Goal: Task Accomplishment & Management: Manage account settings

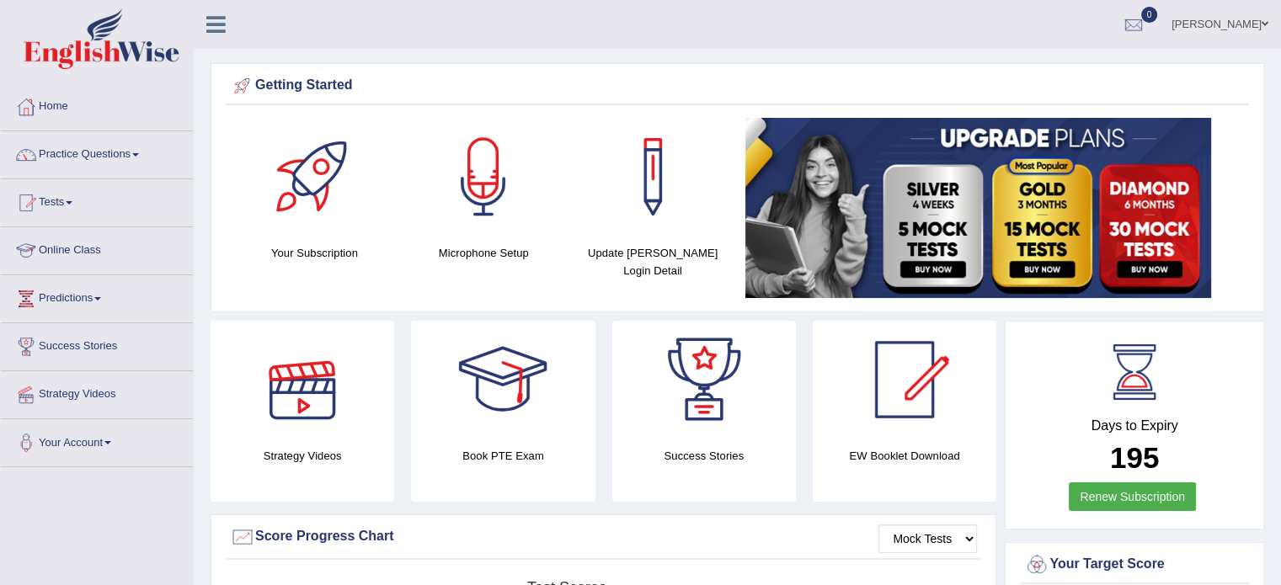
click at [77, 244] on link "Online Class" at bounding box center [97, 248] width 192 height 42
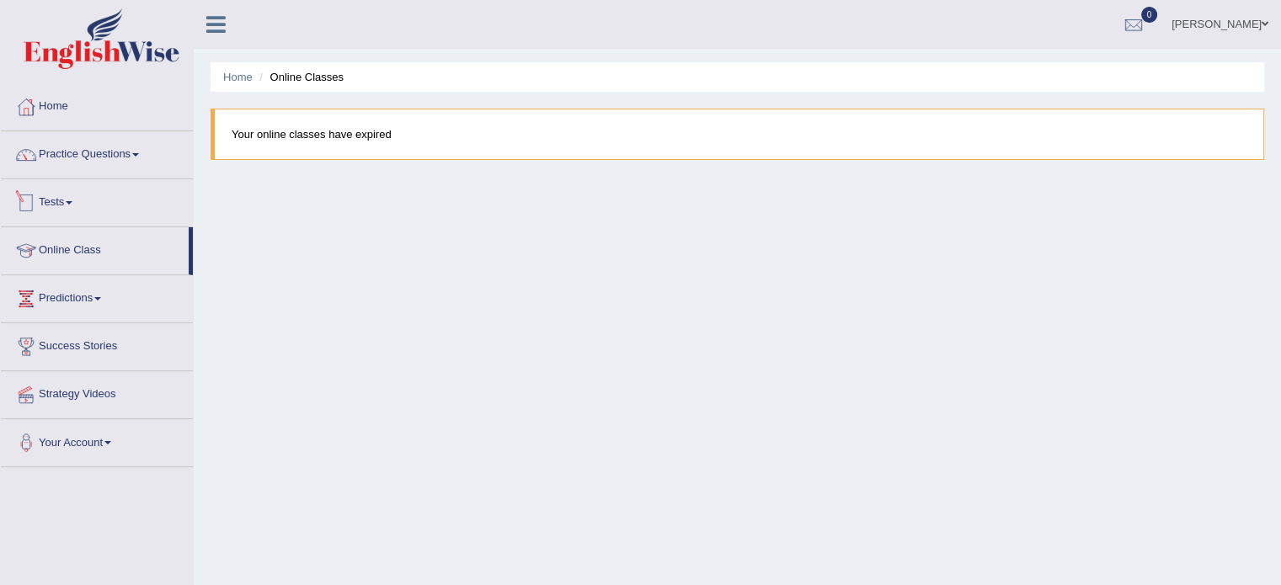
click at [53, 206] on link "Tests" at bounding box center [97, 200] width 192 height 42
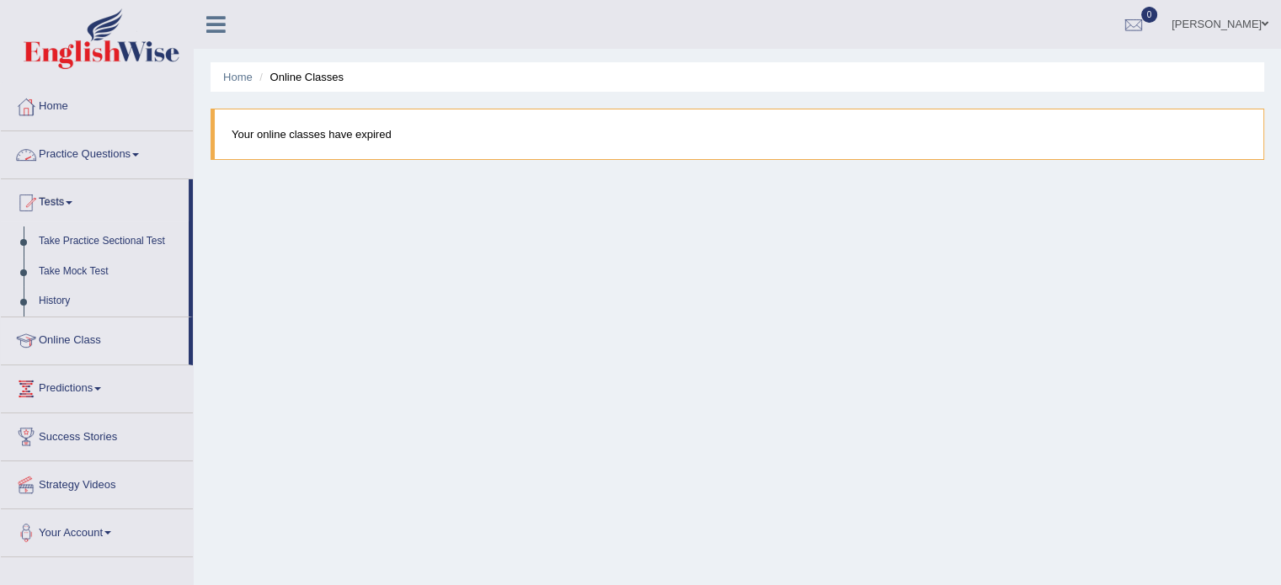
click at [63, 148] on link "Practice Questions" at bounding box center [97, 152] width 192 height 42
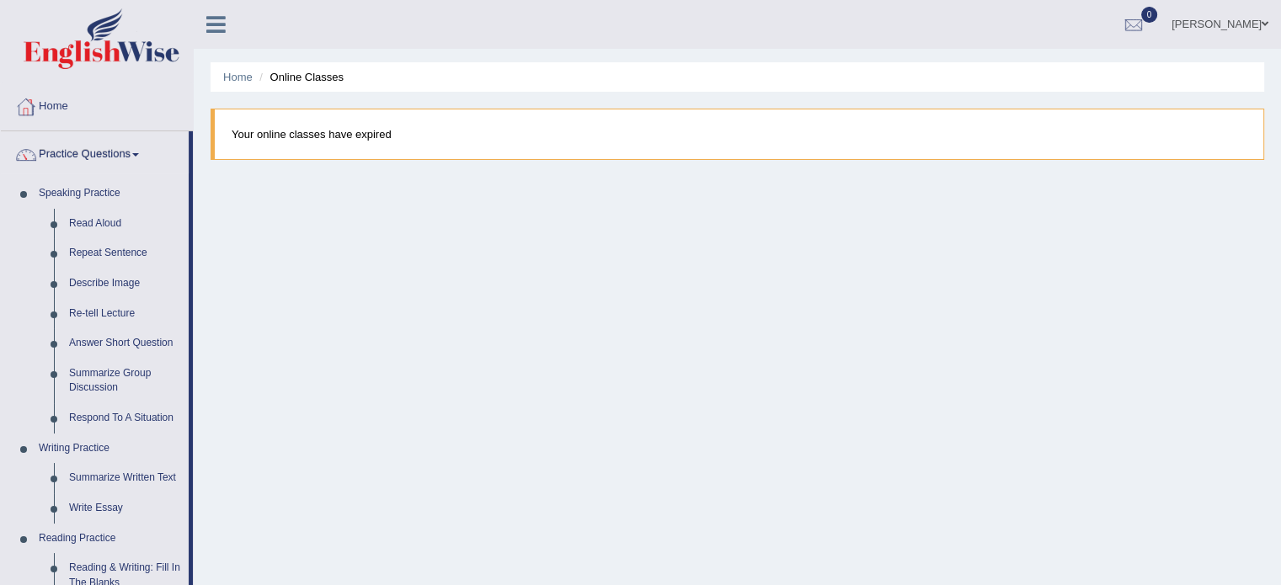
click at [314, 77] on li "Online Classes" at bounding box center [299, 77] width 88 height 16
click at [108, 117] on link "Home" at bounding box center [97, 104] width 192 height 42
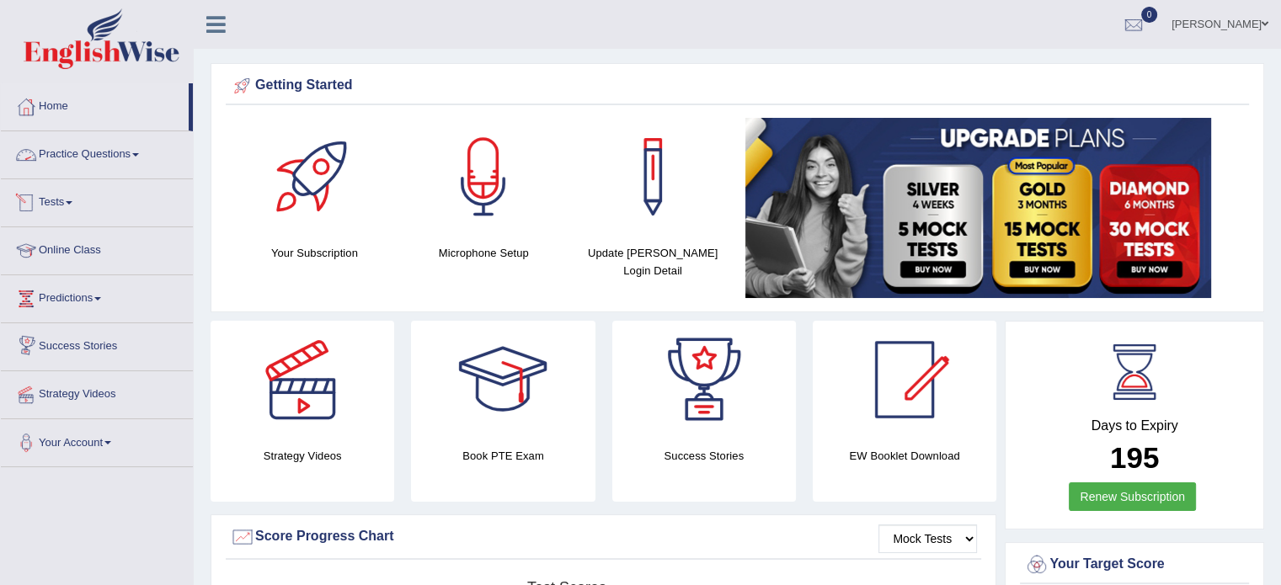
click at [108, 141] on link "Practice Questions" at bounding box center [97, 152] width 192 height 42
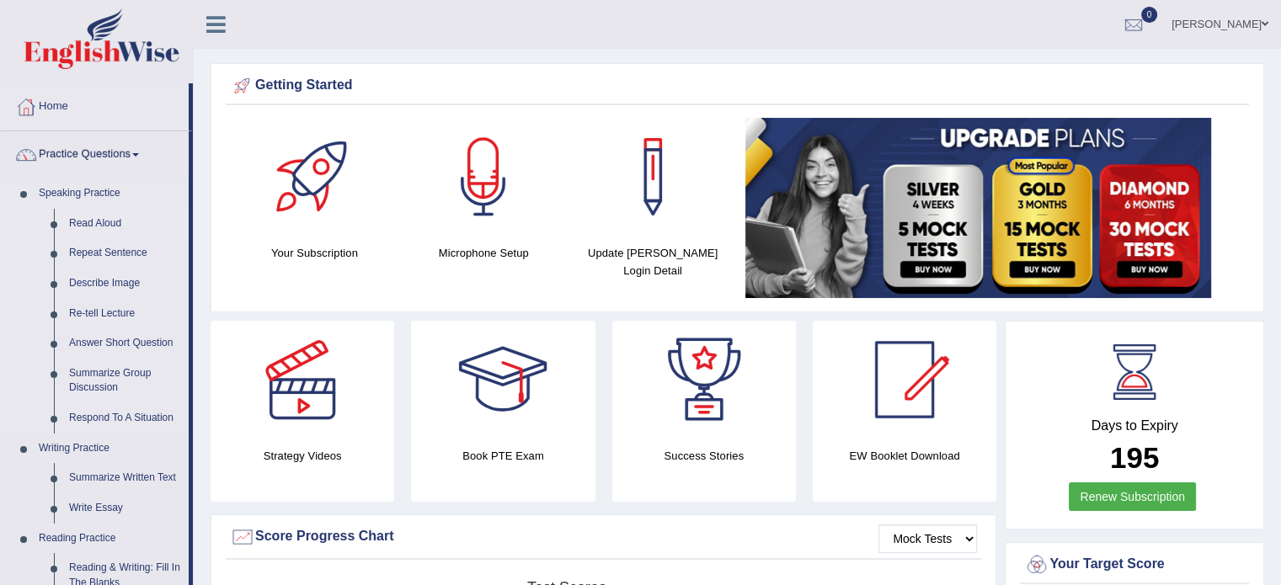
click at [81, 209] on link "Read Aloud" at bounding box center [124, 224] width 127 height 30
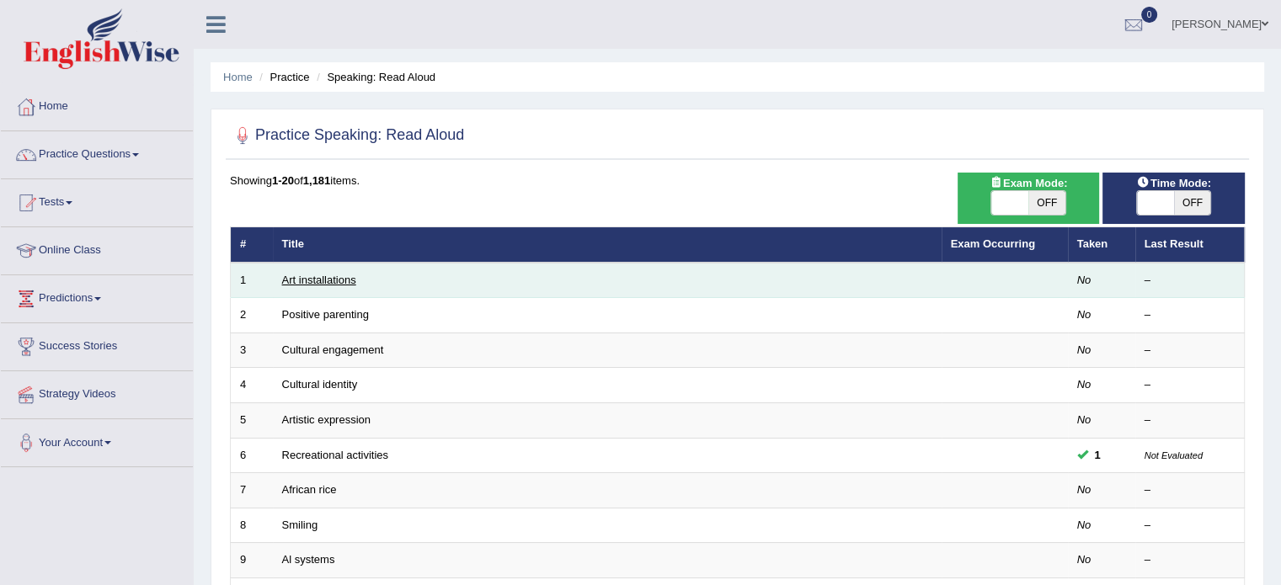
click at [297, 281] on link "Art installations" at bounding box center [319, 280] width 74 height 13
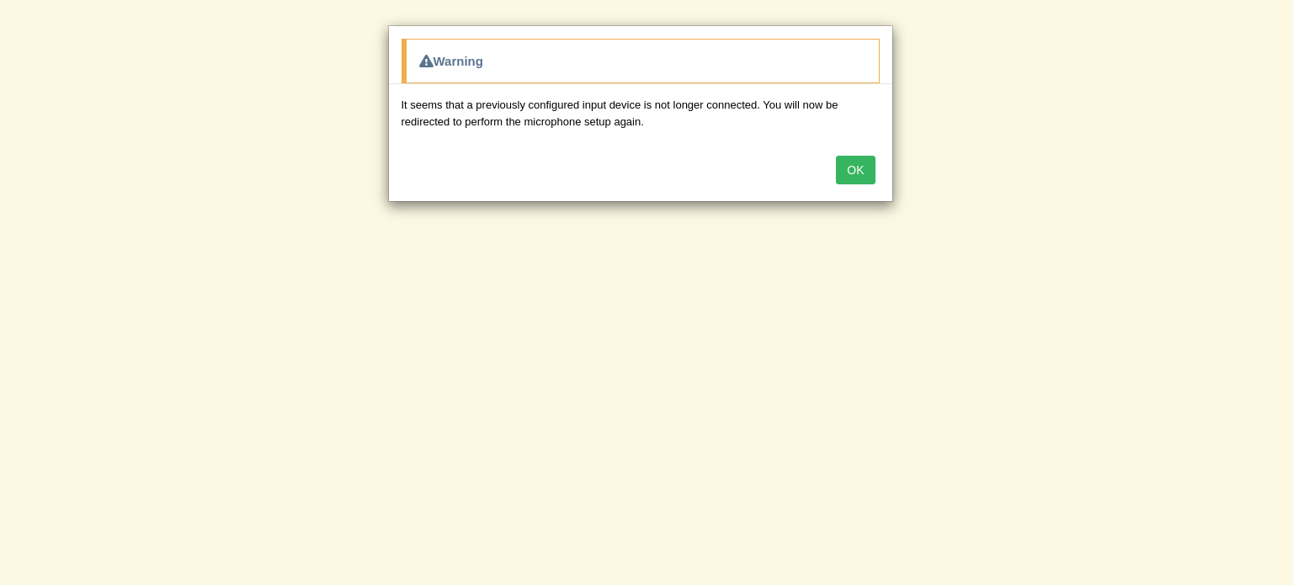
click at [866, 163] on button "OK" at bounding box center [855, 170] width 39 height 29
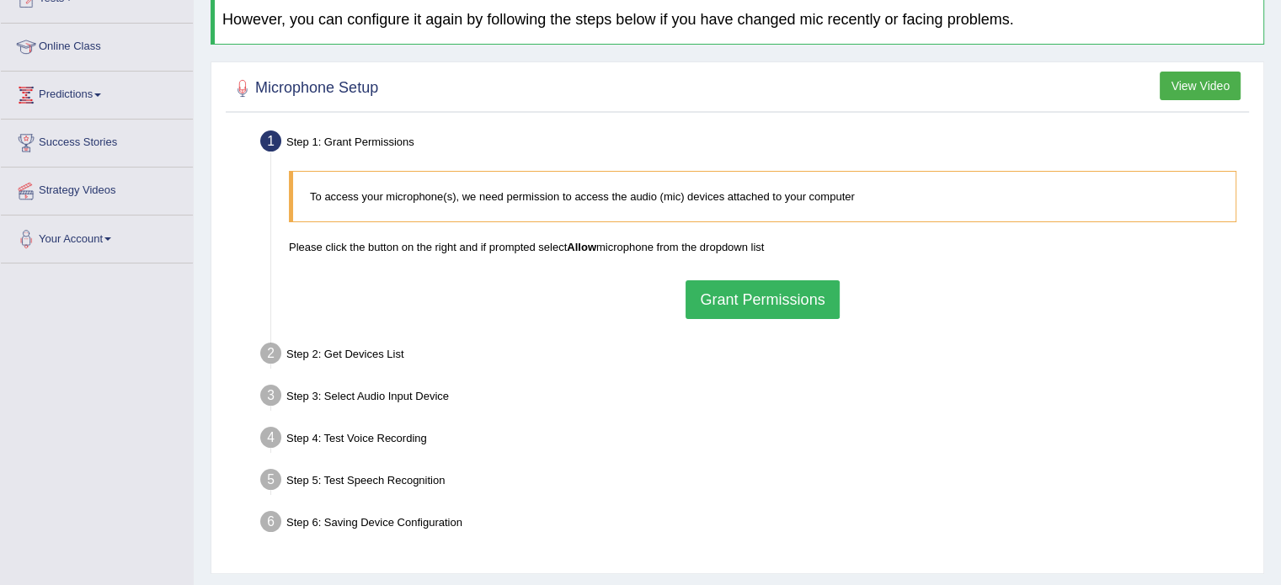
scroll to position [205, 0]
click at [792, 295] on button "Grant Permissions" at bounding box center [761, 299] width 153 height 39
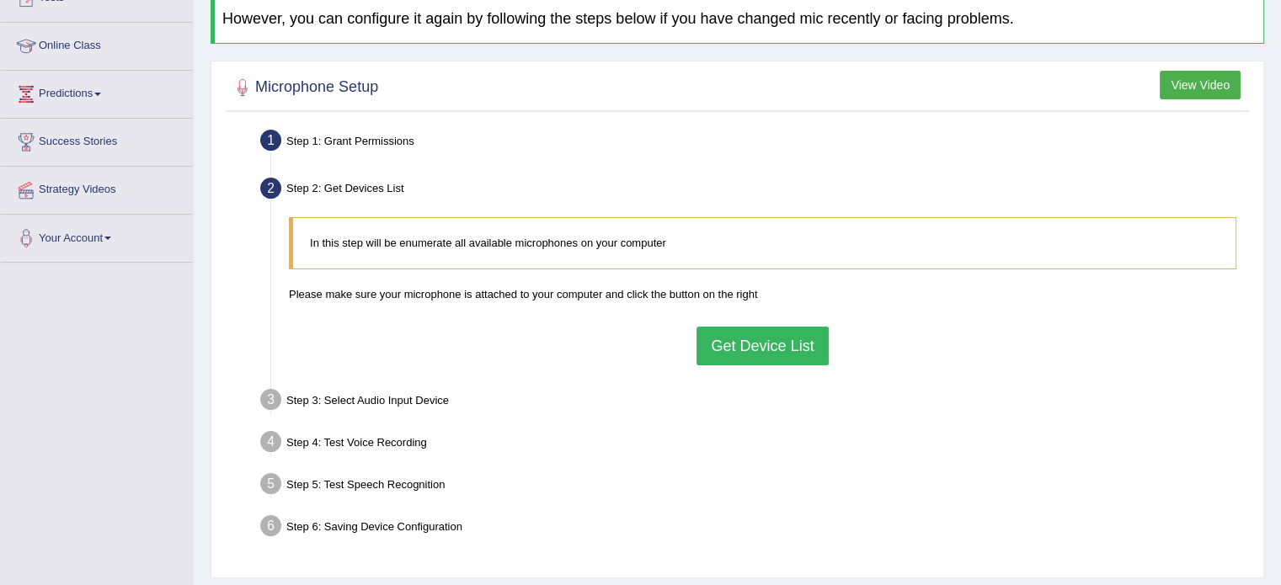
click at [765, 349] on button "Get Device List" at bounding box center [761, 346] width 131 height 39
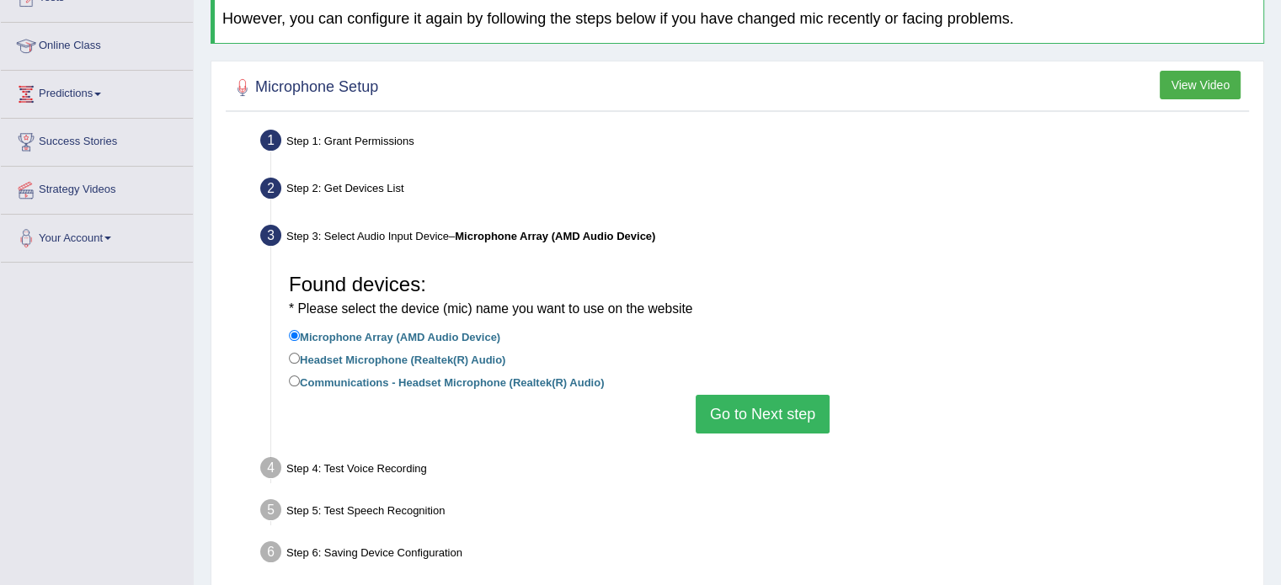
click at [768, 387] on li "Communications - Headset Microphone (Realtek(R) Audio)" at bounding box center [762, 383] width 947 height 23
click at [768, 408] on button "Go to Next step" at bounding box center [763, 414] width 134 height 39
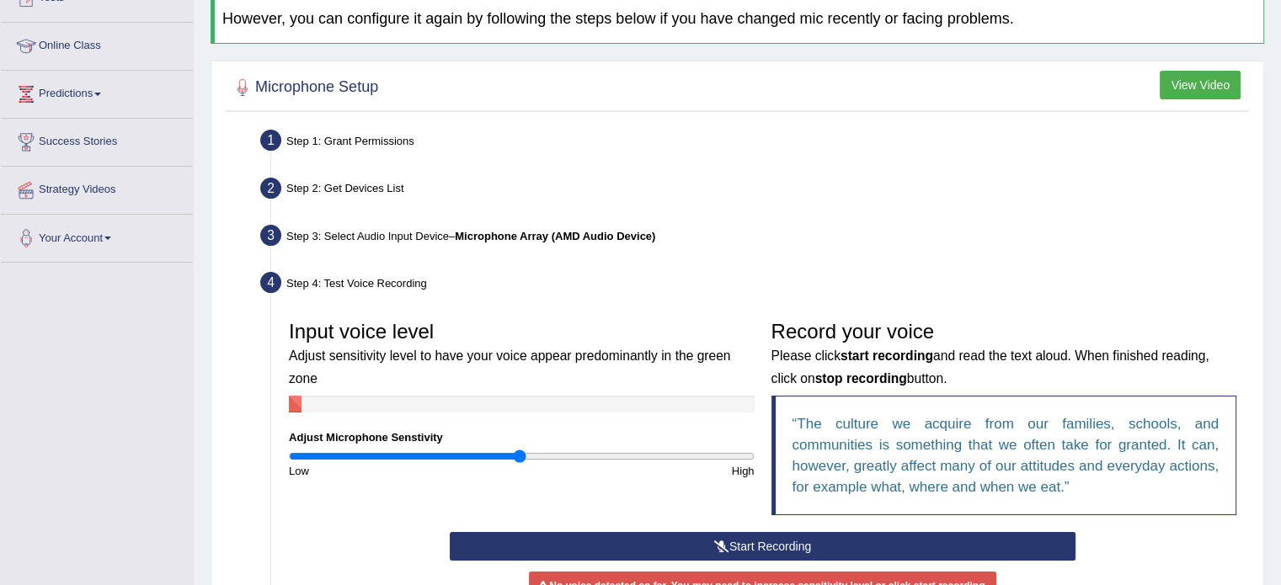
scroll to position [283, 0]
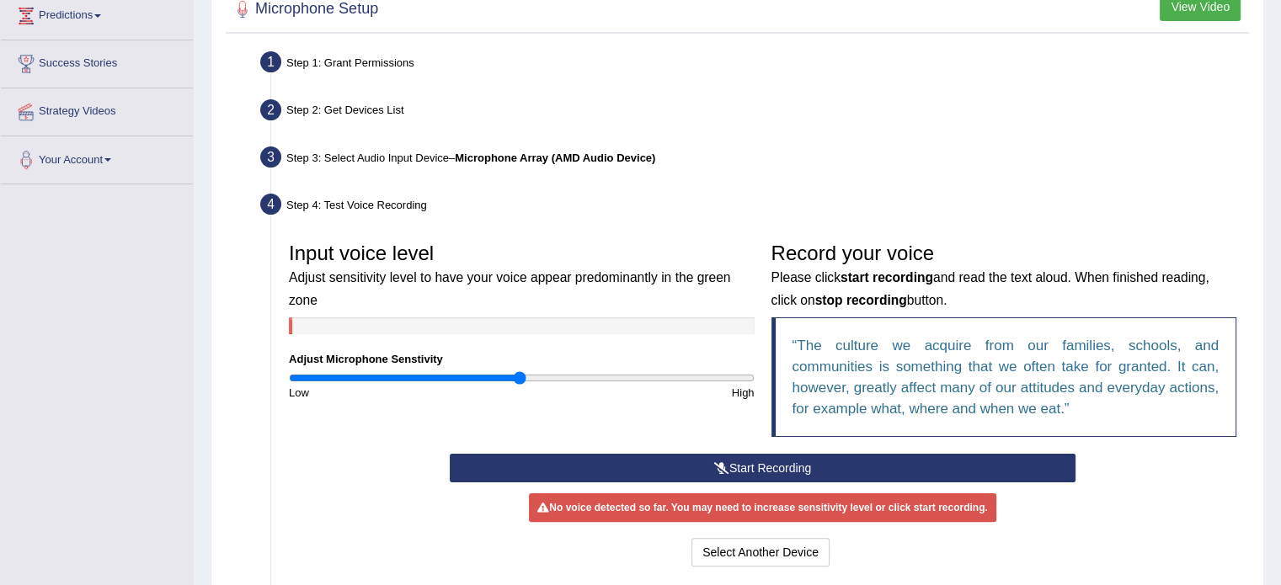
click at [733, 466] on button "Start Recording" at bounding box center [763, 468] width 626 height 29
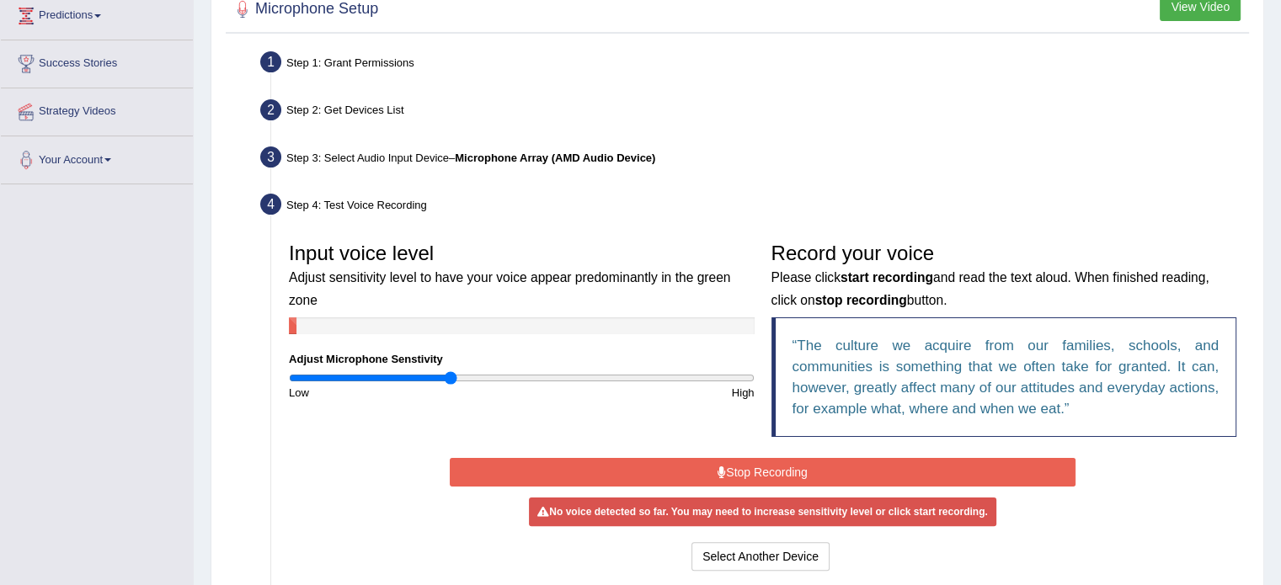
click at [451, 373] on input "range" at bounding box center [522, 377] width 466 height 13
click at [697, 471] on button "Stop Recording" at bounding box center [763, 472] width 626 height 29
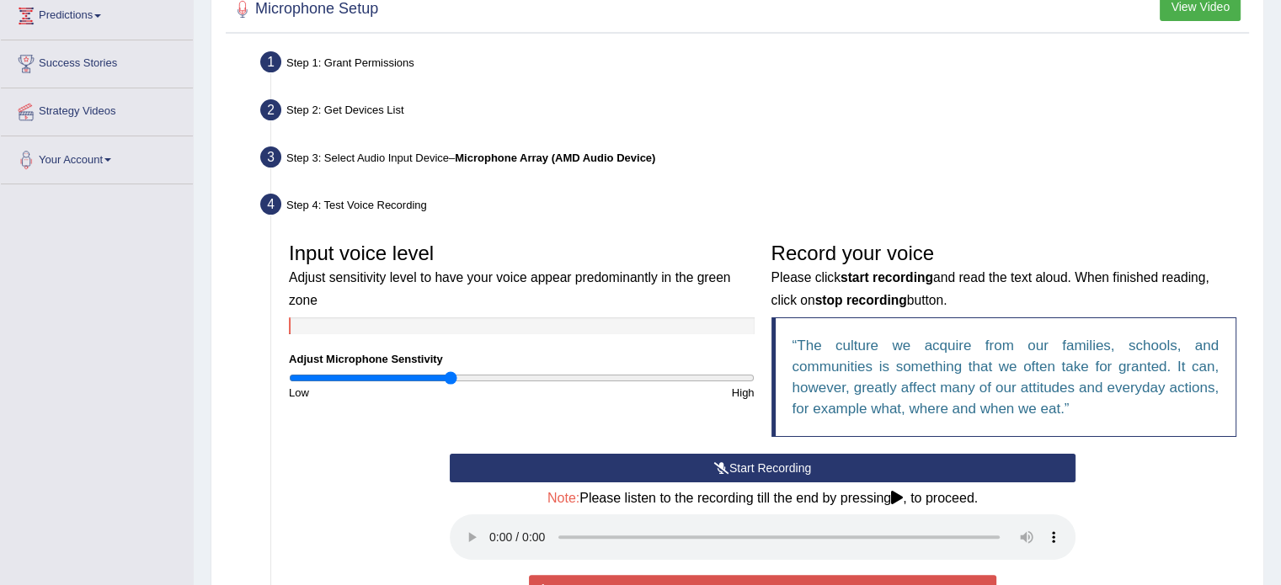
click at [697, 471] on button "Start Recording" at bounding box center [763, 468] width 626 height 29
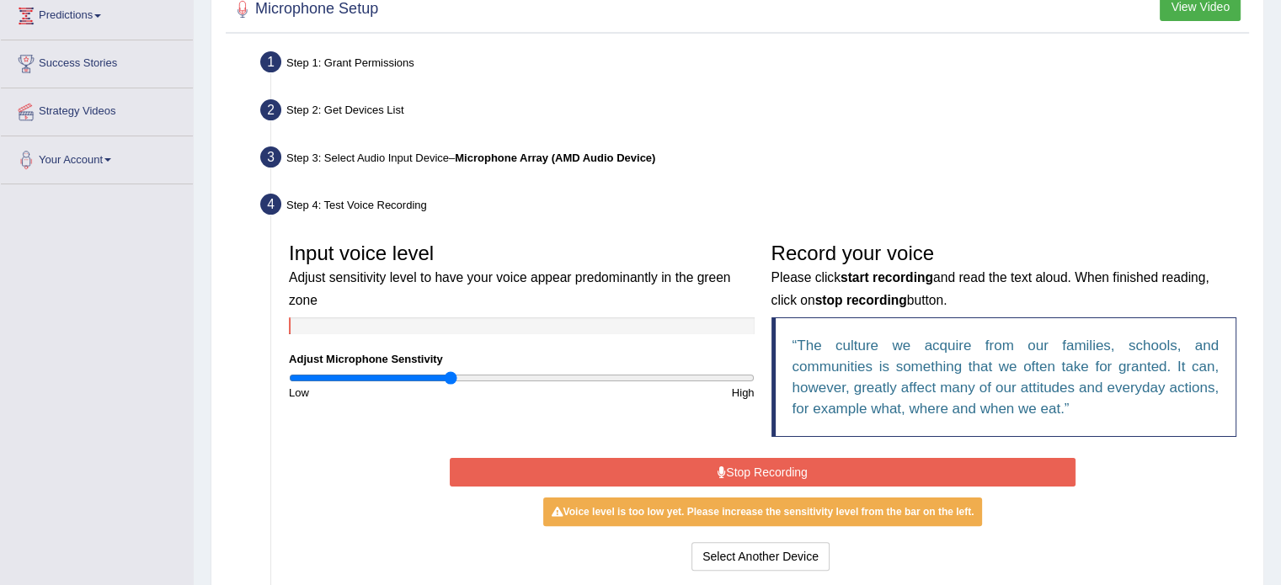
click at [697, 471] on button "Stop Recording" at bounding box center [763, 472] width 626 height 29
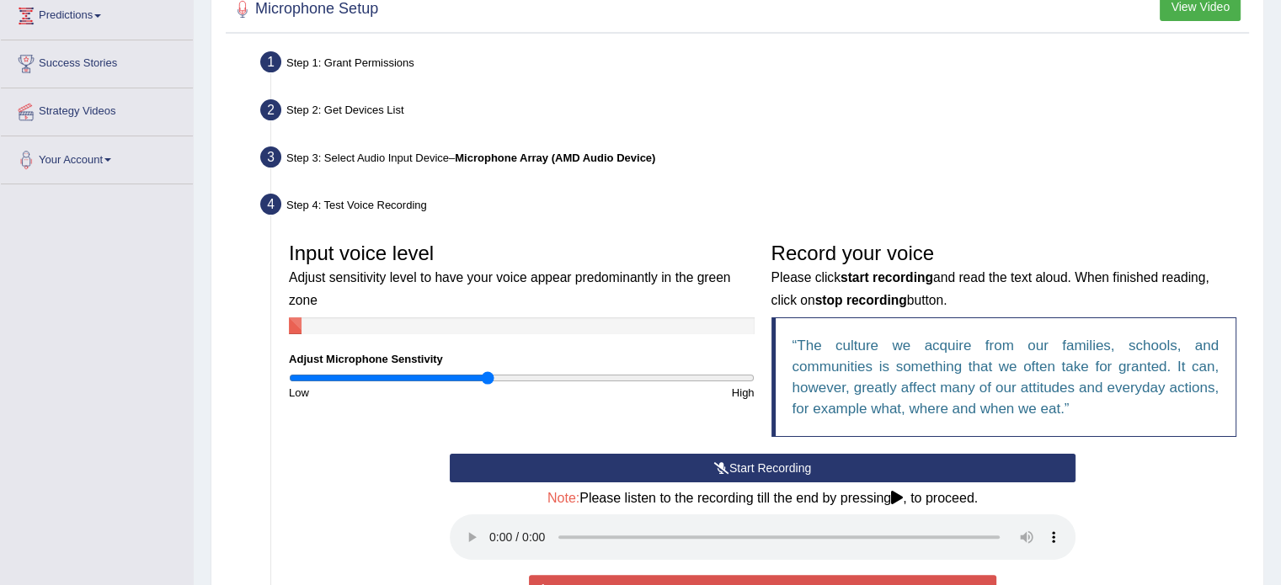
click at [488, 377] on input "range" at bounding box center [522, 377] width 466 height 13
click at [652, 478] on button "Start Recording" at bounding box center [763, 468] width 626 height 29
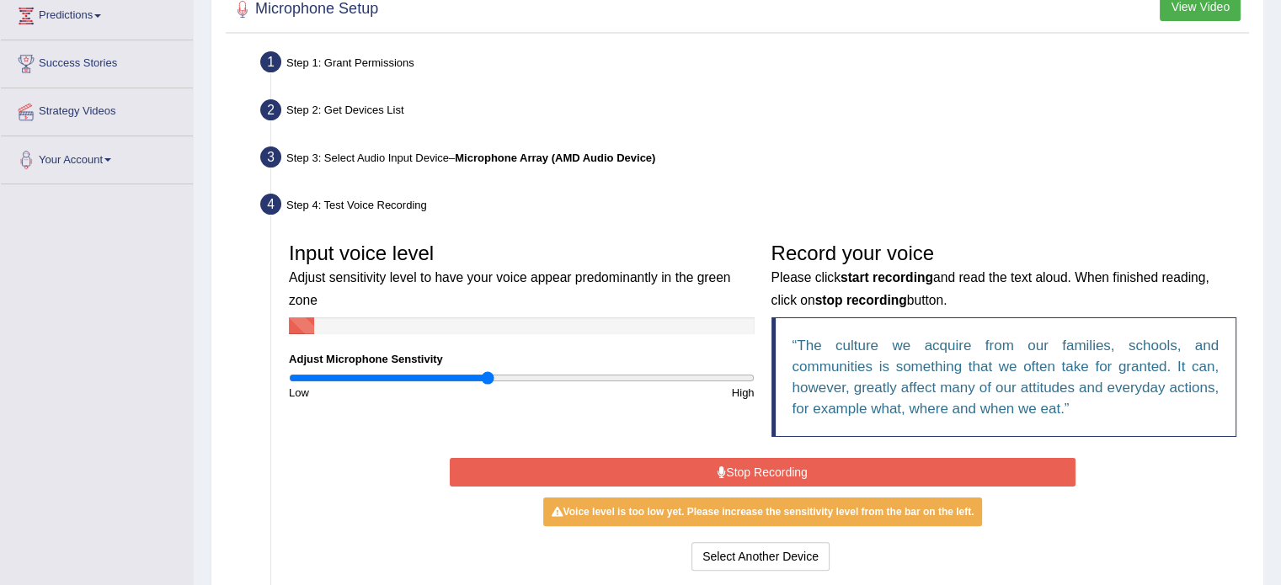
click at [652, 478] on button "Stop Recording" at bounding box center [763, 472] width 626 height 29
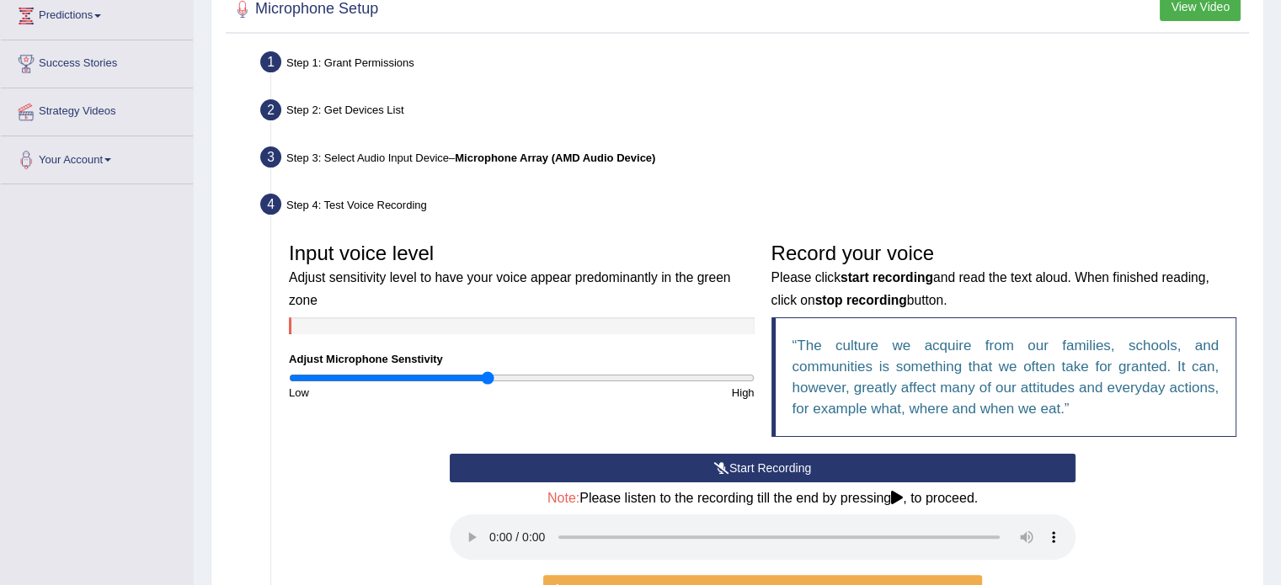
click at [578, 385] on div "High" at bounding box center [641, 393] width 241 height 16
type input "1.36"
click at [600, 374] on input "range" at bounding box center [522, 377] width 466 height 13
click at [637, 477] on button "Start Recording" at bounding box center [763, 468] width 626 height 29
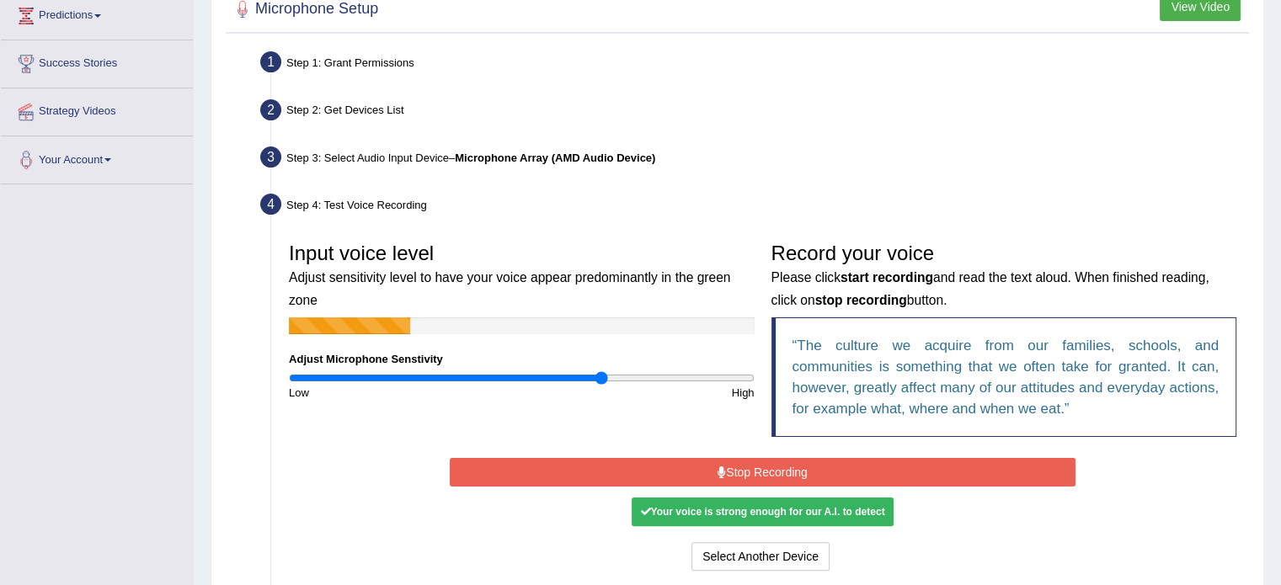
click at [637, 477] on button "Stop Recording" at bounding box center [763, 472] width 626 height 29
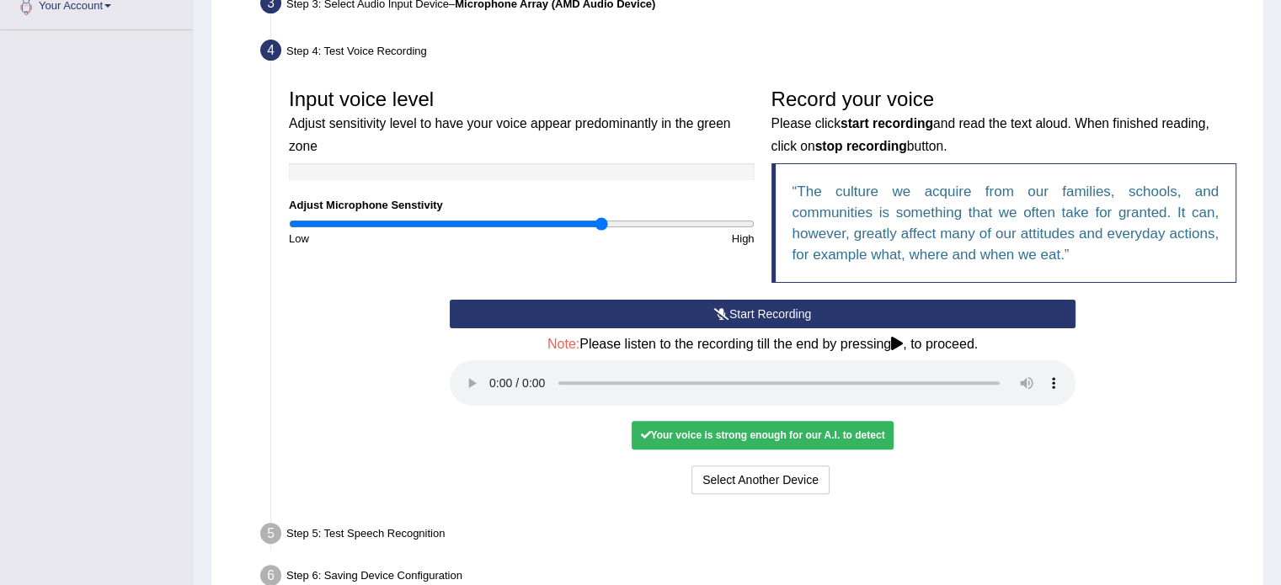
scroll to position [532, 0]
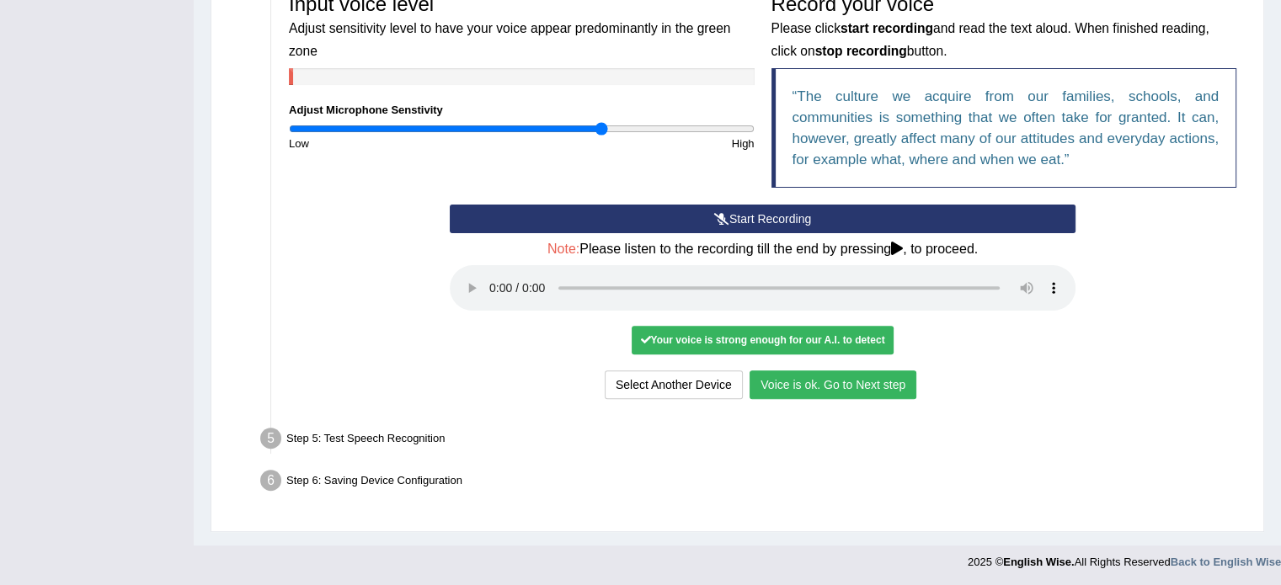
click at [818, 396] on button "Voice is ok. Go to Next step" at bounding box center [832, 385] width 167 height 29
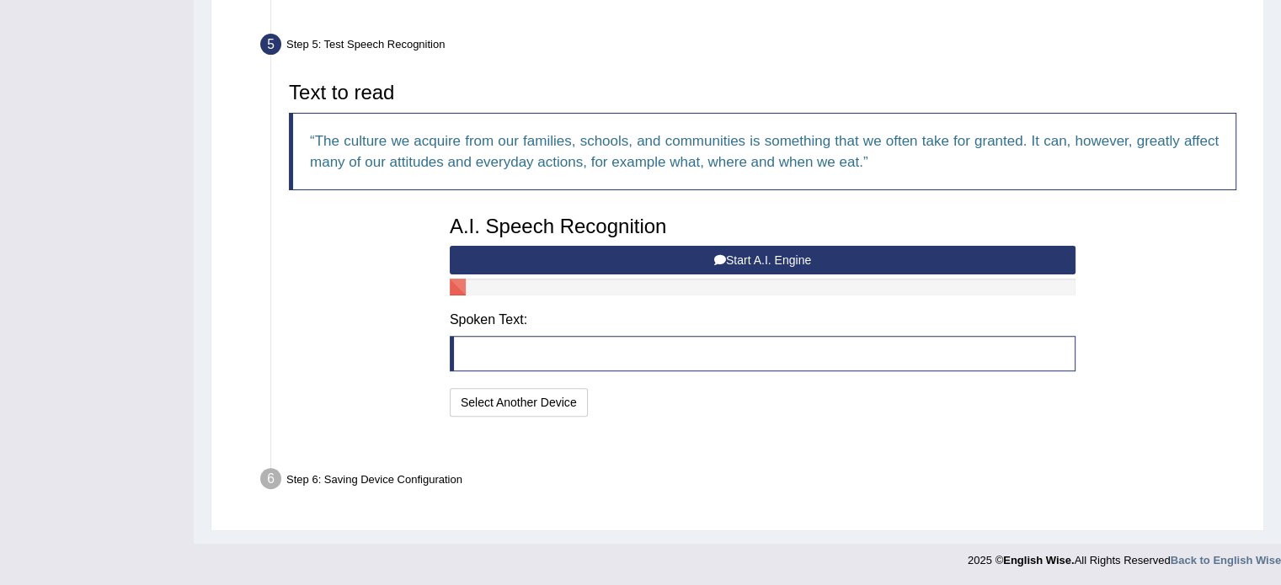
scroll to position [465, 0]
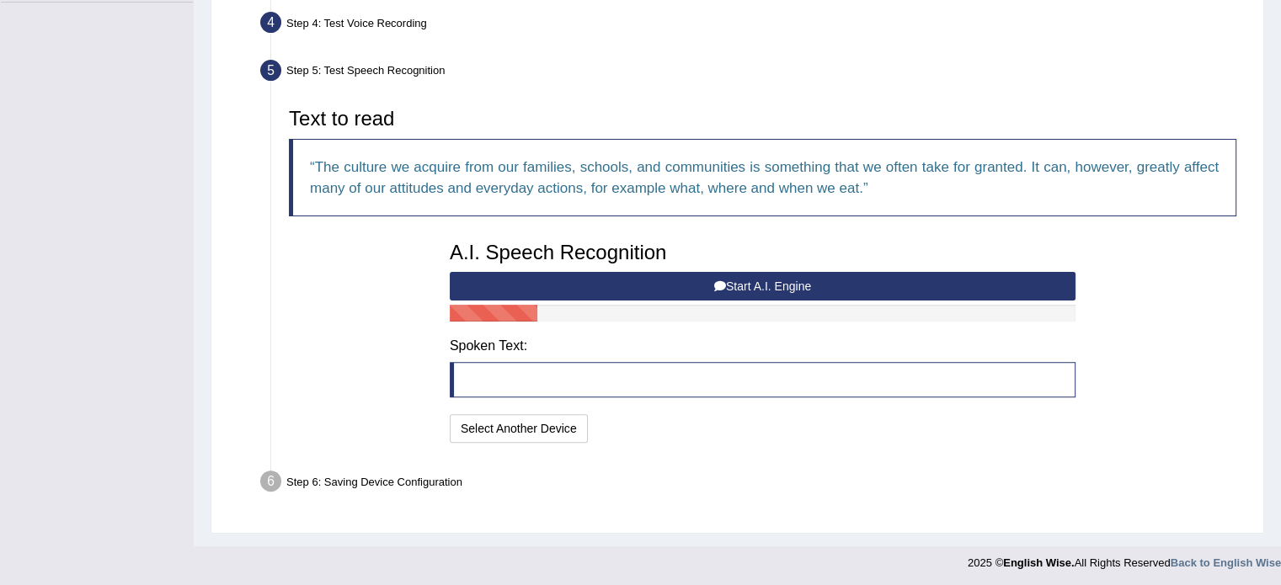
click at [731, 286] on button "Start A.I. Engine" at bounding box center [763, 286] width 626 height 29
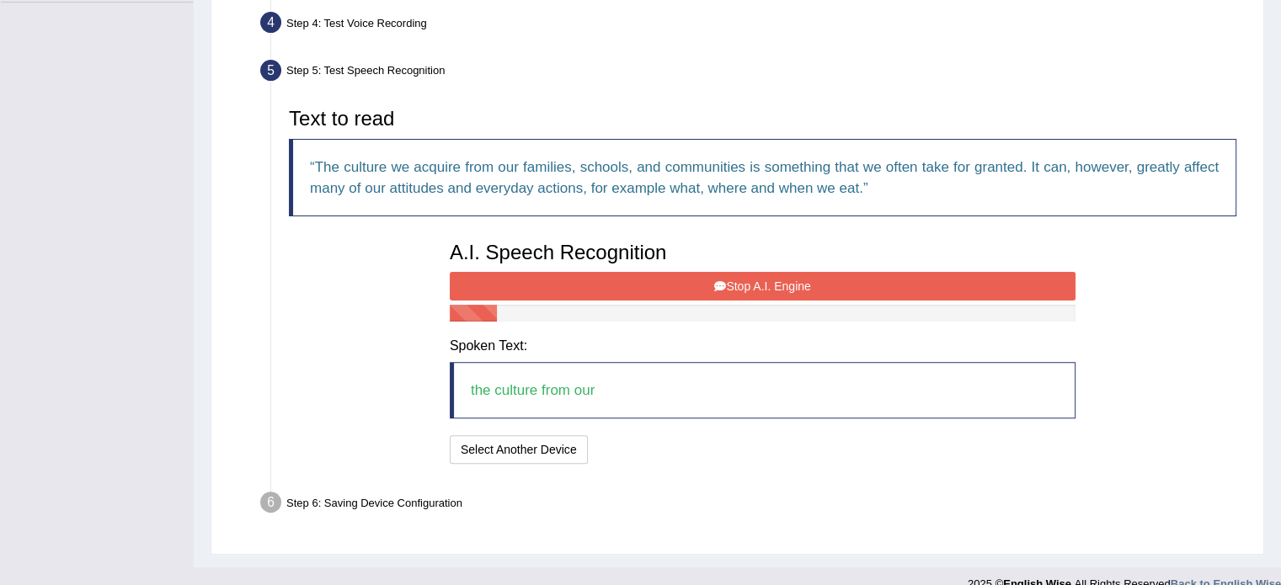
click at [662, 279] on button "Stop A.I. Engine" at bounding box center [763, 286] width 626 height 29
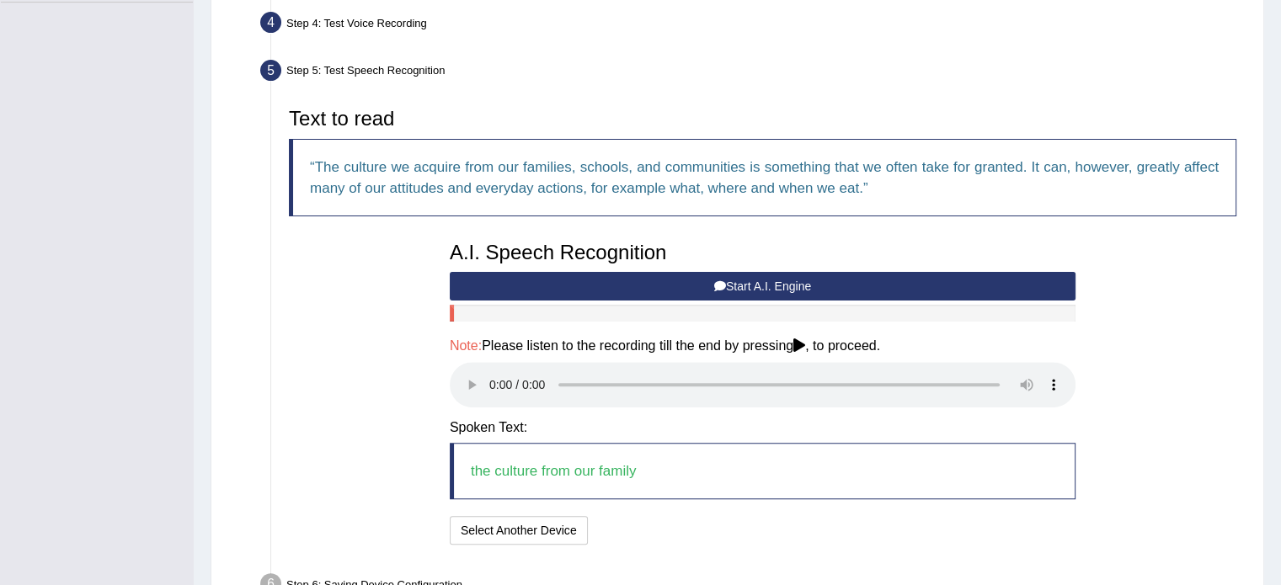
scroll to position [568, 0]
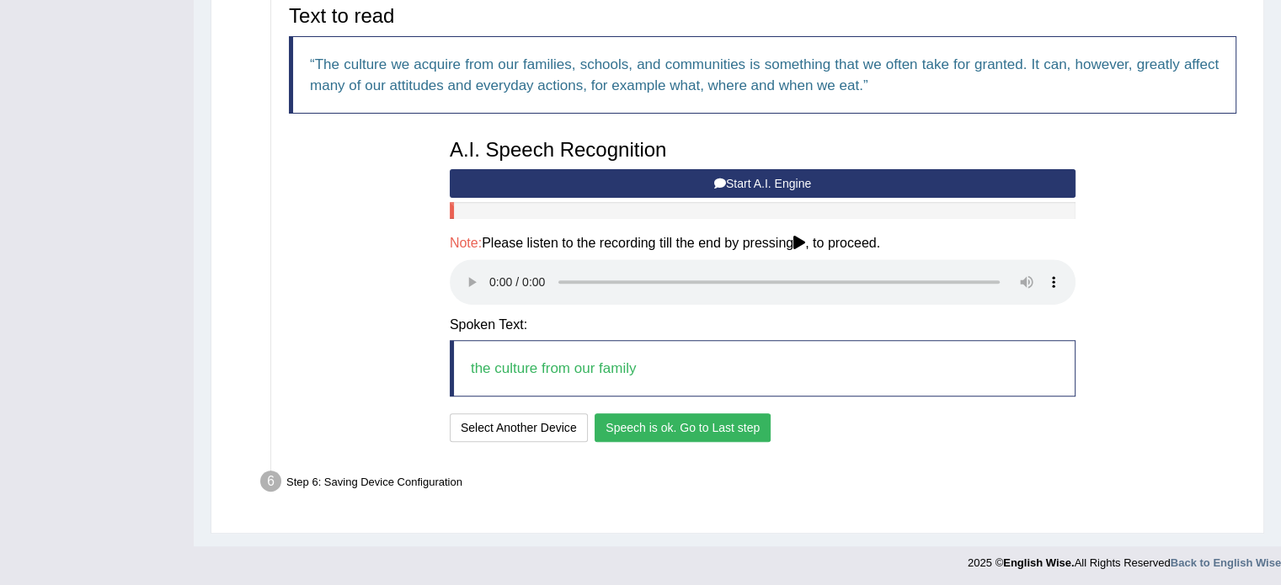
click at [653, 426] on button "Speech is ok. Go to Last step" at bounding box center [683, 427] width 176 height 29
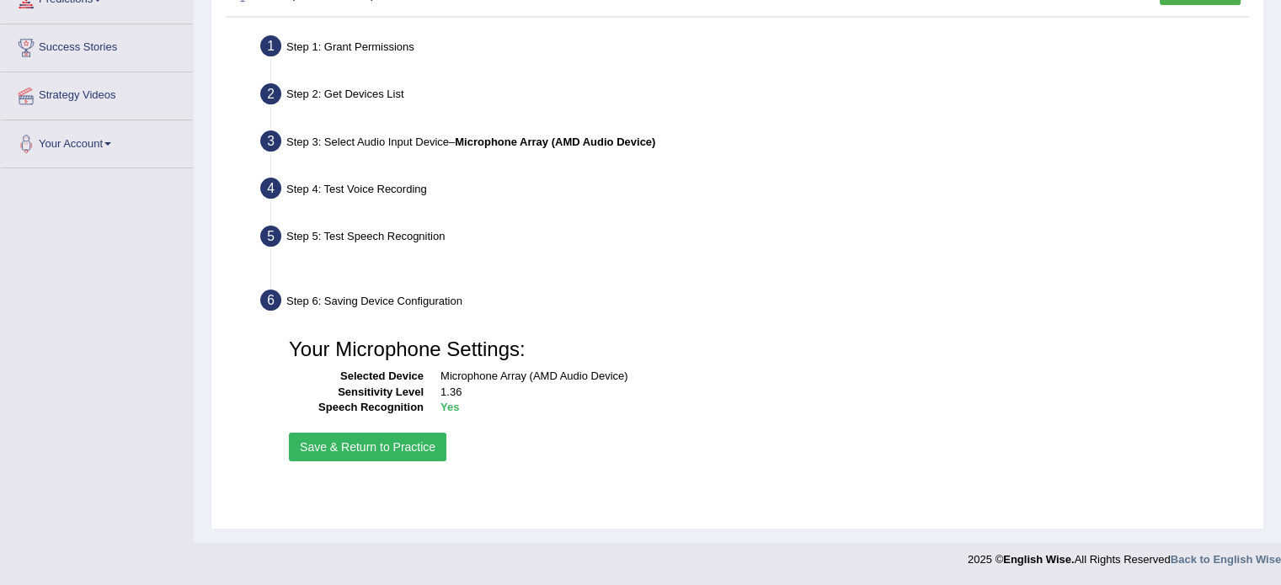
scroll to position [299, 0]
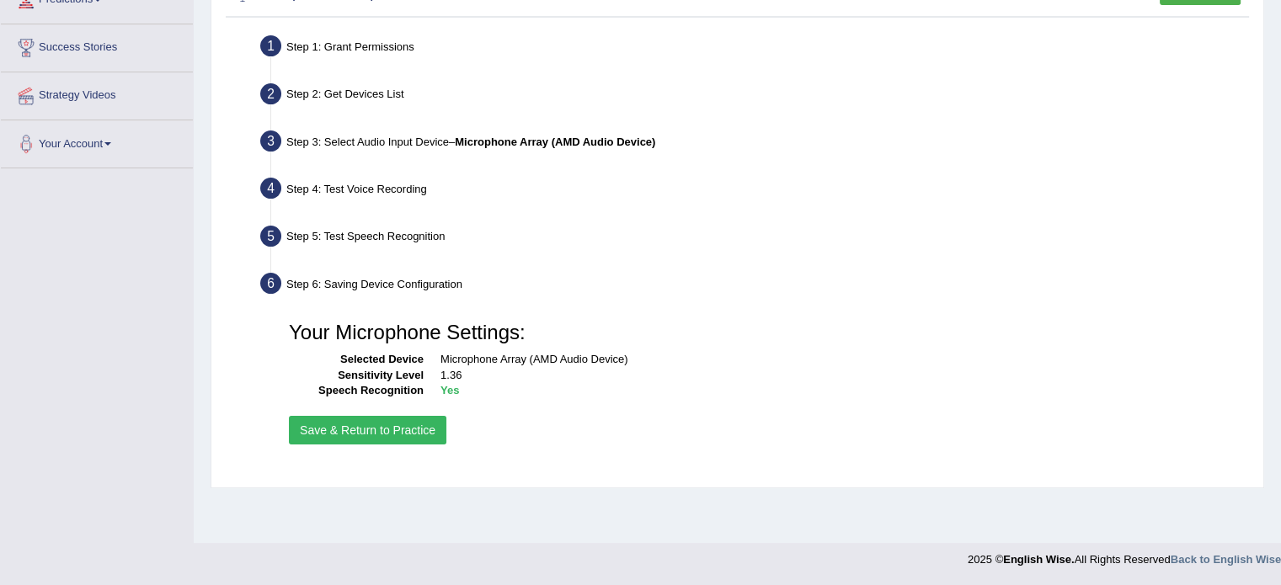
click at [390, 422] on button "Save & Return to Practice" at bounding box center [367, 430] width 157 height 29
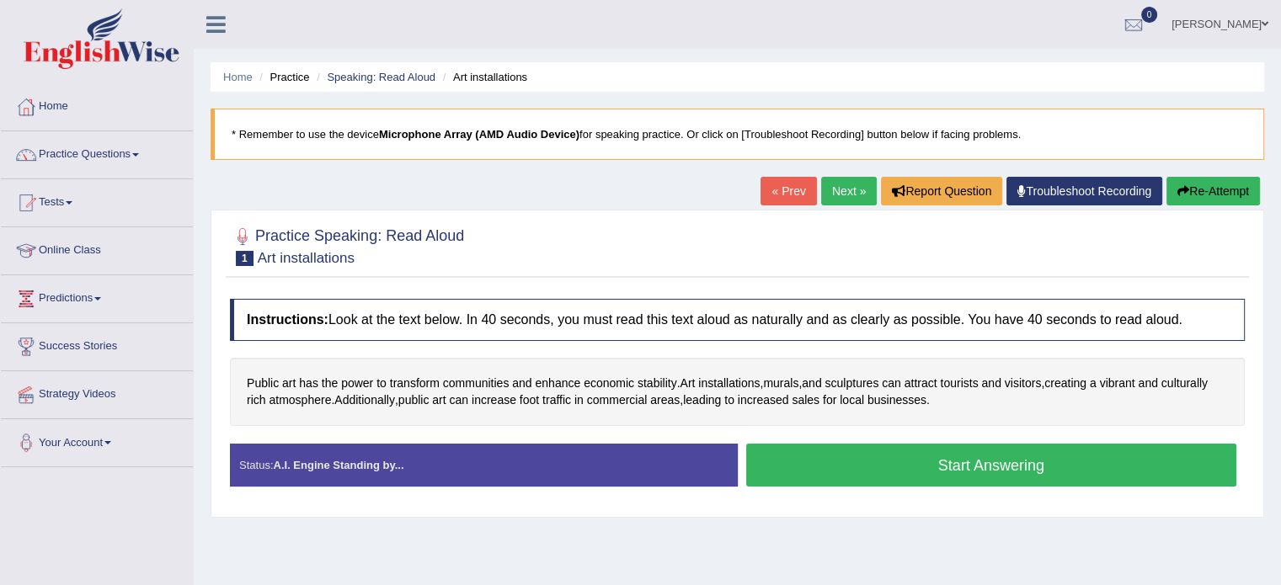
click at [886, 466] on button "Start Answering" at bounding box center [991, 465] width 491 height 43
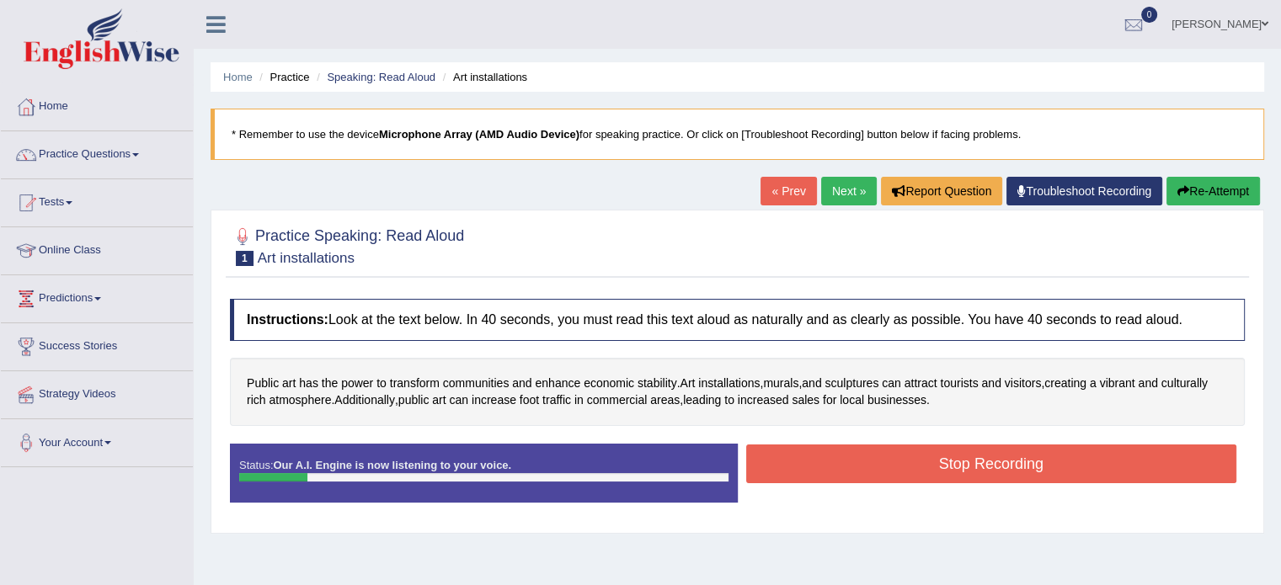
click at [889, 461] on button "Stop Recording" at bounding box center [991, 464] width 491 height 39
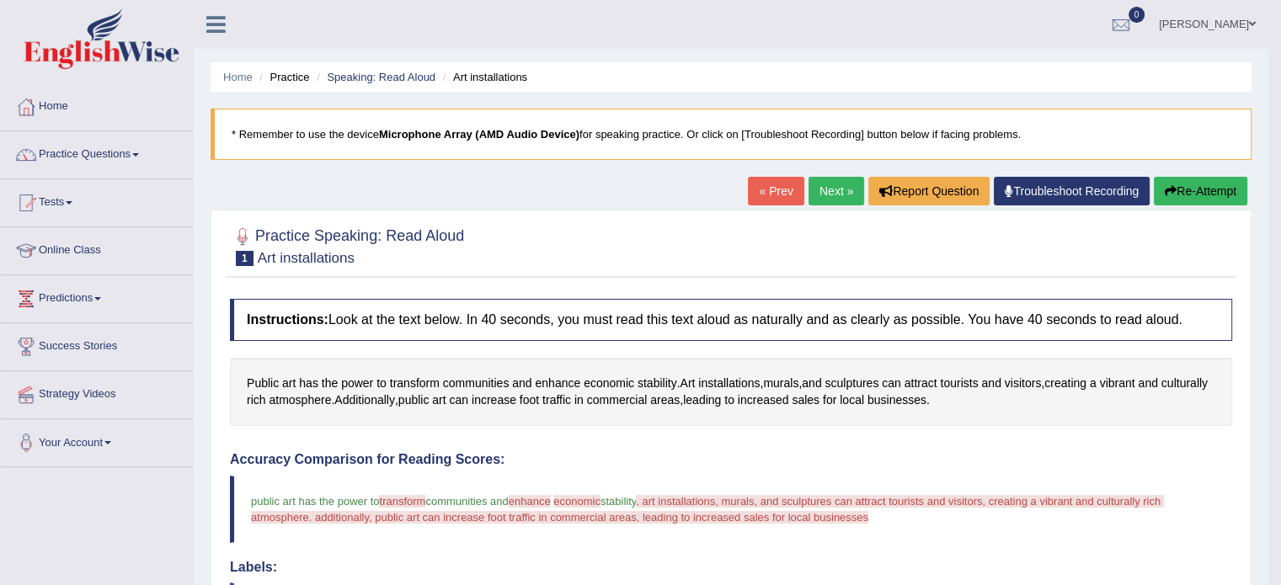
click at [1201, 189] on button "Re-Attempt" at bounding box center [1200, 191] width 93 height 29
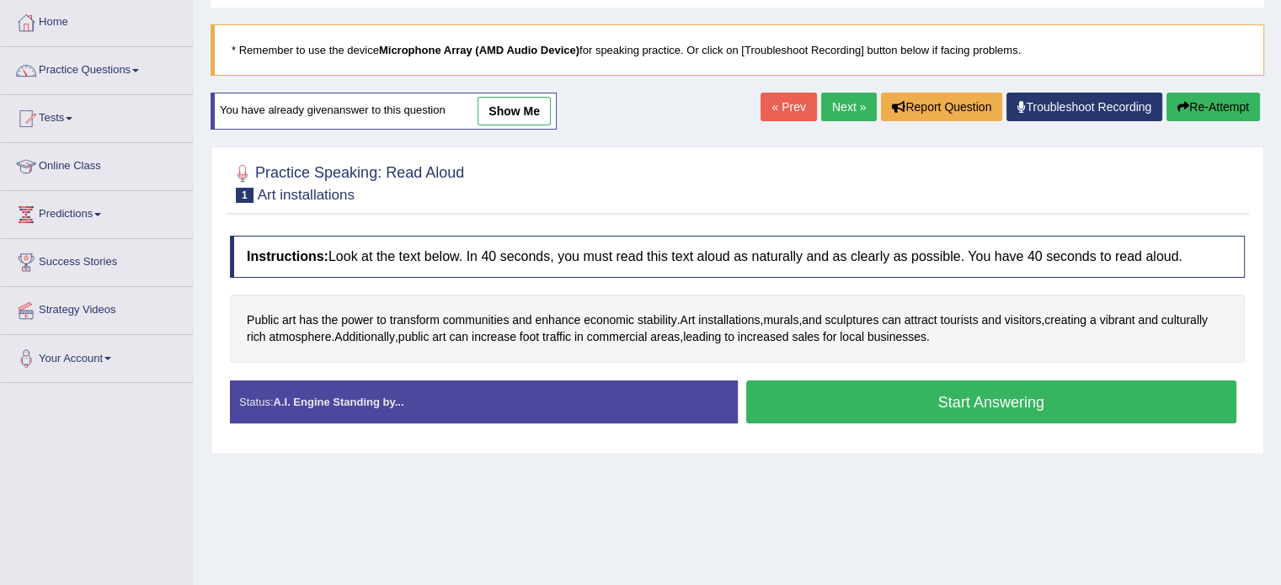
click at [845, 393] on button "Start Answering" at bounding box center [991, 402] width 491 height 43
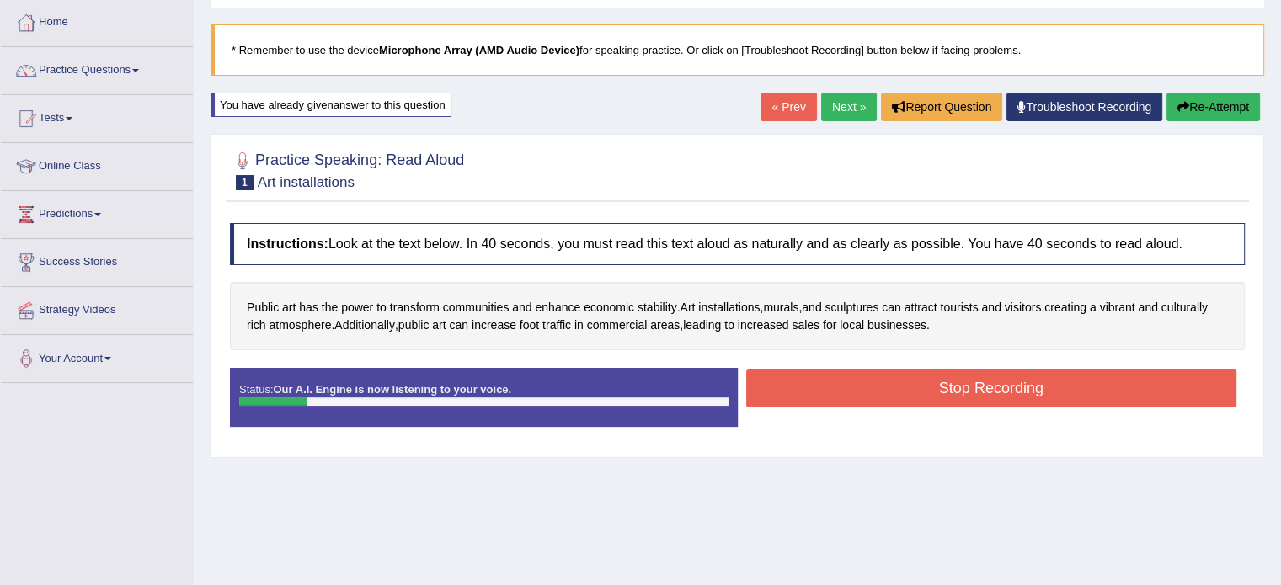
click at [893, 382] on button "Stop Recording" at bounding box center [991, 388] width 491 height 39
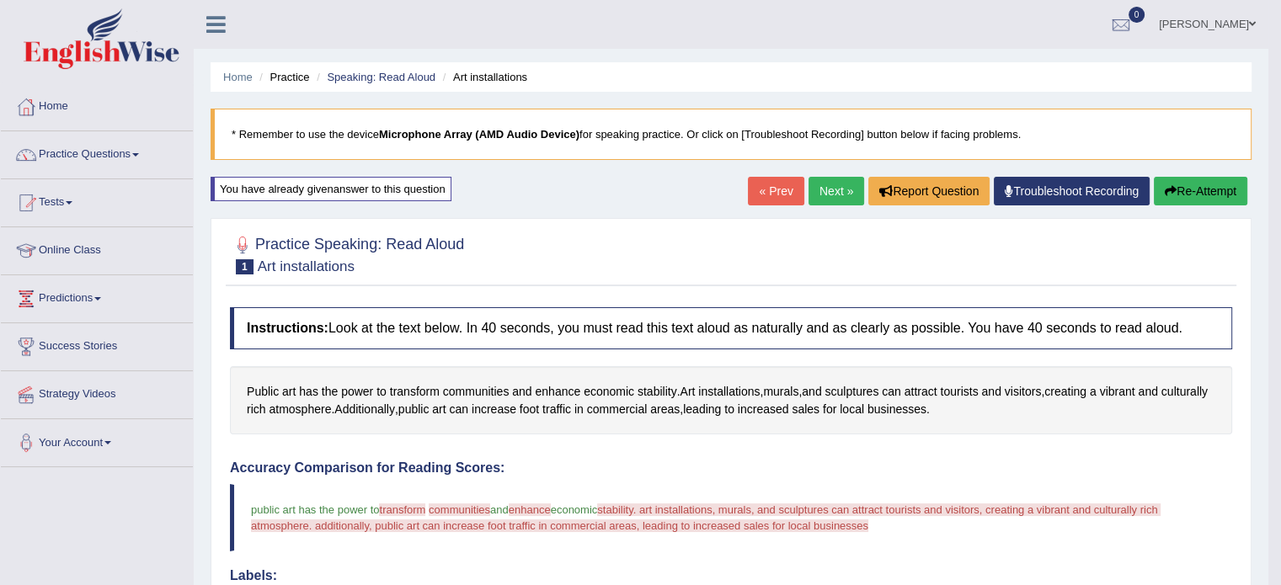
click at [833, 190] on link "Next »" at bounding box center [836, 191] width 56 height 29
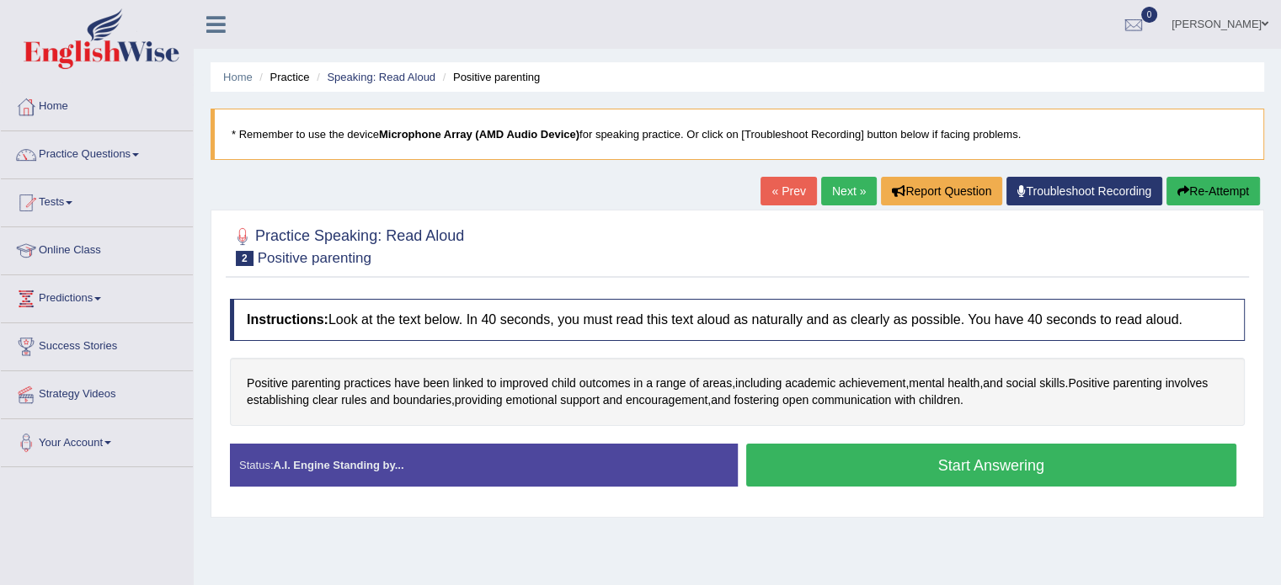
click at [821, 188] on link "Next »" at bounding box center [849, 191] width 56 height 29
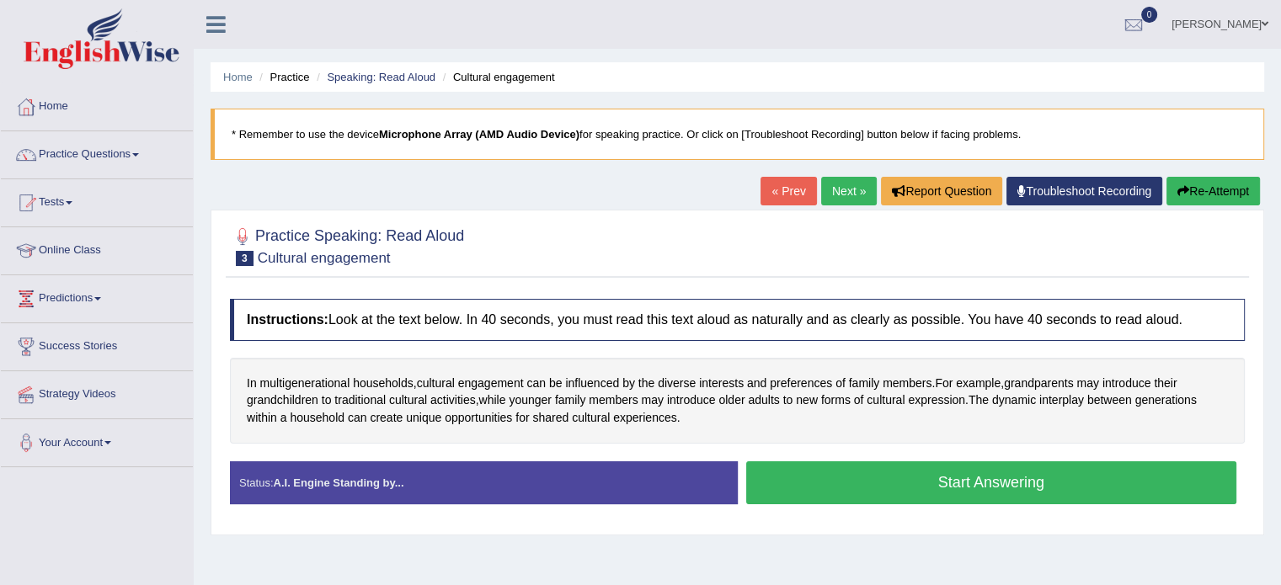
click at [836, 191] on link "Next »" at bounding box center [849, 191] width 56 height 29
click at [796, 461] on button "Start Answering" at bounding box center [991, 482] width 491 height 43
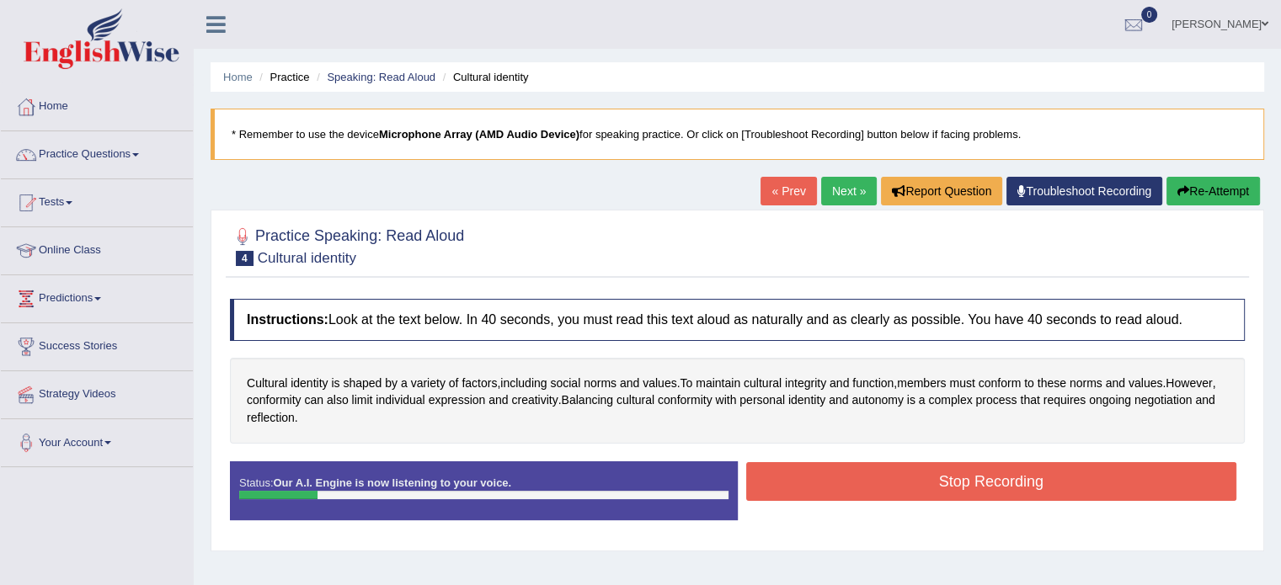
click at [825, 484] on button "Stop Recording" at bounding box center [991, 481] width 491 height 39
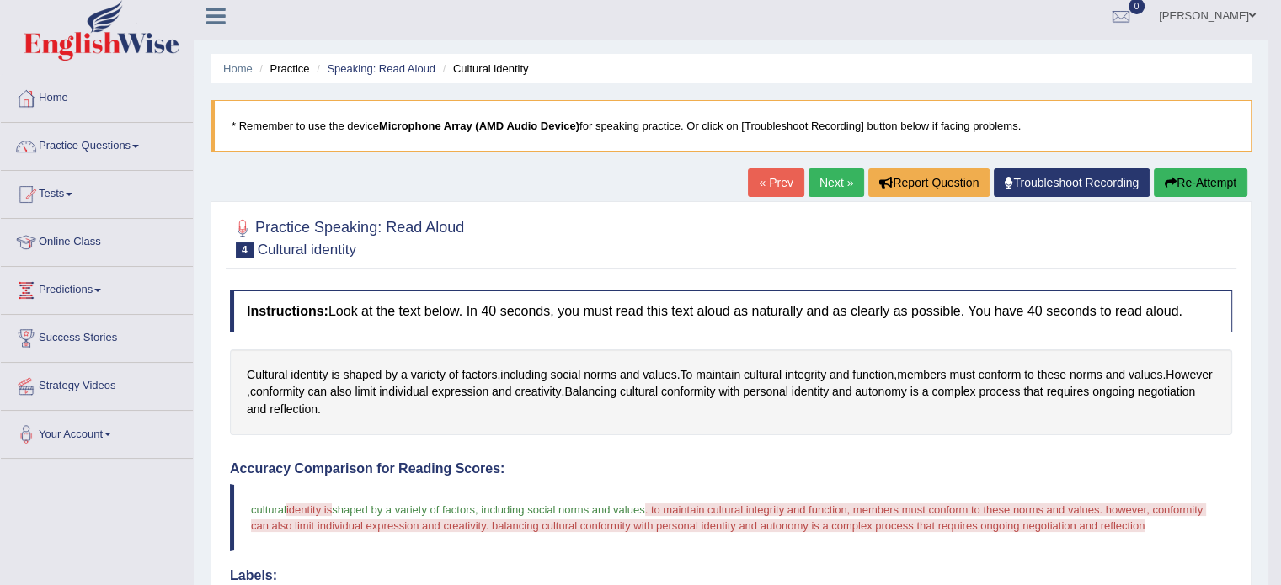
scroll to position [2, 0]
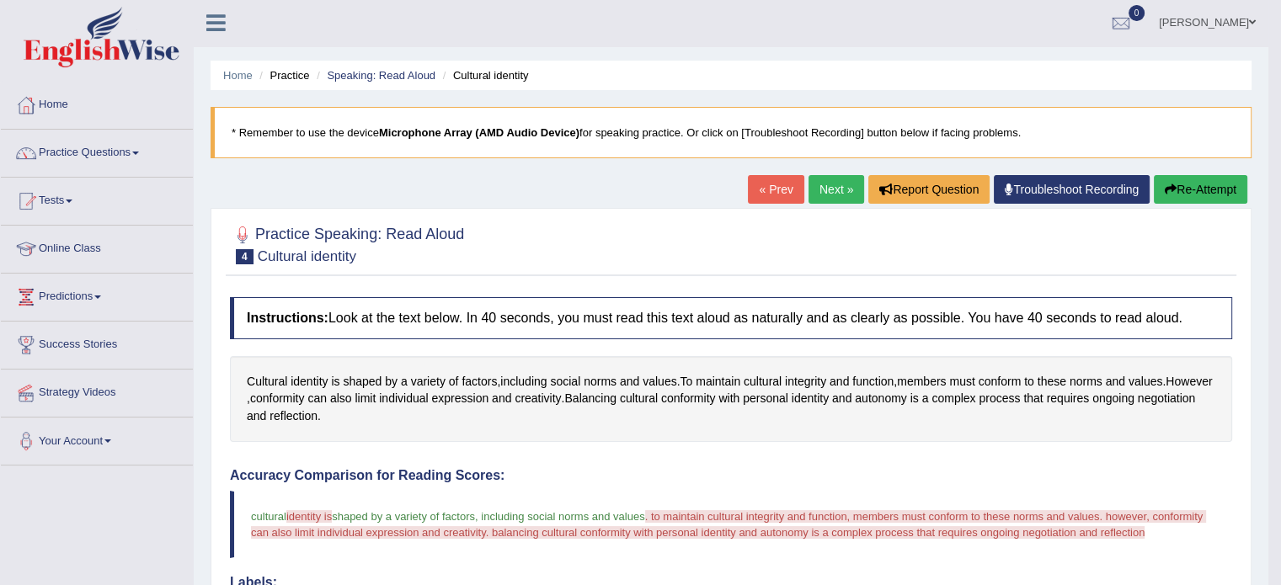
click at [826, 186] on link "Next »" at bounding box center [836, 189] width 56 height 29
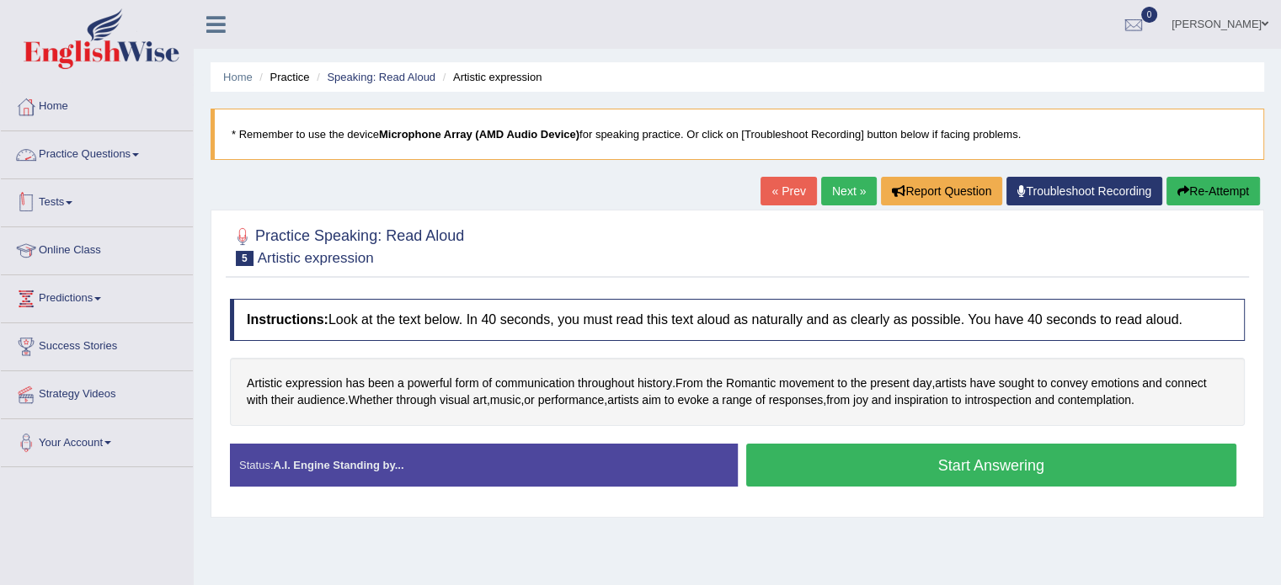
click at [31, 216] on link "Tests" at bounding box center [97, 200] width 192 height 42
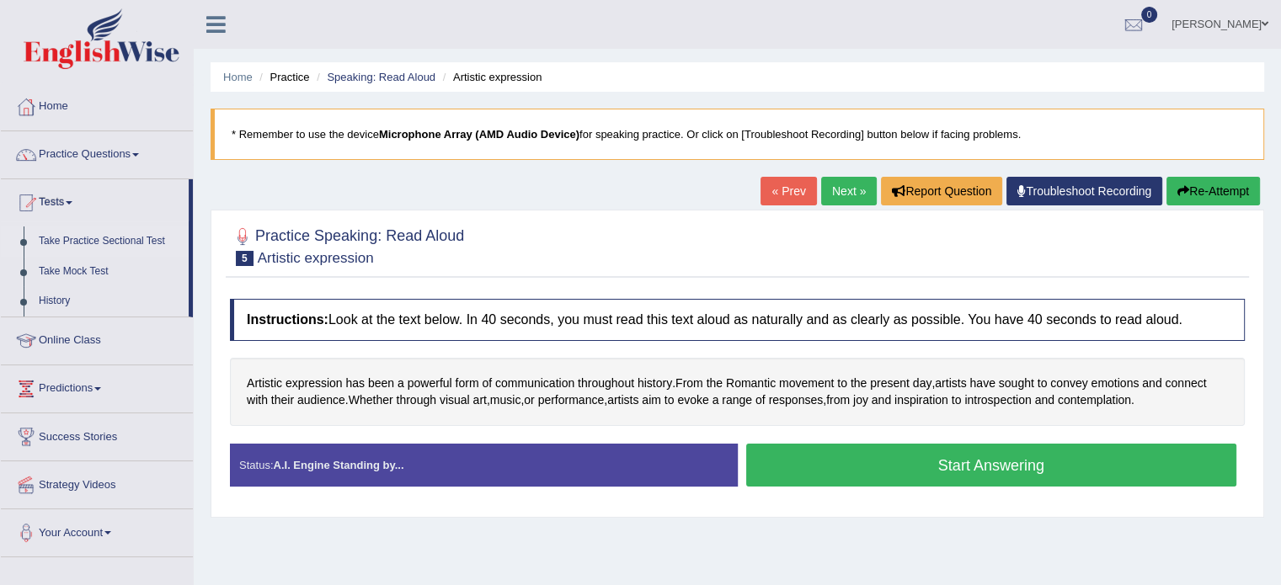
click at [99, 242] on link "Take Practice Sectional Test" at bounding box center [109, 242] width 157 height 30
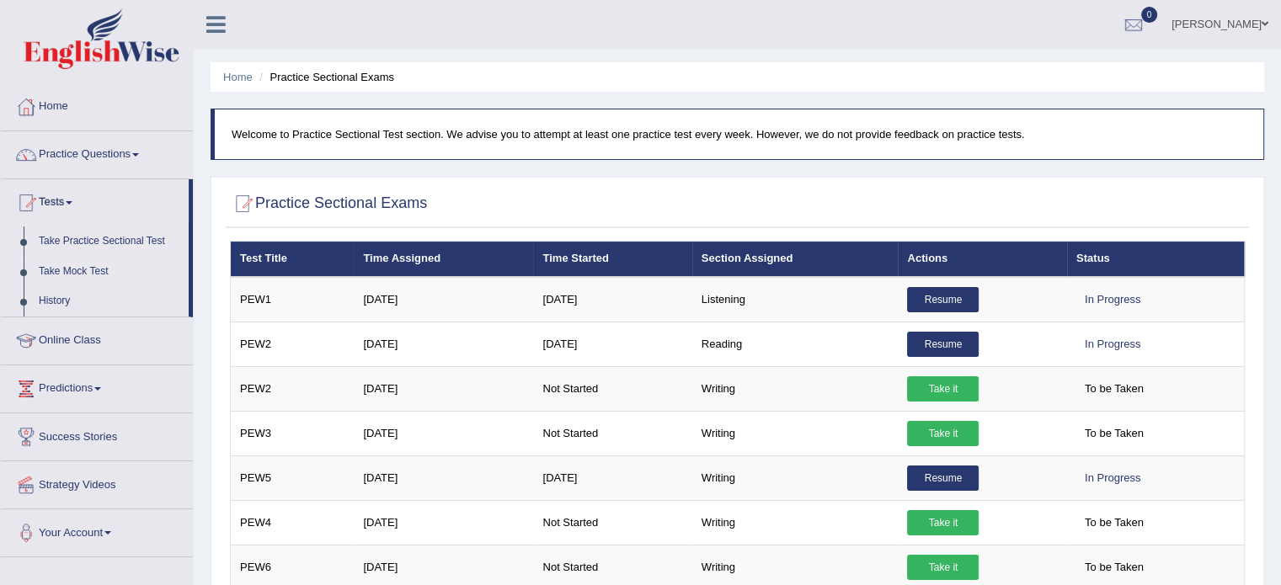
click at [75, 271] on link "Take Mock Test" at bounding box center [109, 272] width 157 height 30
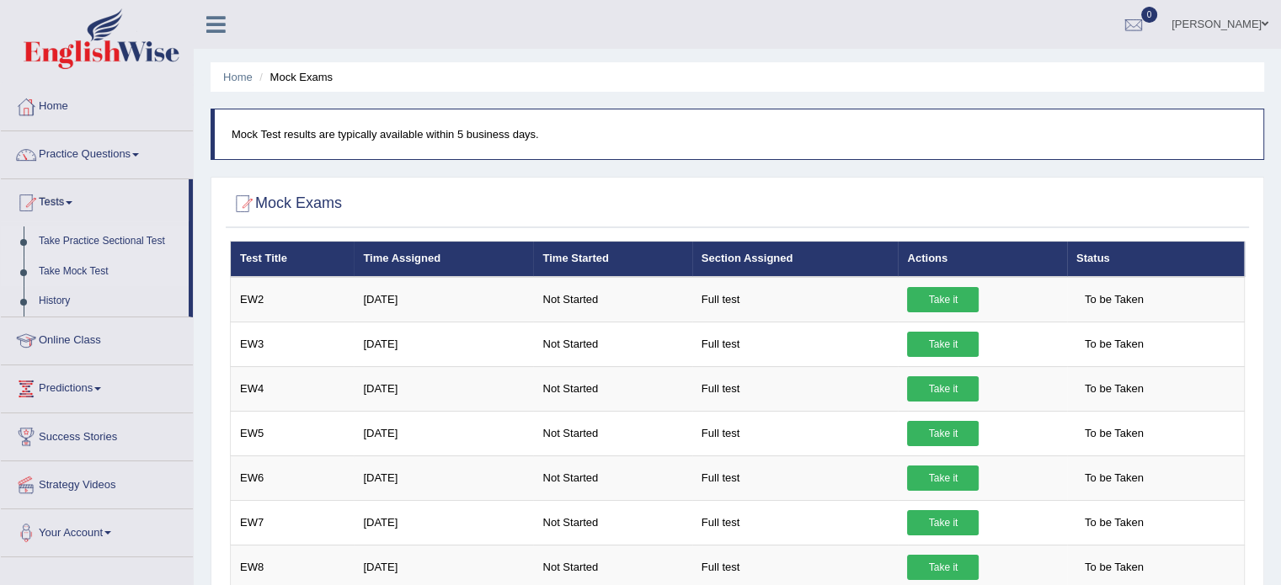
click at [139, 246] on link "Take Practice Sectional Test" at bounding box center [109, 242] width 157 height 30
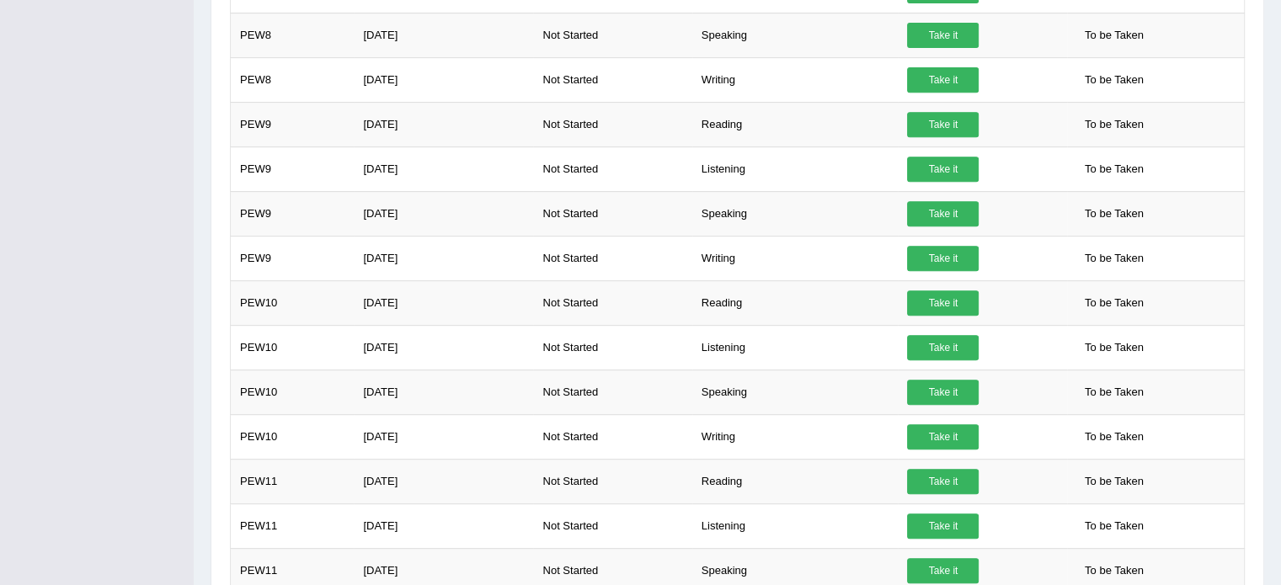
scroll to position [844, 0]
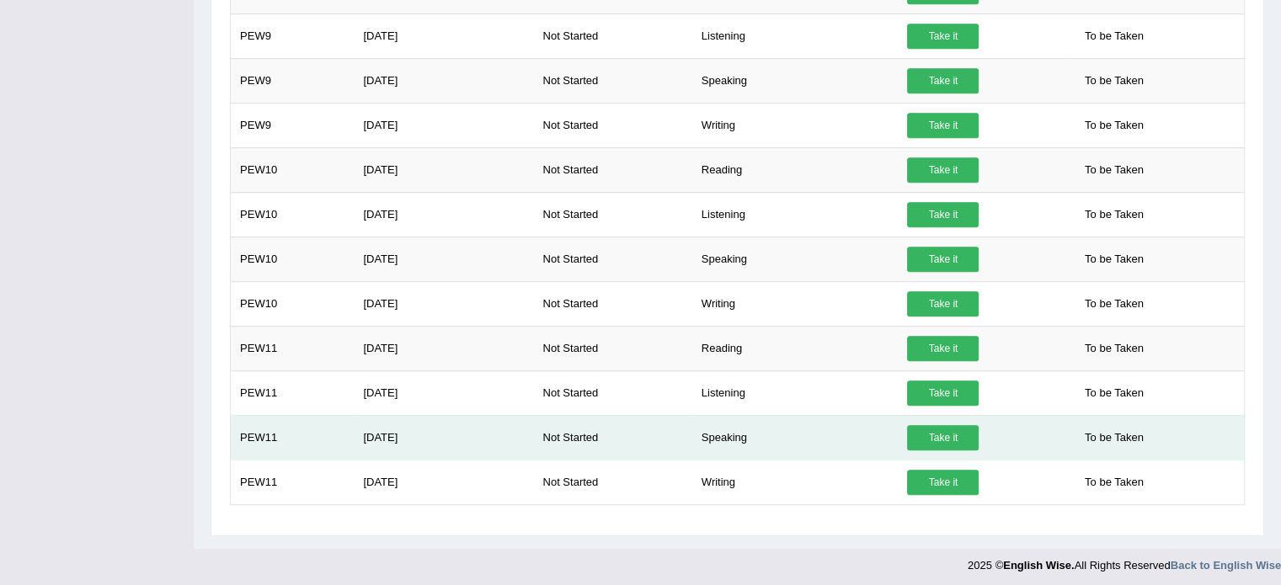
click at [951, 438] on link "Take it" at bounding box center [943, 437] width 72 height 25
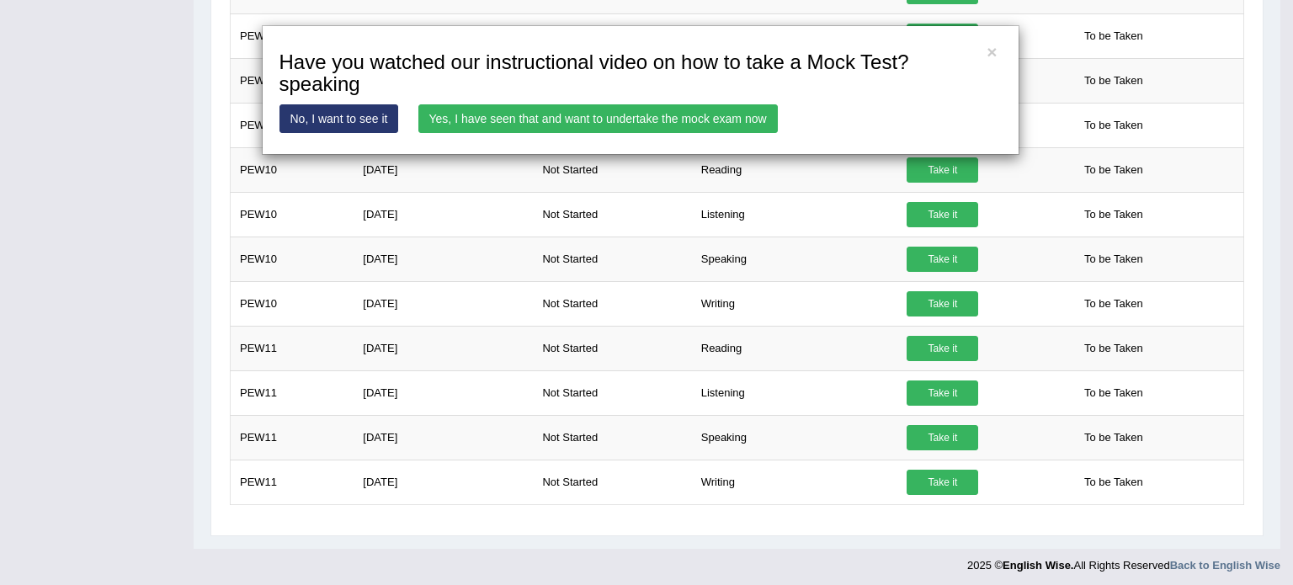
click at [367, 107] on link "No, I want to see it" at bounding box center [340, 118] width 120 height 29
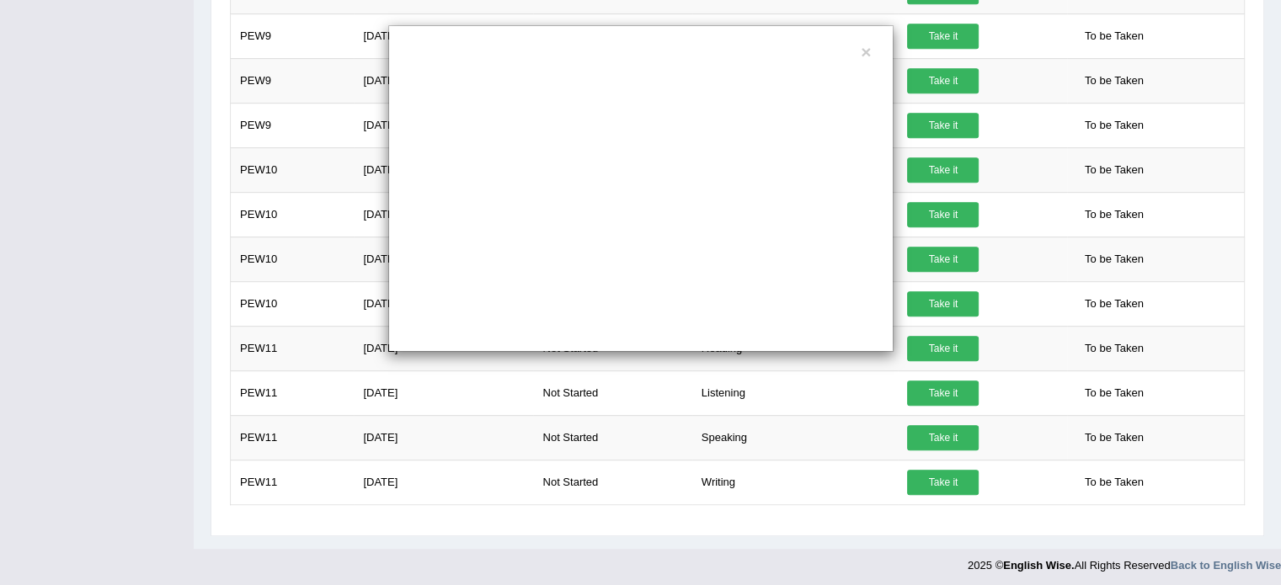
click at [876, 56] on div "×" at bounding box center [640, 188] width 505 height 327
click at [868, 52] on button "×" at bounding box center [866, 52] width 10 height 18
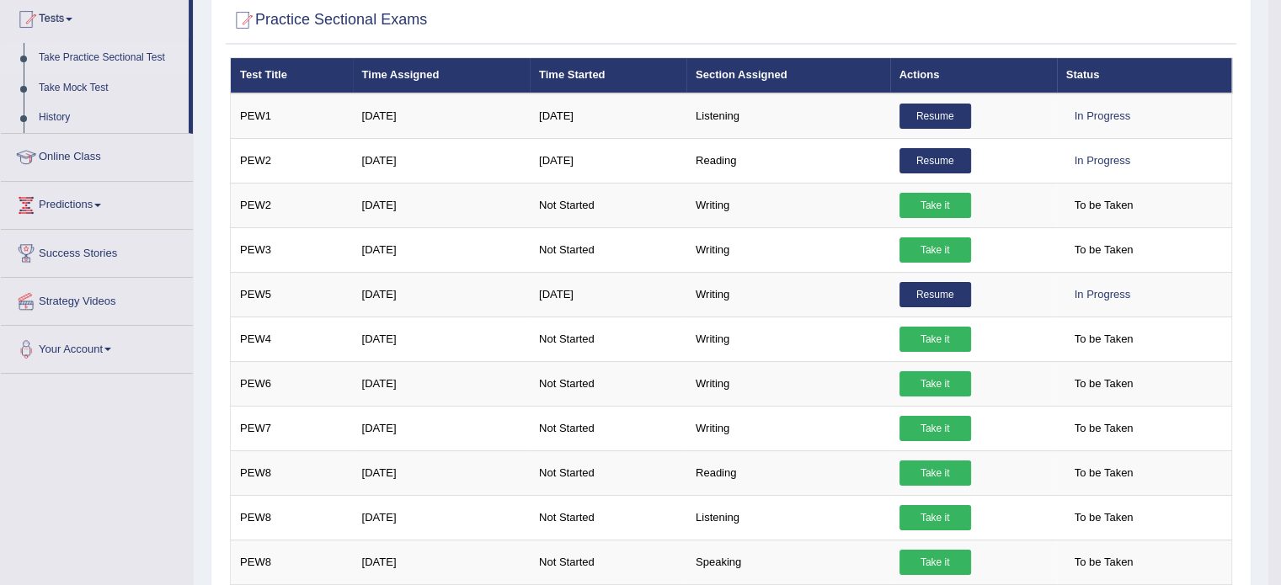
scroll to position [0, 0]
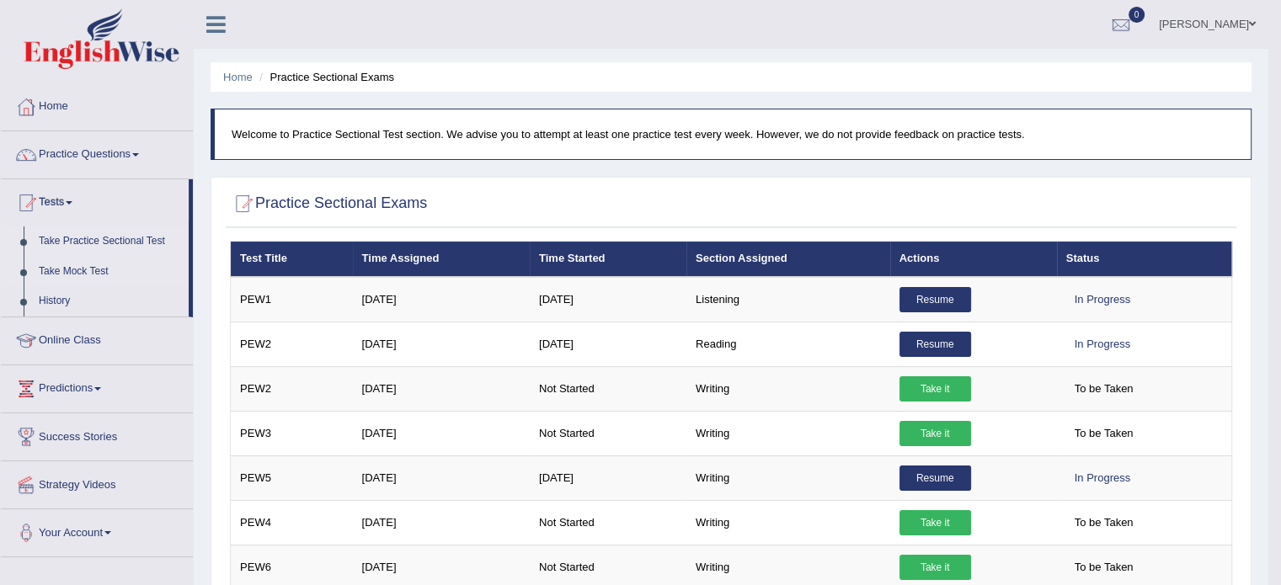
click at [62, 273] on link "Take Mock Test" at bounding box center [109, 272] width 157 height 30
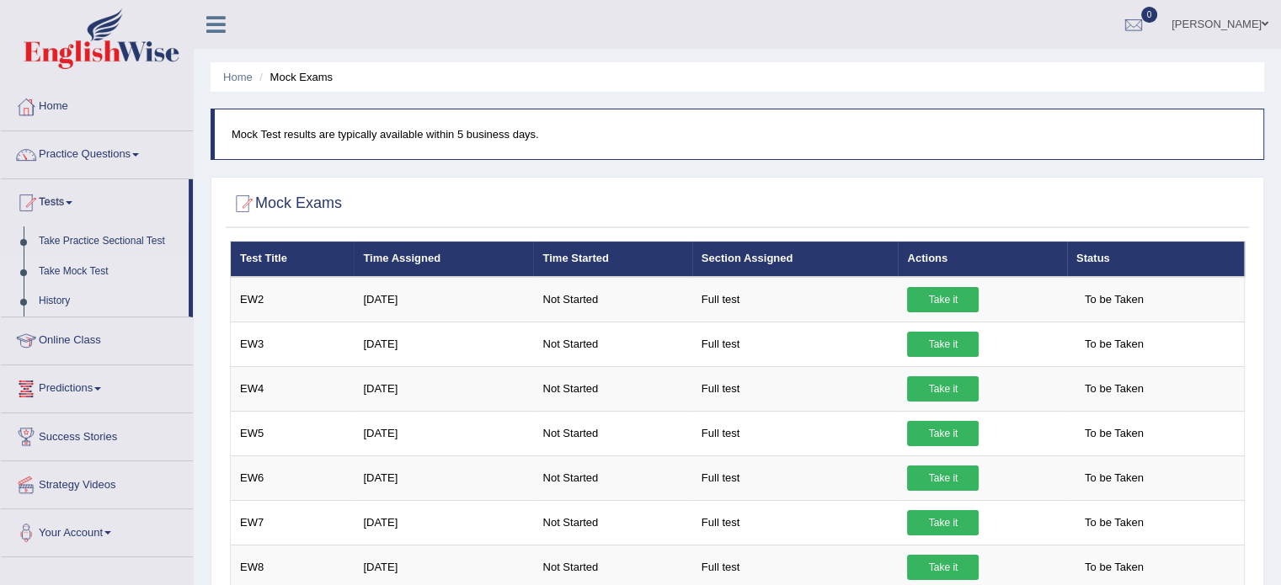
click at [53, 302] on link "History" at bounding box center [109, 301] width 157 height 30
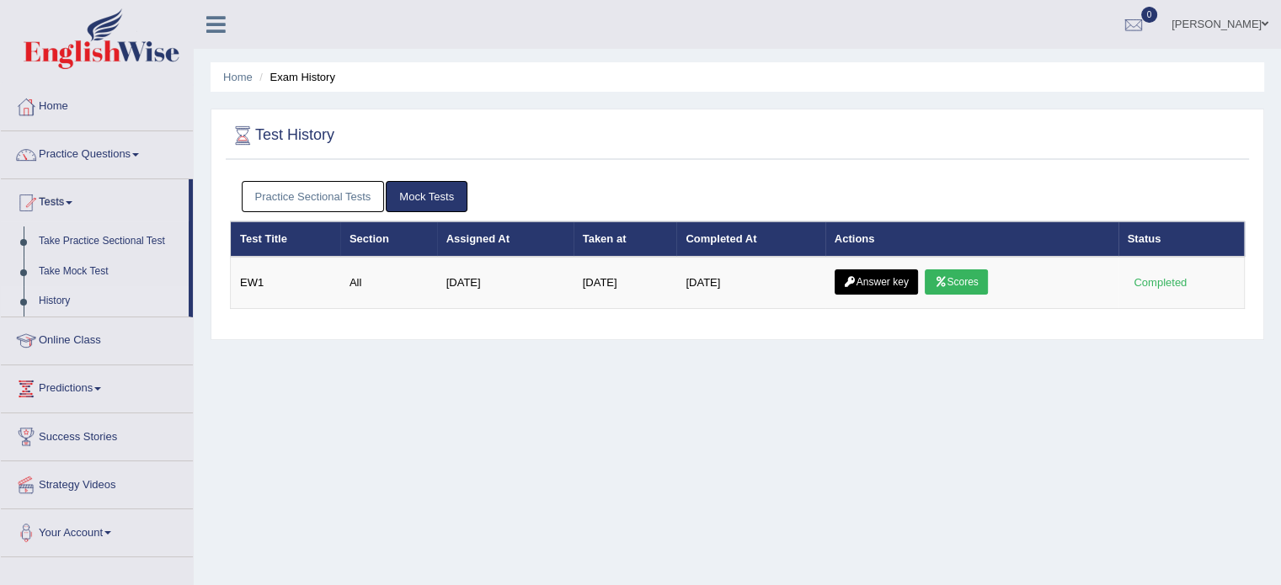
click at [331, 190] on link "Practice Sectional Tests" at bounding box center [313, 196] width 143 height 31
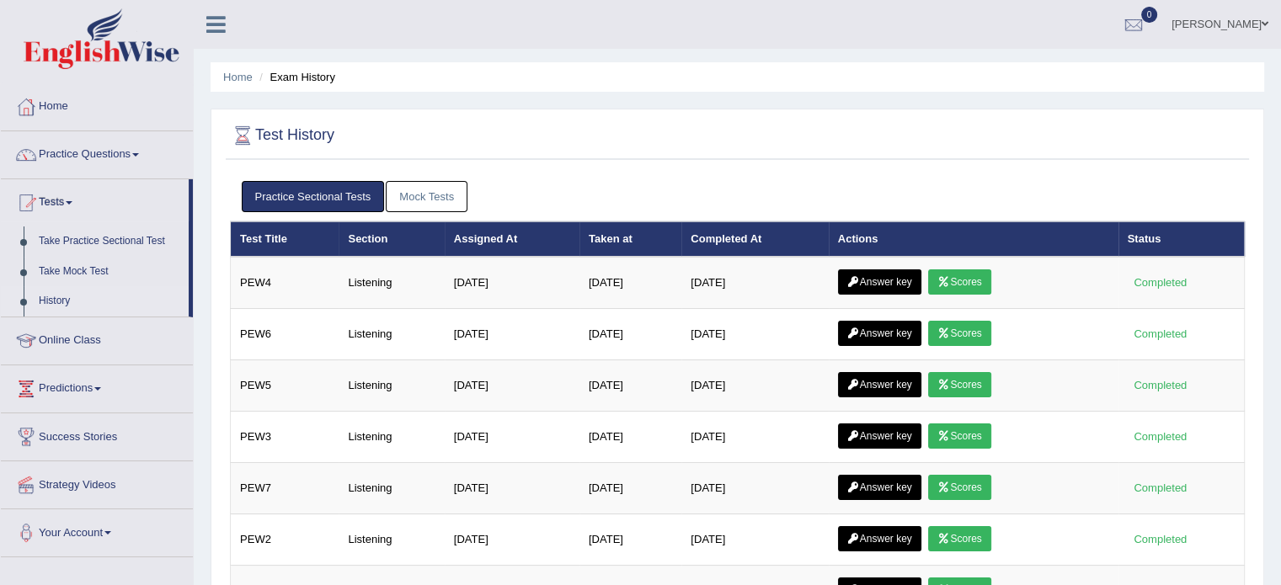
click at [411, 191] on link "Mock Tests" at bounding box center [427, 196] width 82 height 31
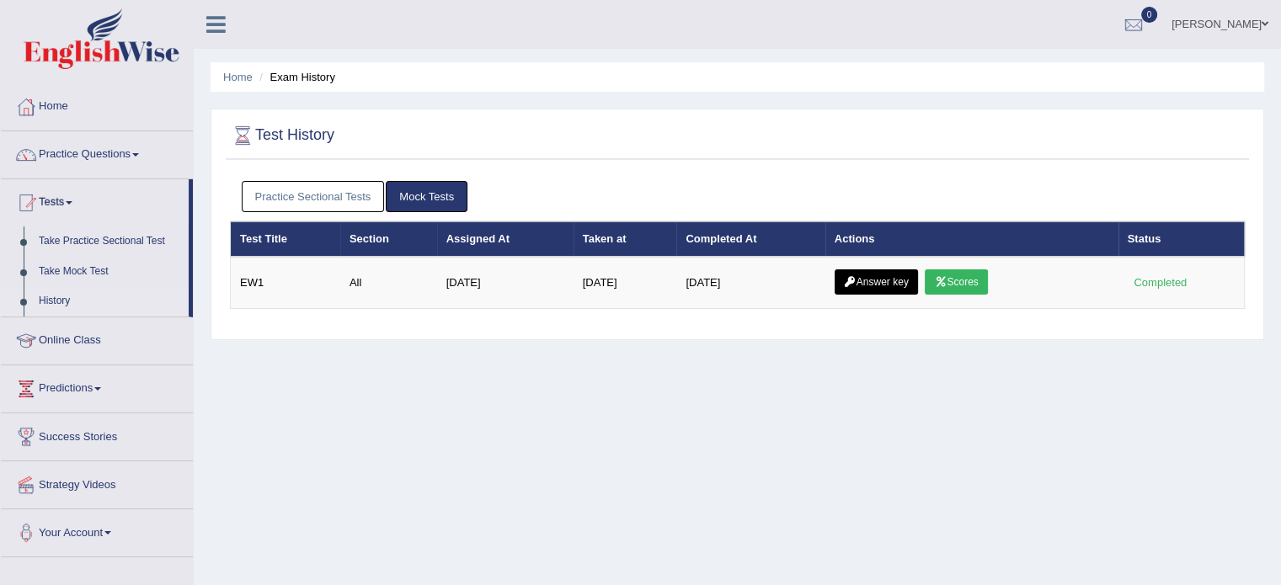
click at [319, 178] on div "Practice Sectional Tests Mock Tests" at bounding box center [737, 197] width 1015 height 49
click at [82, 235] on link "Take Practice Sectional Test" at bounding box center [109, 242] width 157 height 30
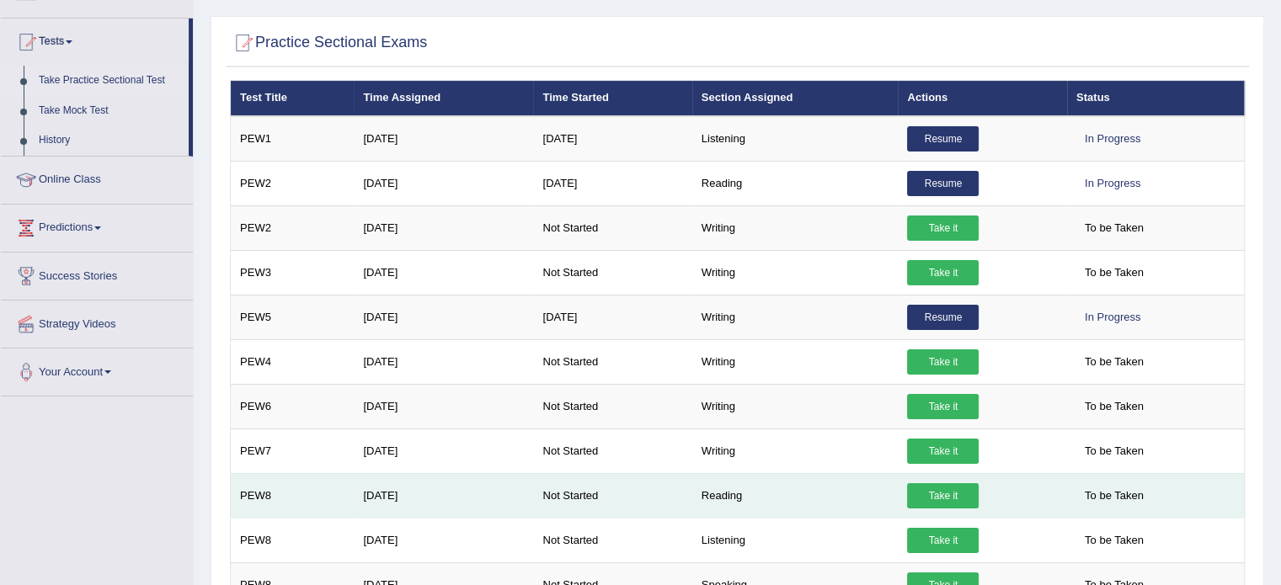
scroll to position [160, 0]
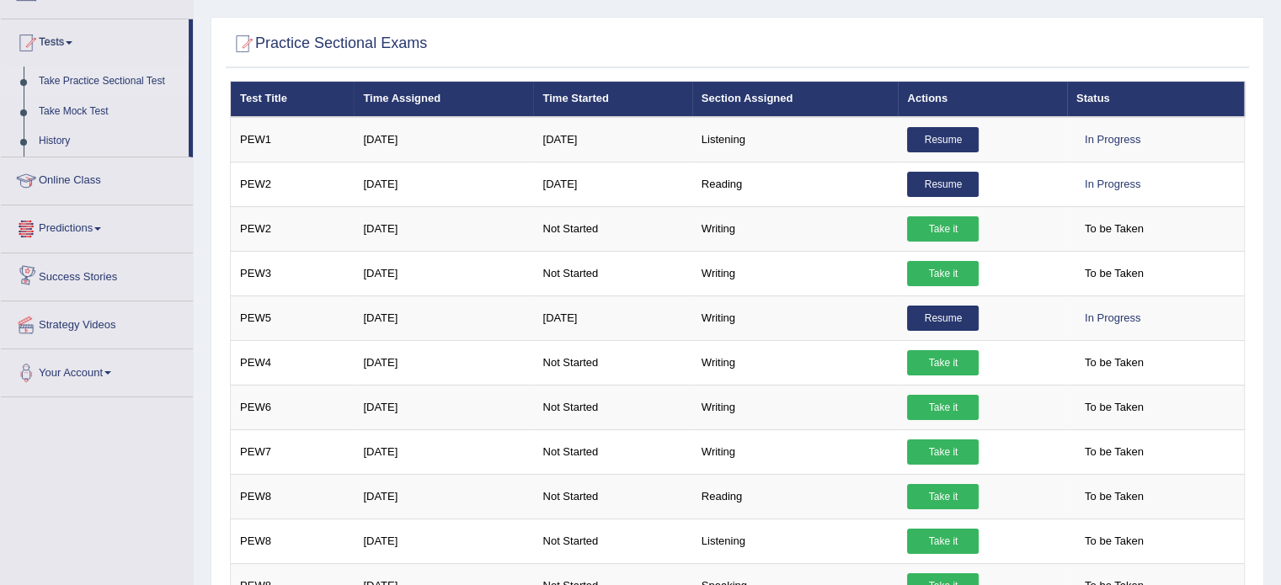
click at [91, 222] on link "Predictions" at bounding box center [97, 226] width 192 height 42
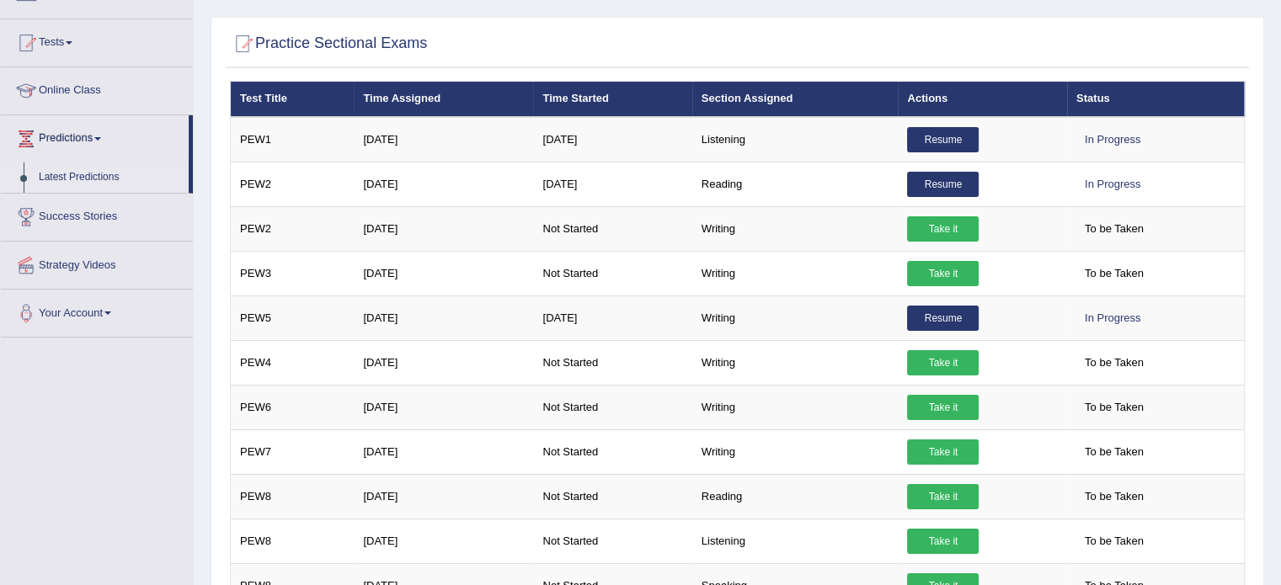
click at [59, 174] on link "Latest Predictions" at bounding box center [109, 178] width 157 height 30
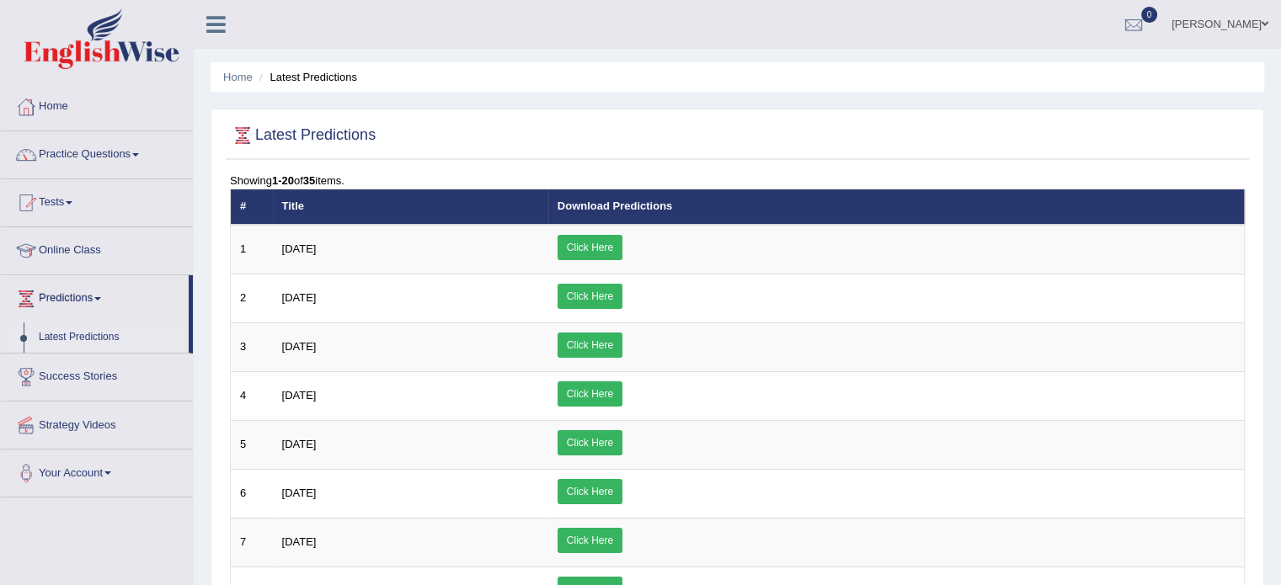
click at [213, 6] on div at bounding box center [223, 18] width 59 height 37
click at [210, 13] on icon at bounding box center [215, 24] width 19 height 22
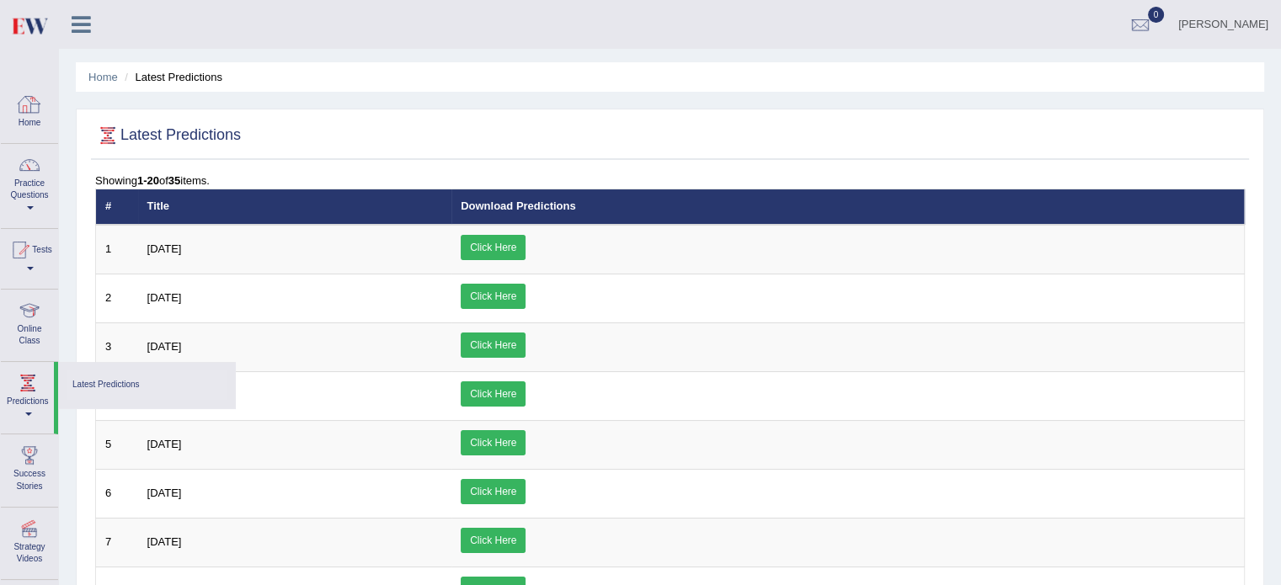
click at [29, 120] on link "Home" at bounding box center [29, 110] width 57 height 55
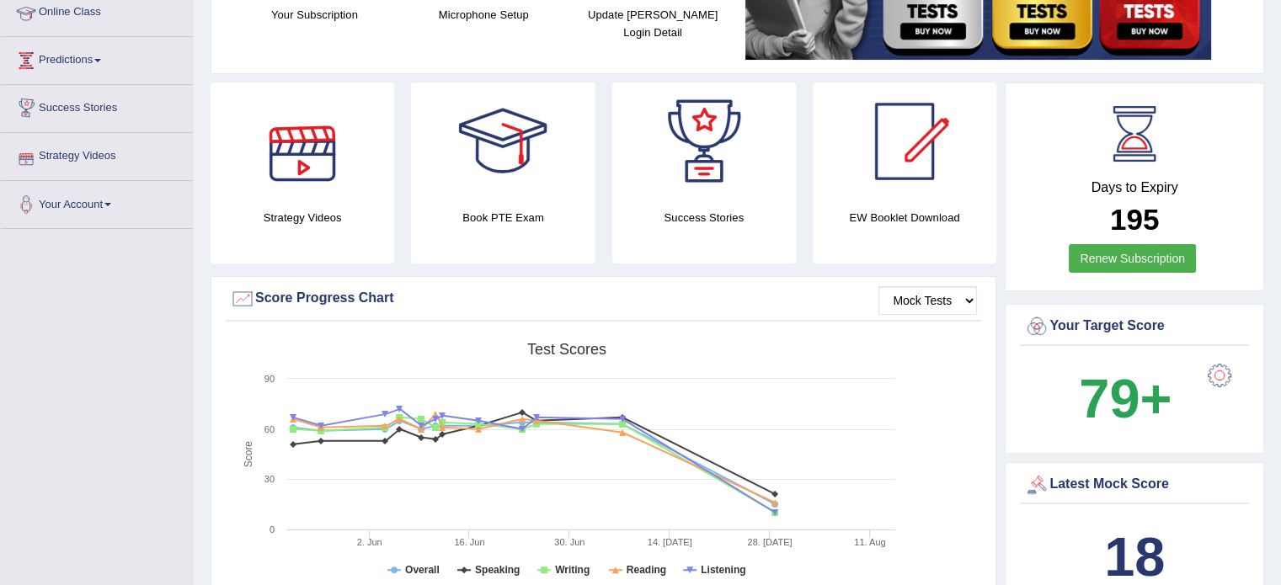
scroll to position [83, 0]
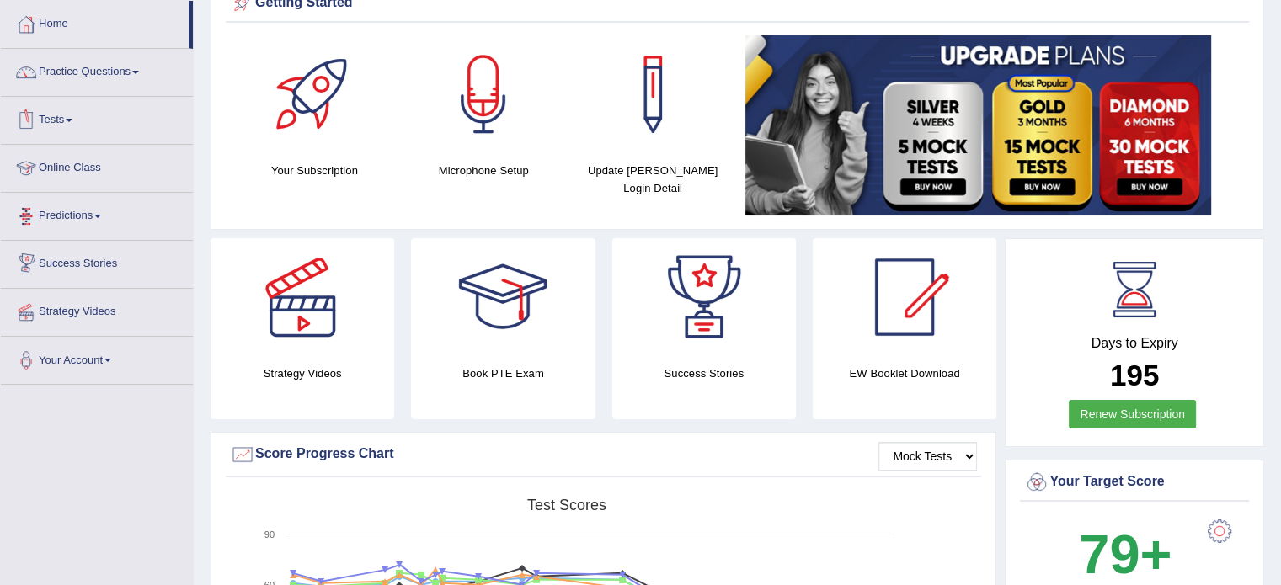
click at [61, 148] on link "Online Class" at bounding box center [97, 166] width 192 height 42
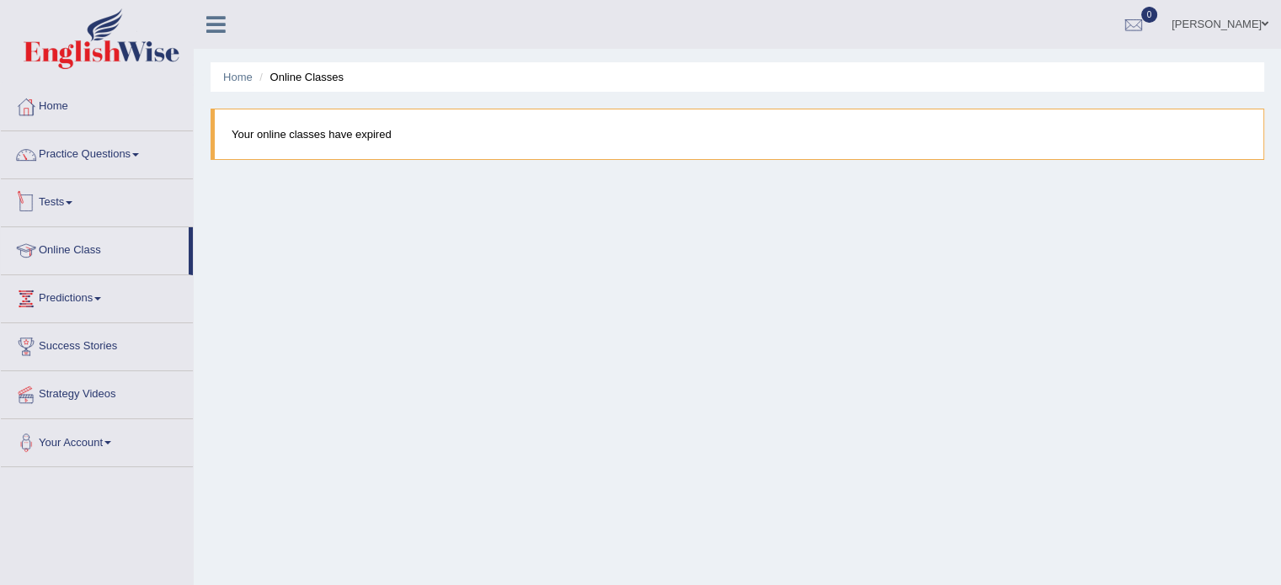
click at [49, 199] on link "Tests" at bounding box center [97, 200] width 192 height 42
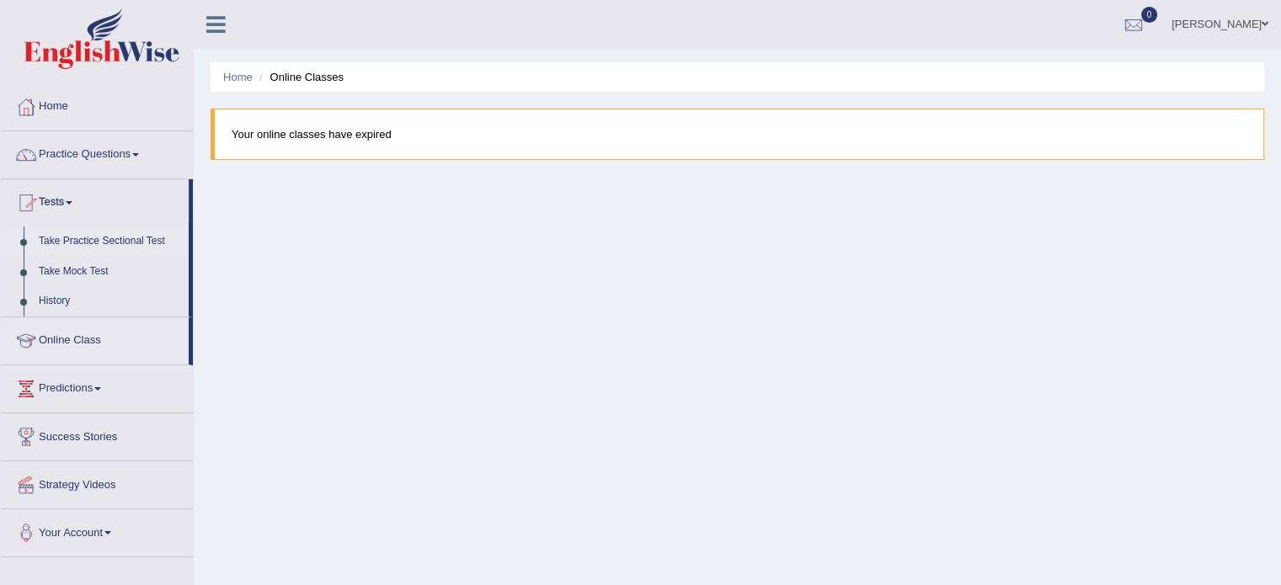
click at [58, 243] on link "Take Practice Sectional Test" at bounding box center [109, 242] width 157 height 30
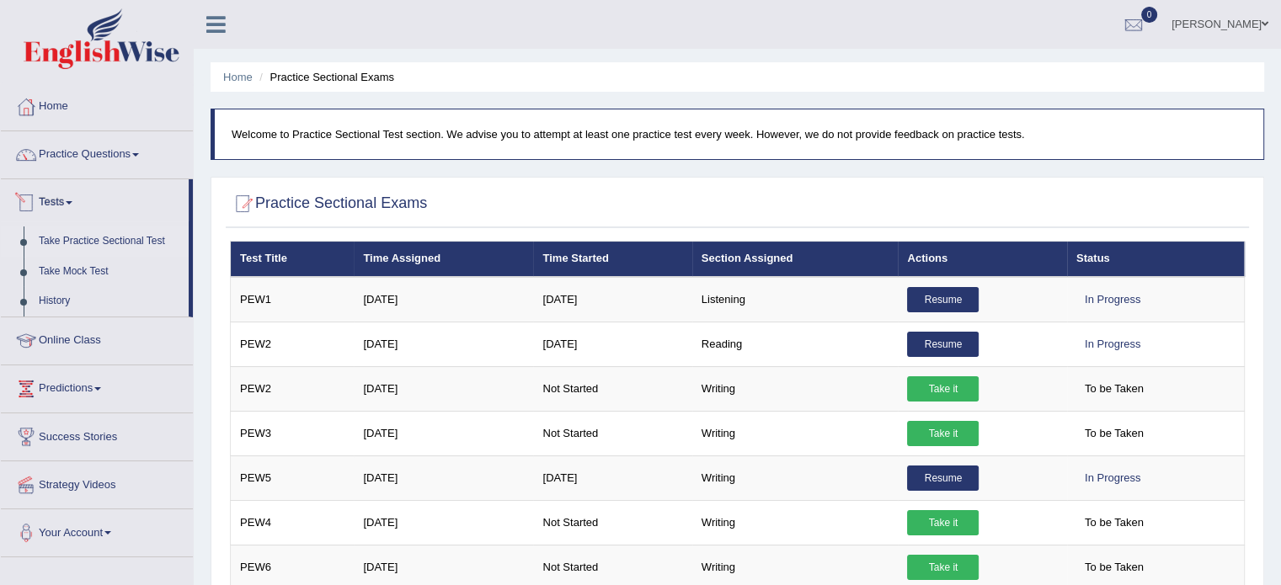
click at [66, 241] on link "Take Practice Sectional Test" at bounding box center [109, 242] width 157 height 30
click at [104, 333] on link "Online Class" at bounding box center [97, 338] width 192 height 42
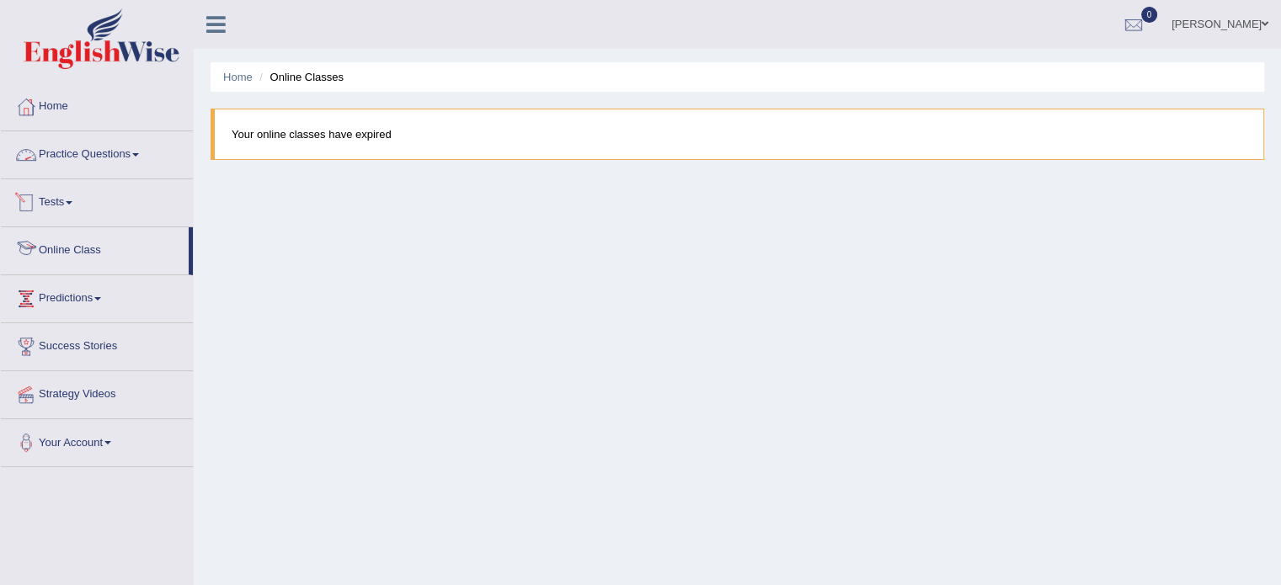
click at [84, 152] on link "Practice Questions" at bounding box center [97, 152] width 192 height 42
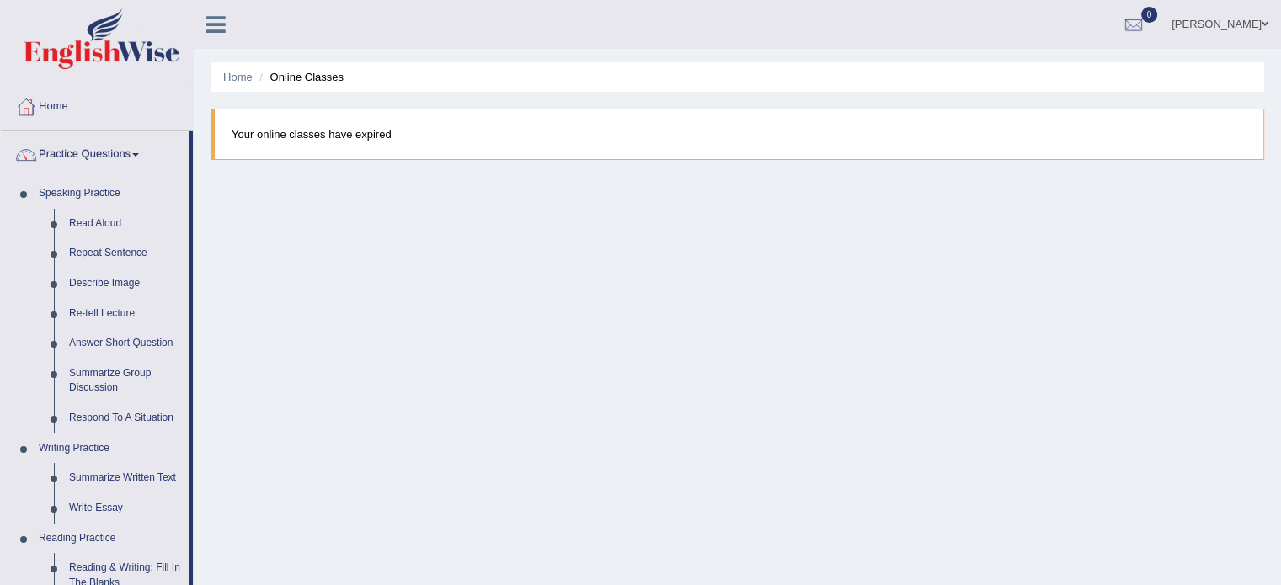
click at [1218, 26] on link "[PERSON_NAME]" at bounding box center [1220, 22] width 122 height 44
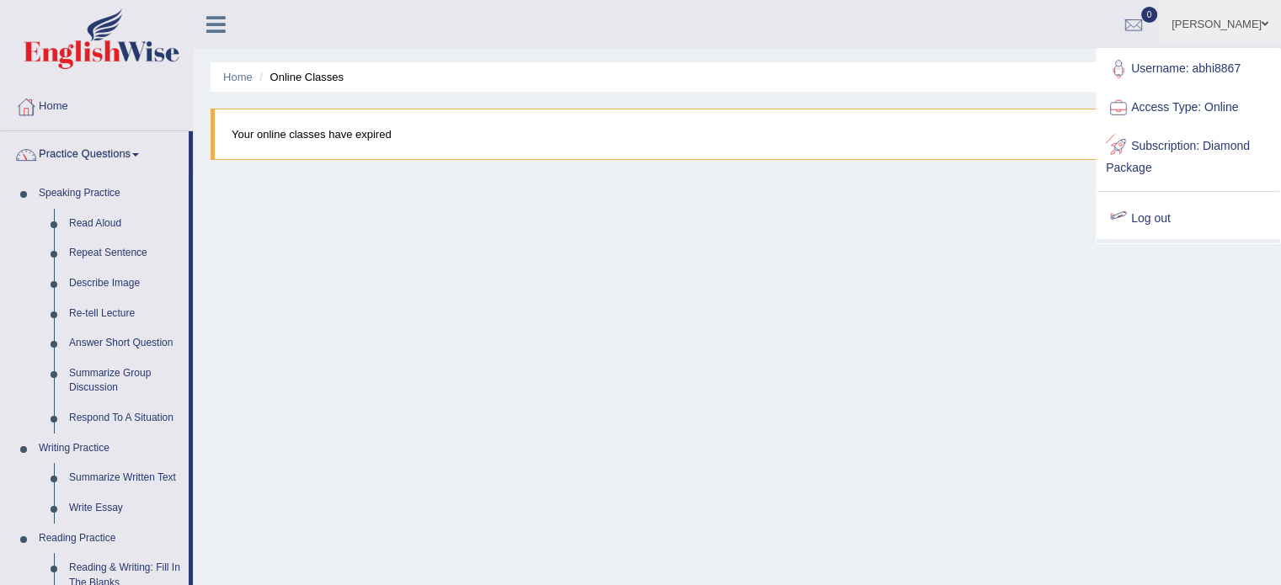
click at [1130, 211] on link "Log out" at bounding box center [1188, 219] width 182 height 39
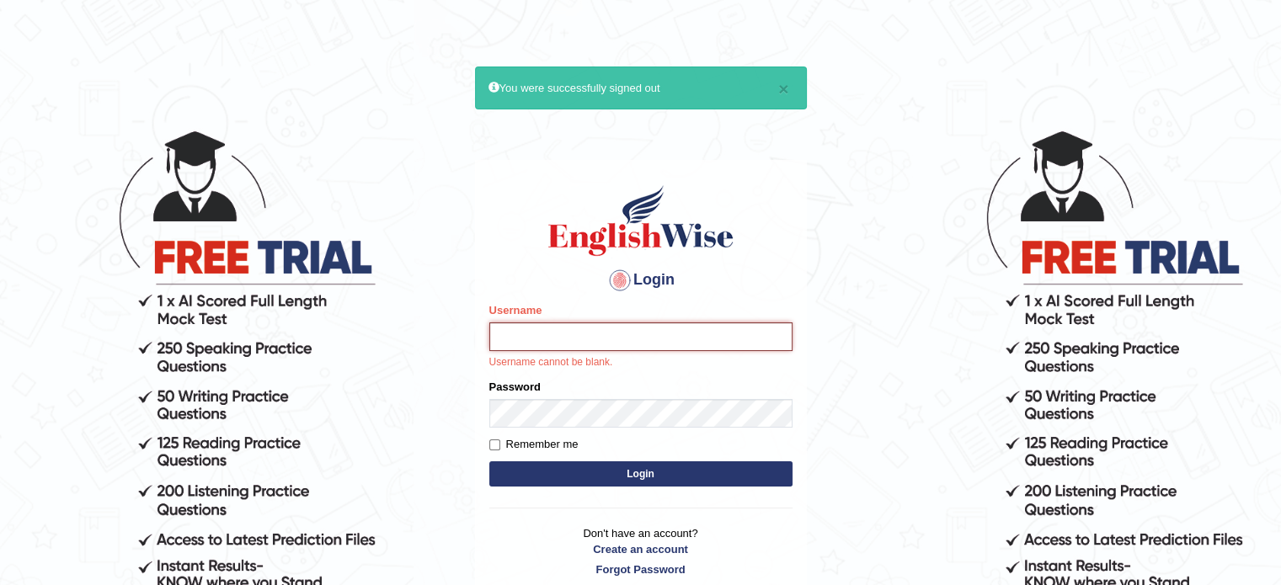
type input "Narender2001"
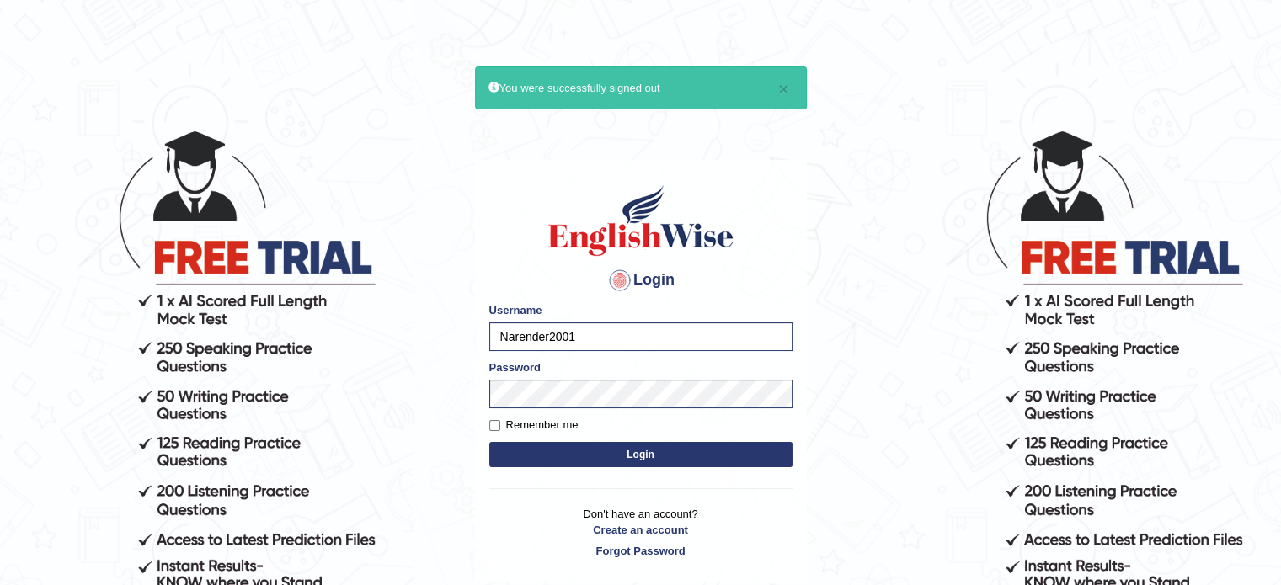
click at [541, 456] on button "Login" at bounding box center [640, 454] width 303 height 25
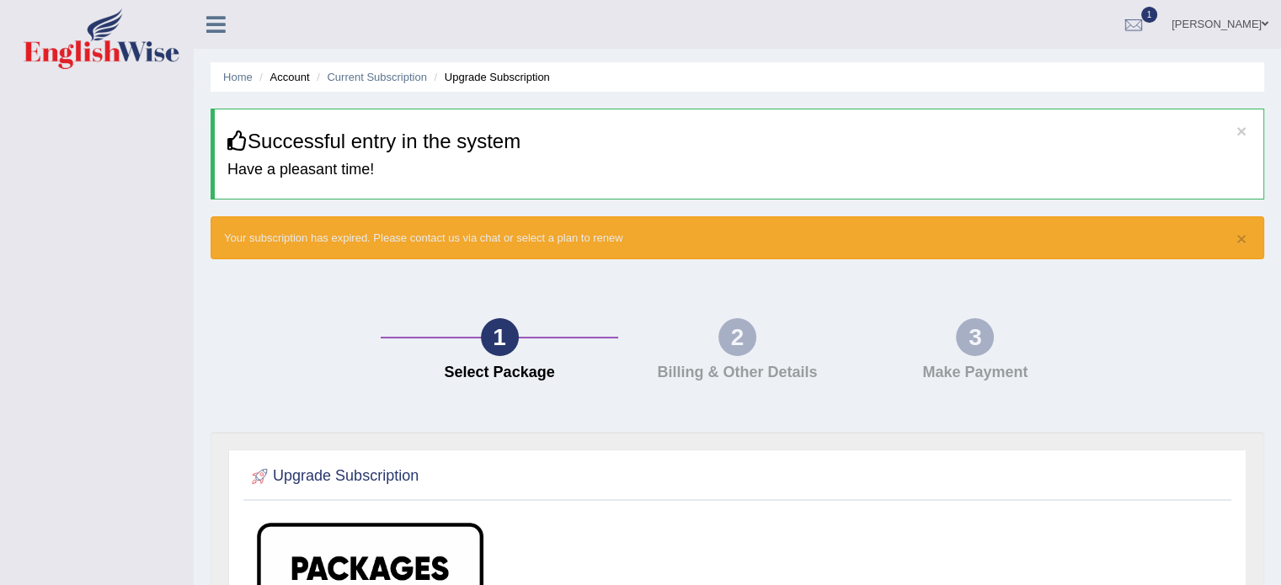
click at [276, 75] on li "Account" at bounding box center [282, 77] width 54 height 16
click at [232, 74] on link "Home" at bounding box center [237, 77] width 29 height 13
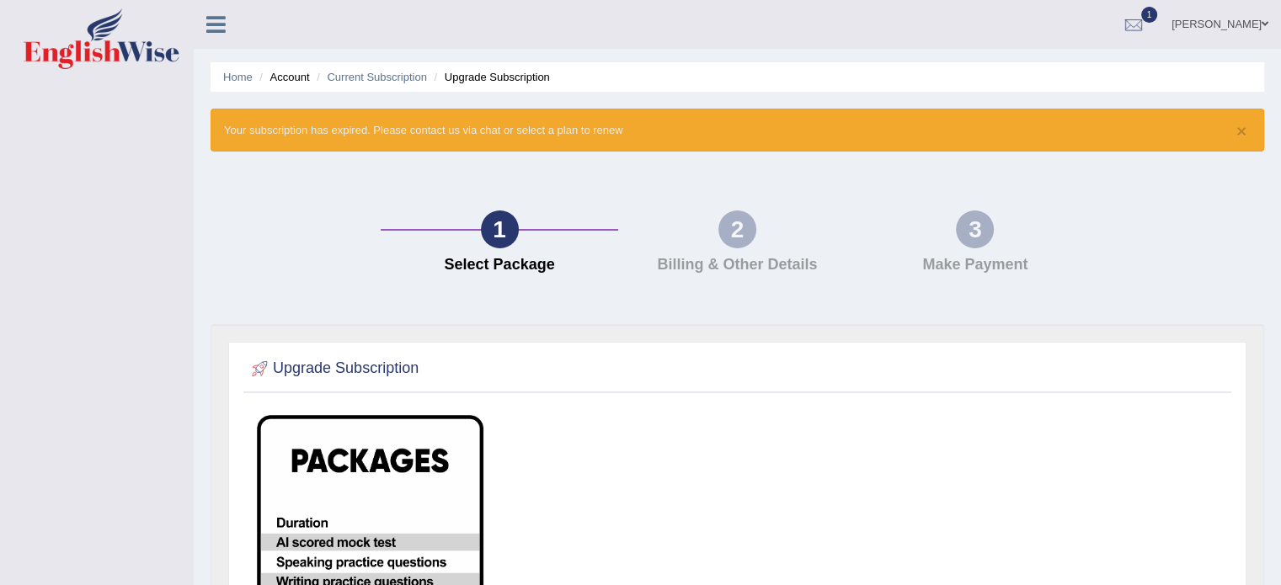
click at [211, 27] on icon at bounding box center [215, 24] width 19 height 22
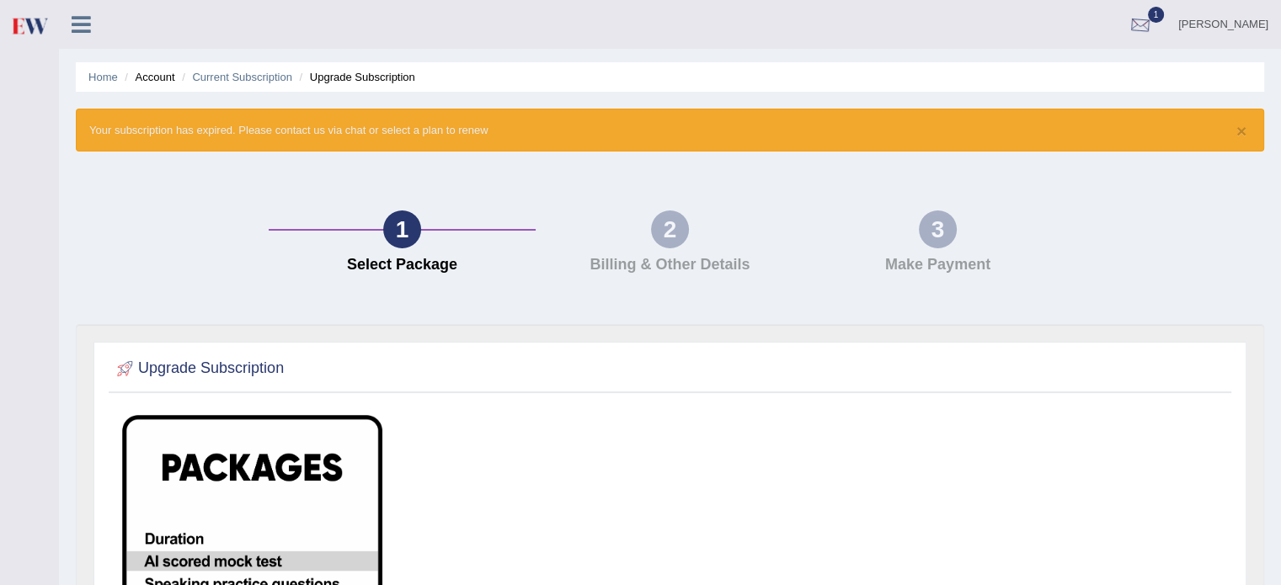
click at [1153, 14] on div at bounding box center [1140, 25] width 25 height 25
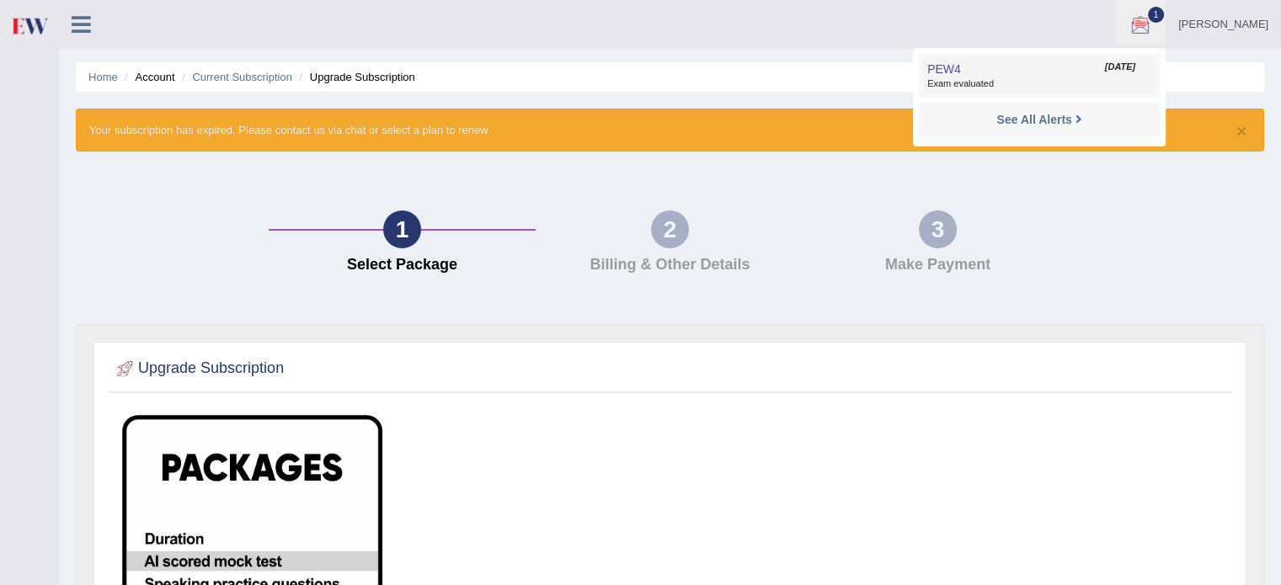
click at [1095, 90] on span "Exam evaluated" at bounding box center [1039, 83] width 224 height 13
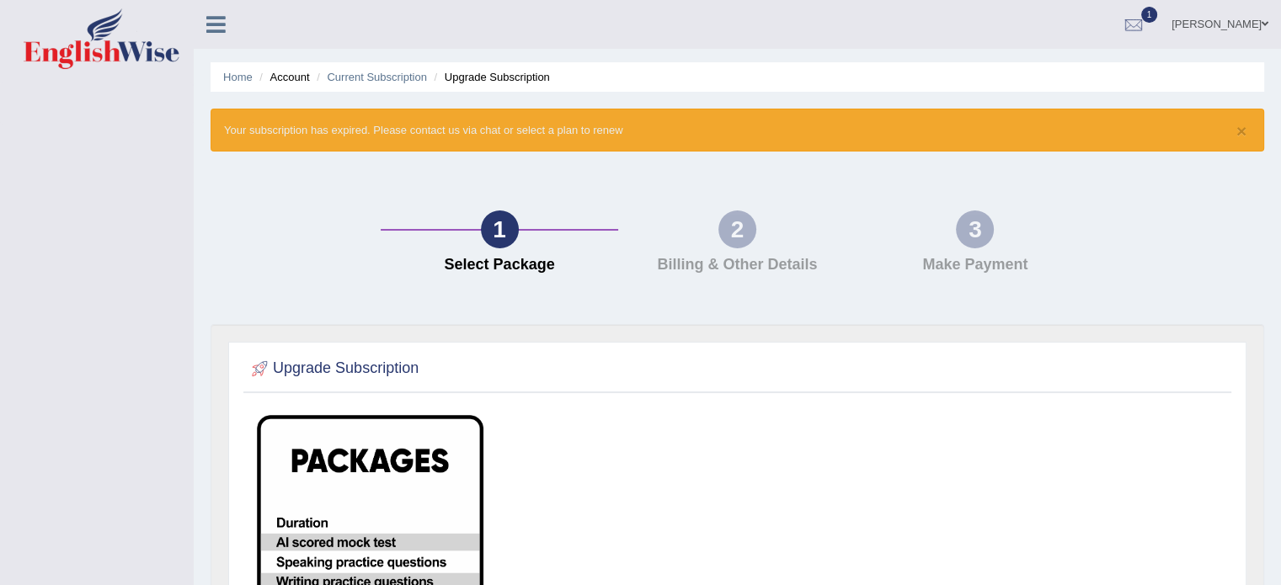
click at [1251, 22] on link "Narender" at bounding box center [1220, 22] width 122 height 44
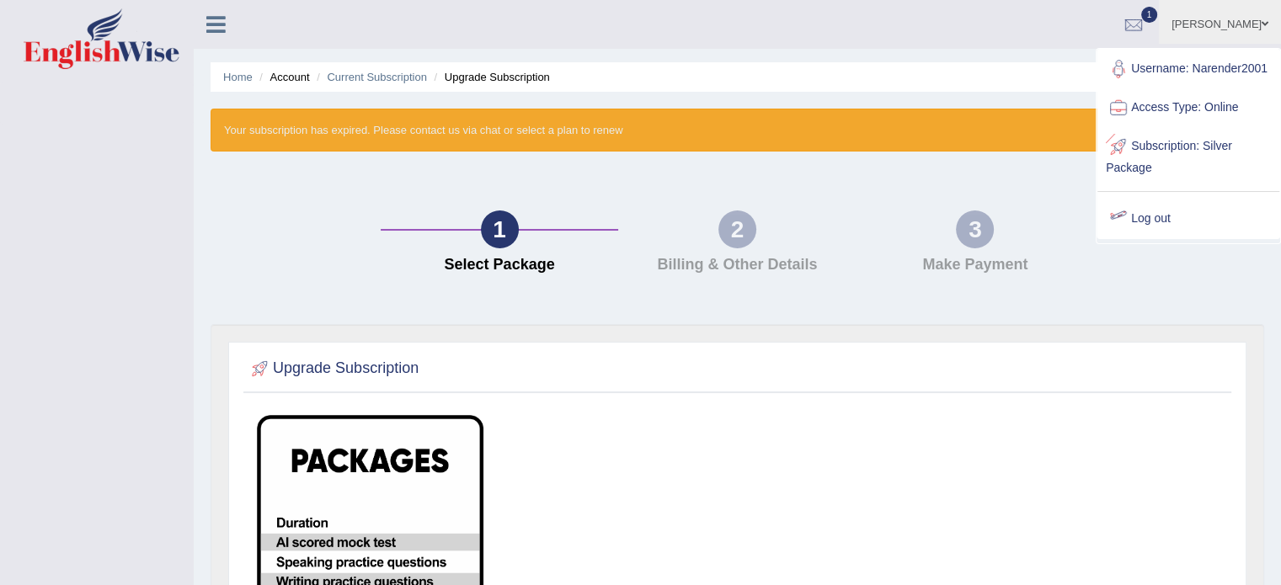
click at [1137, 221] on link "Log out" at bounding box center [1188, 219] width 182 height 39
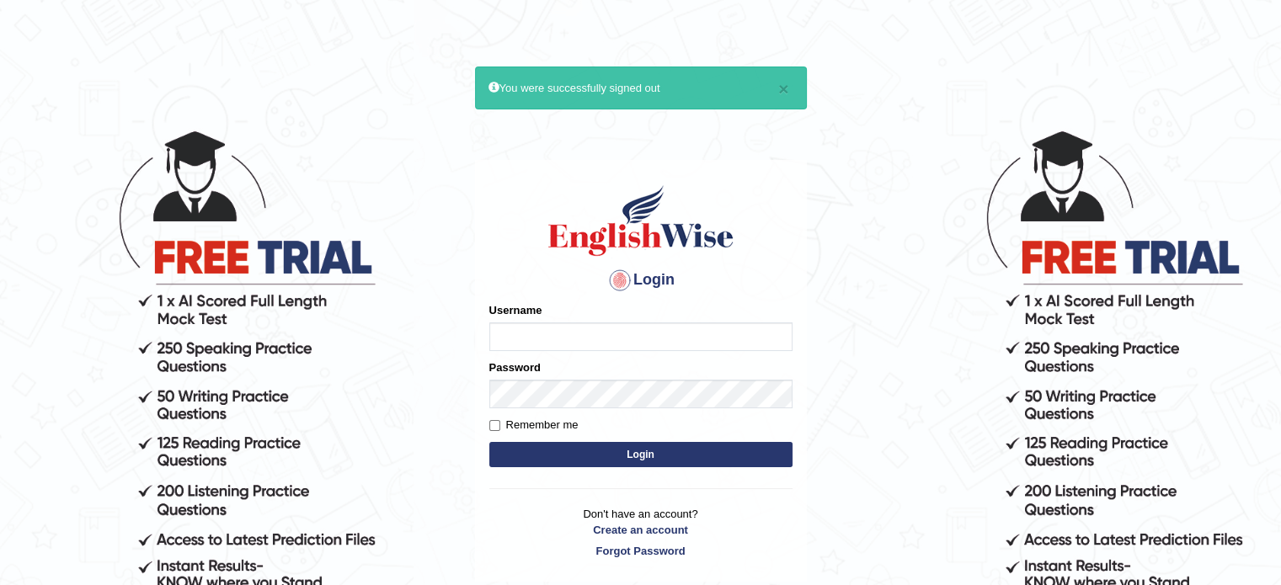
type input "abhi8867"
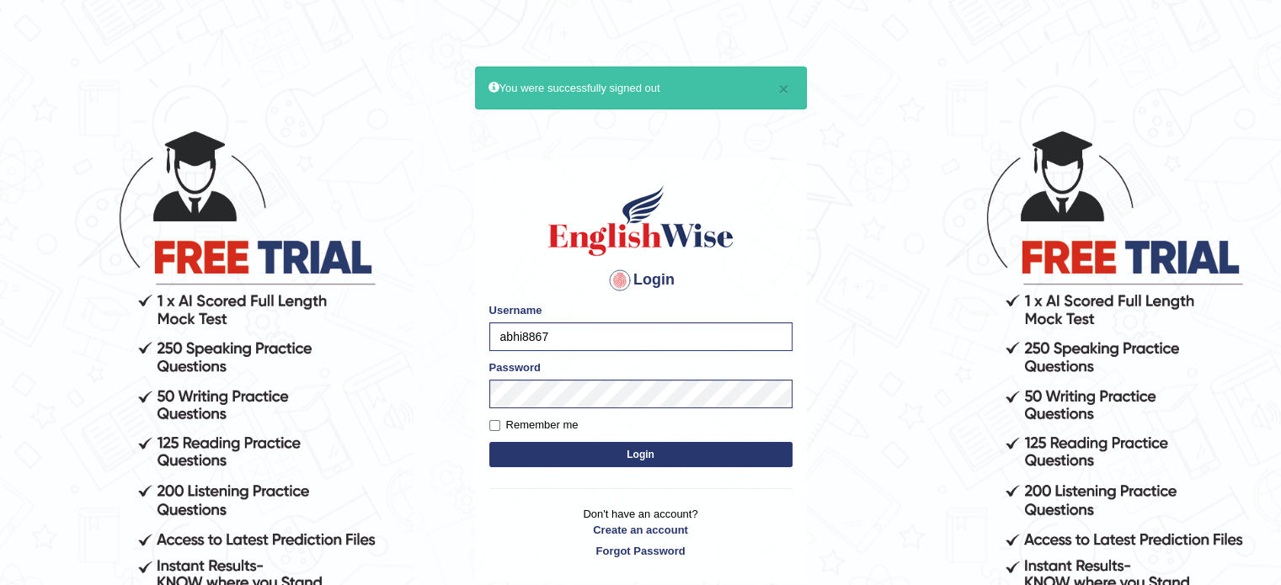
click at [495, 431] on label "Remember me" at bounding box center [533, 425] width 89 height 17
click at [495, 431] on input "Remember me" at bounding box center [494, 425] width 11 height 11
checkbox input "true"
click at [536, 455] on button "Login" at bounding box center [640, 454] width 303 height 25
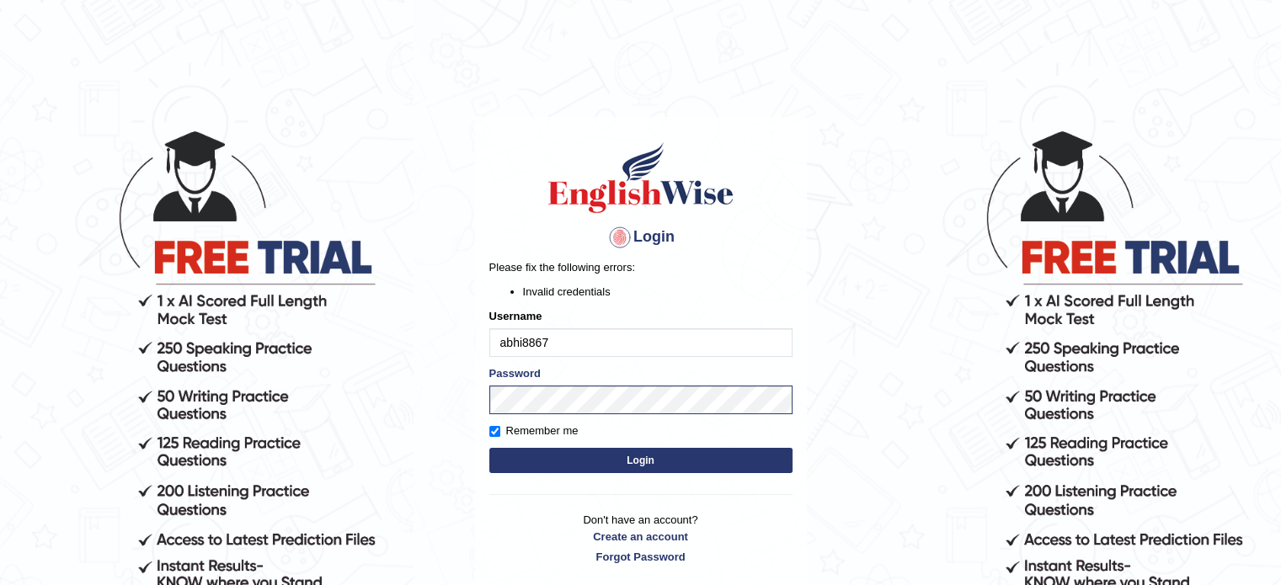
click at [605, 462] on button "Login" at bounding box center [640, 460] width 303 height 25
click at [475, 501] on div "Login Please fix the following errors: Invalid credentials Username abhi8867 Pa…" at bounding box center [641, 352] width 332 height 471
click at [621, 458] on button "Login" at bounding box center [640, 460] width 303 height 25
click at [623, 456] on button "Login" at bounding box center [640, 460] width 303 height 25
click at [374, 413] on body "Login Please fix the following errors: Invalid credentials Username abhi8867 Pa…" at bounding box center [640, 356] width 1281 height 585
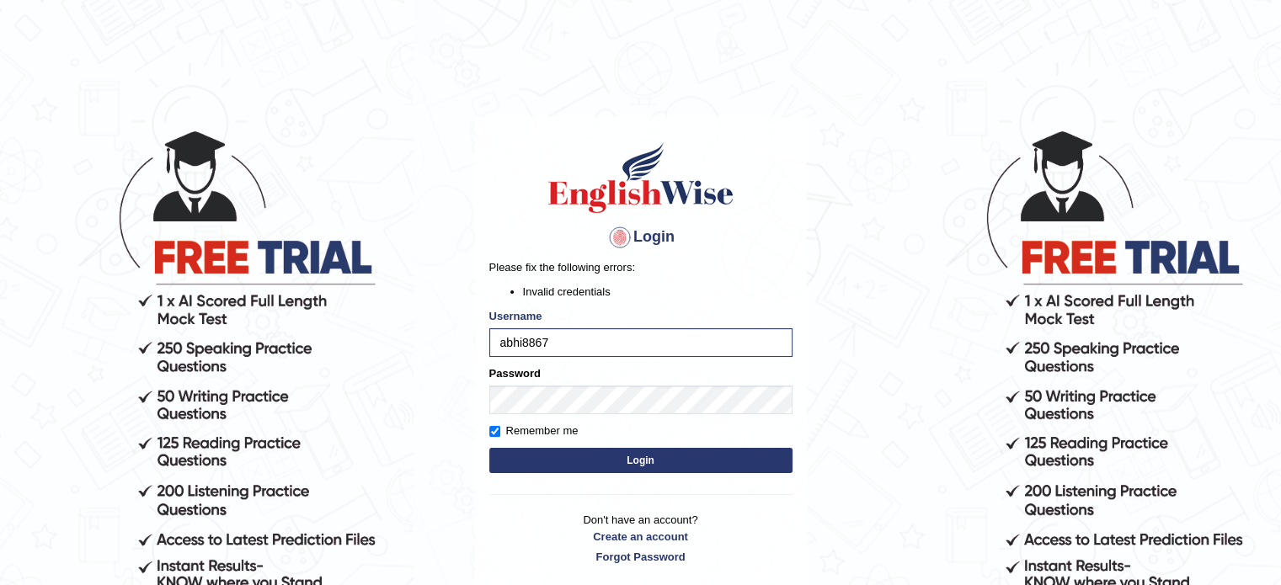
scroll to position [155, 0]
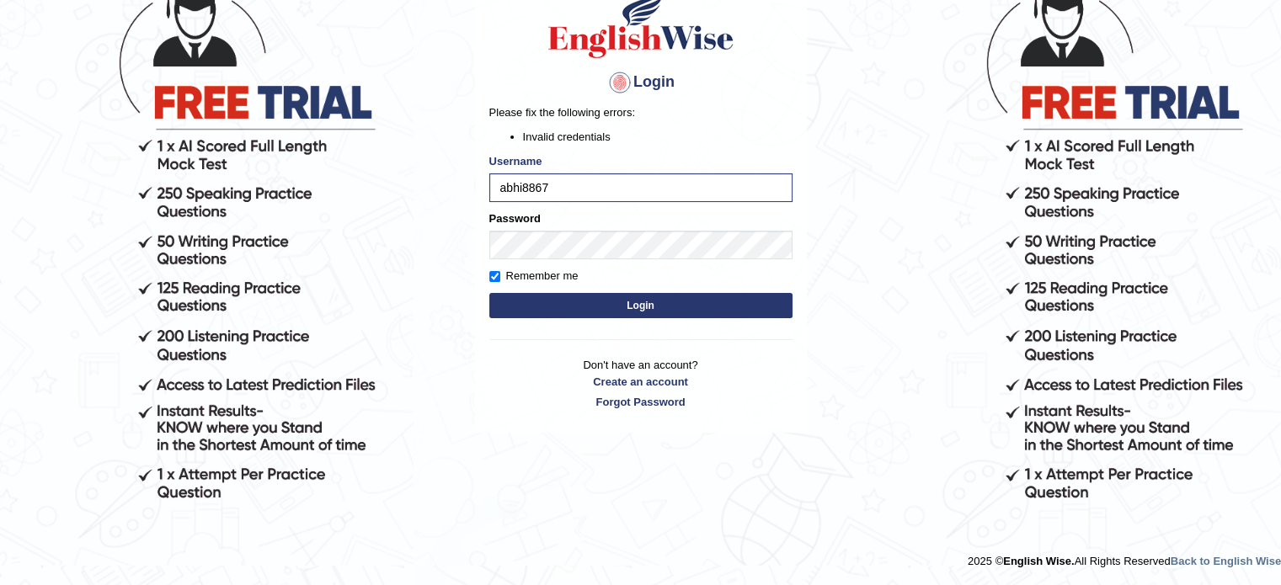
click at [636, 312] on button "Login" at bounding box center [640, 305] width 303 height 25
click at [636, 357] on p "Don't have an account? Create an account Forgot Password" at bounding box center [640, 383] width 303 height 52
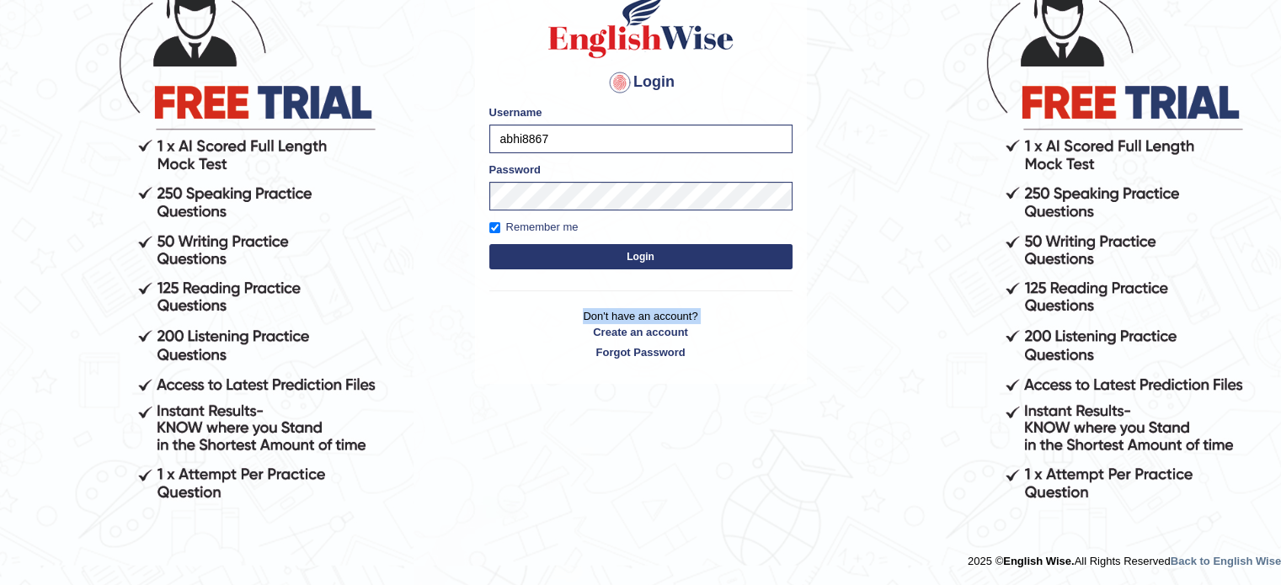
click at [636, 312] on p "Don't have an account? Create an account Forgot Password" at bounding box center [640, 334] width 303 height 52
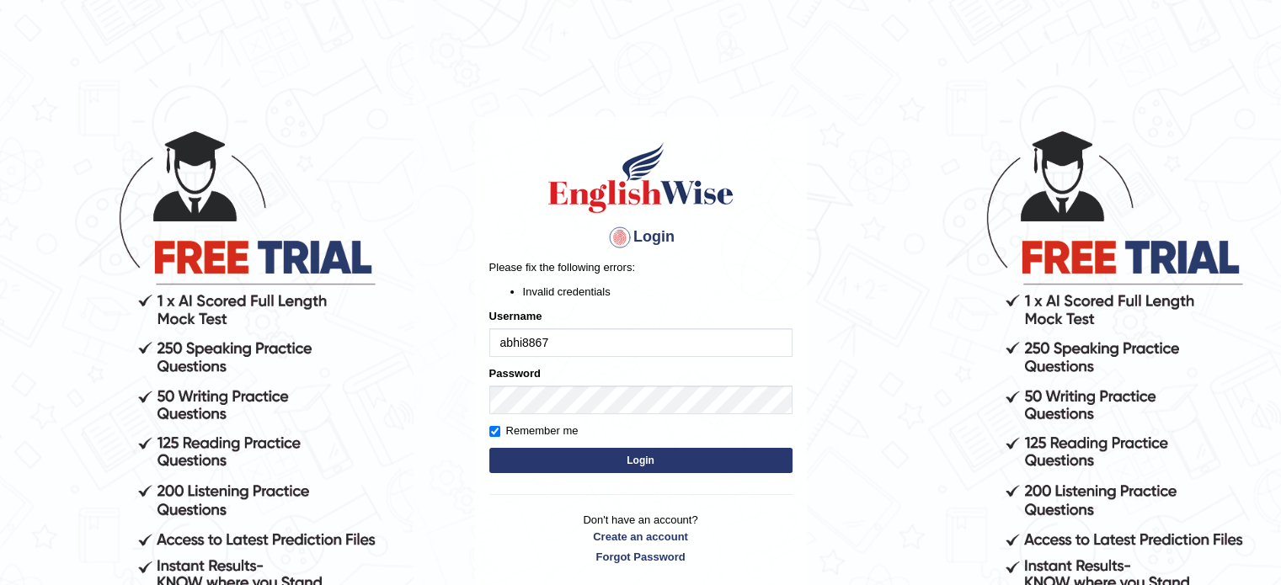
drag, startPoint x: 0, startPoint y: 0, endPoint x: 642, endPoint y: 262, distance: 693.0
click at [642, 262] on p "Please fix the following errors:" at bounding box center [640, 267] width 303 height 16
click at [622, 342] on input "abhi8867" at bounding box center [640, 342] width 303 height 29
click at [606, 451] on button "Login" at bounding box center [640, 460] width 303 height 25
click at [567, 353] on input "abhi8867" at bounding box center [640, 342] width 303 height 29
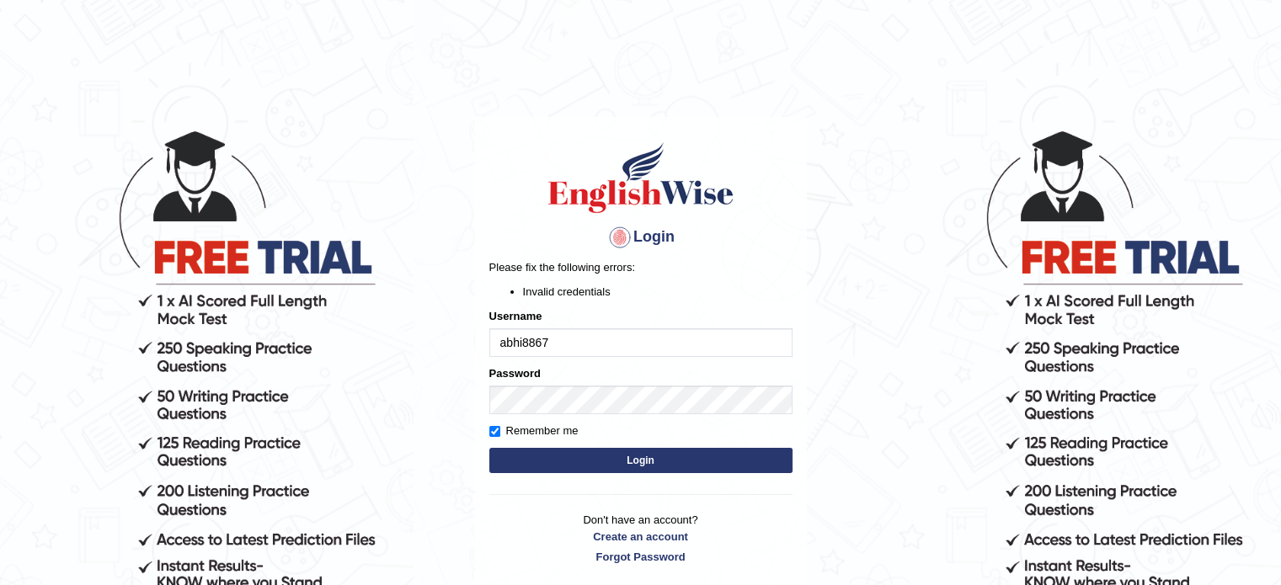
scroll to position [155, 0]
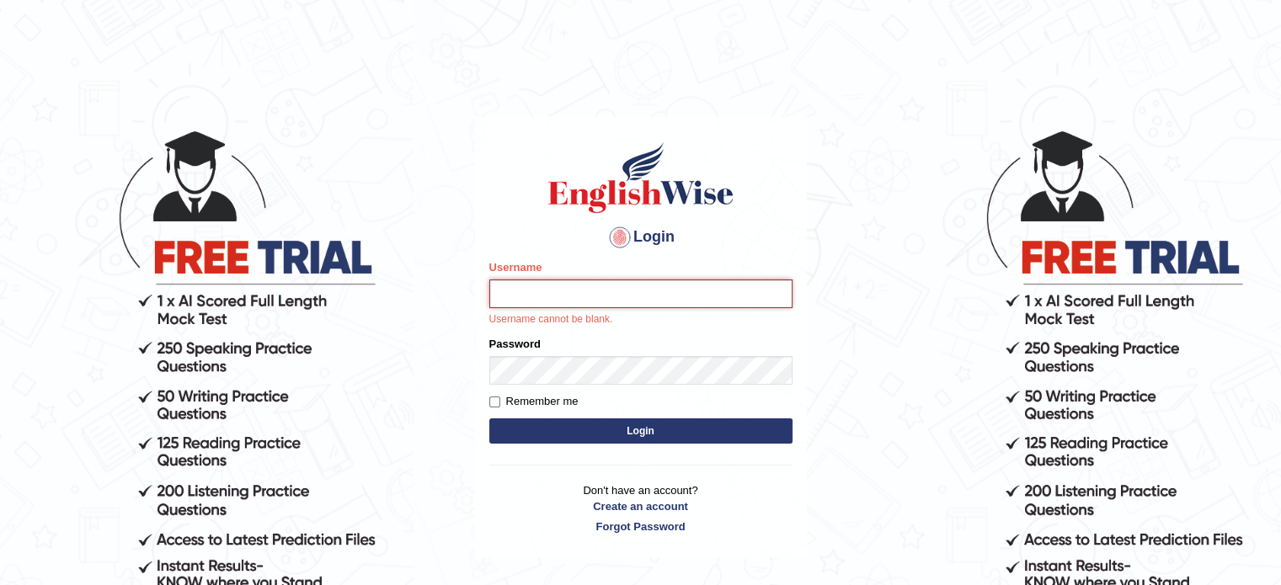
type input "abhi8867"
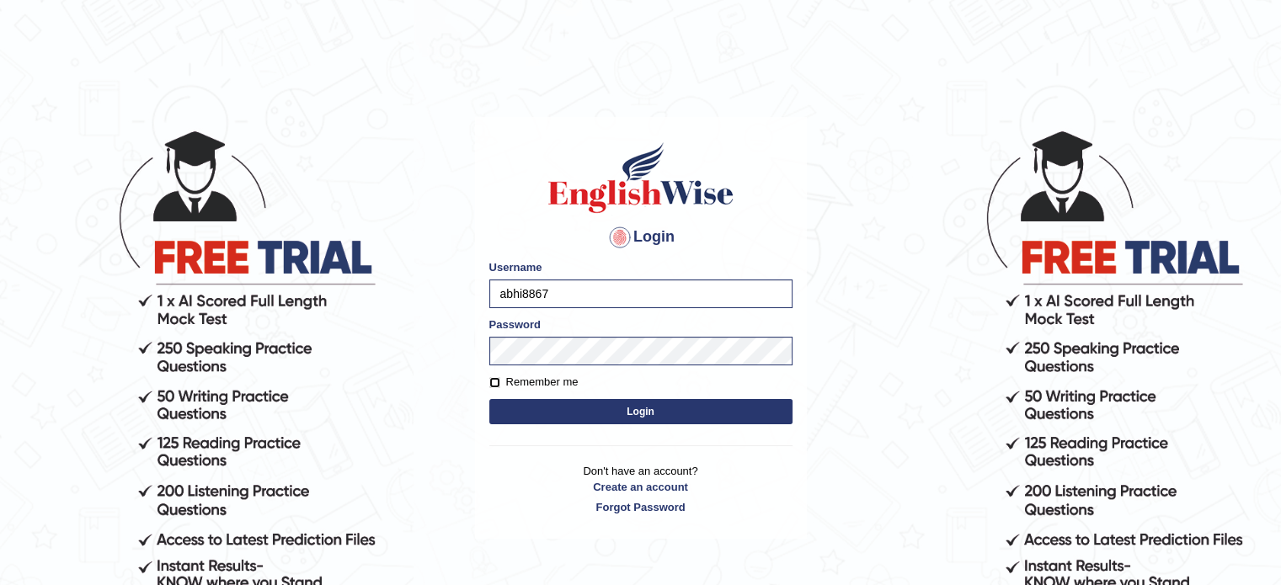
click at [493, 383] on input "Remember me" at bounding box center [494, 382] width 11 height 11
checkbox input "true"
click at [510, 414] on button "Login" at bounding box center [640, 411] width 303 height 25
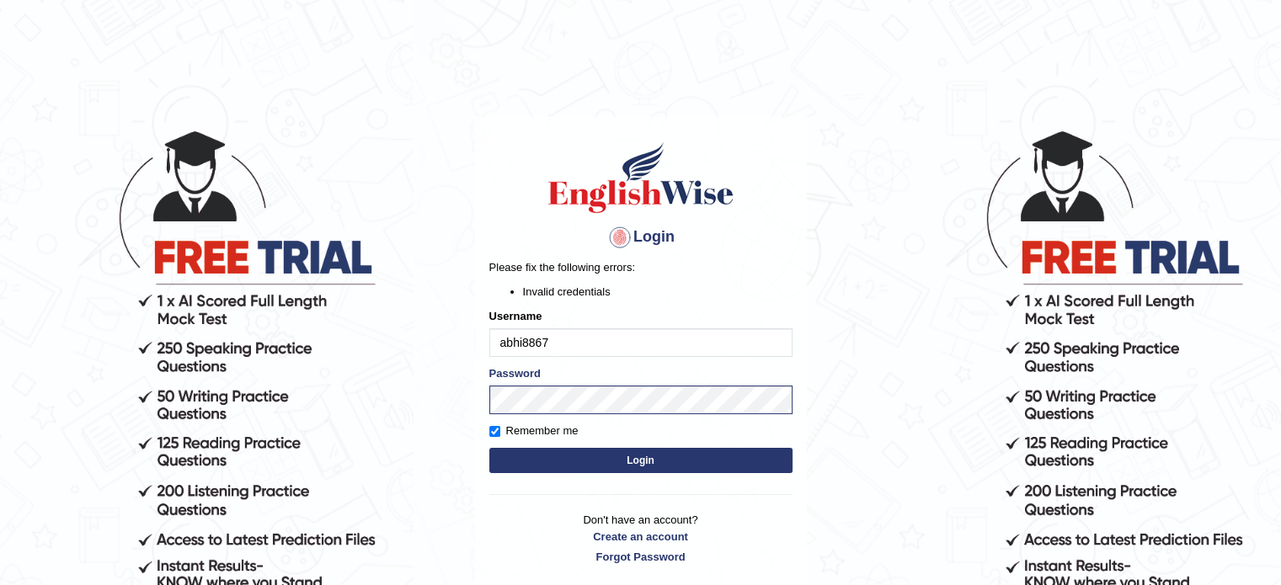
click at [610, 455] on button "Login" at bounding box center [640, 460] width 303 height 25
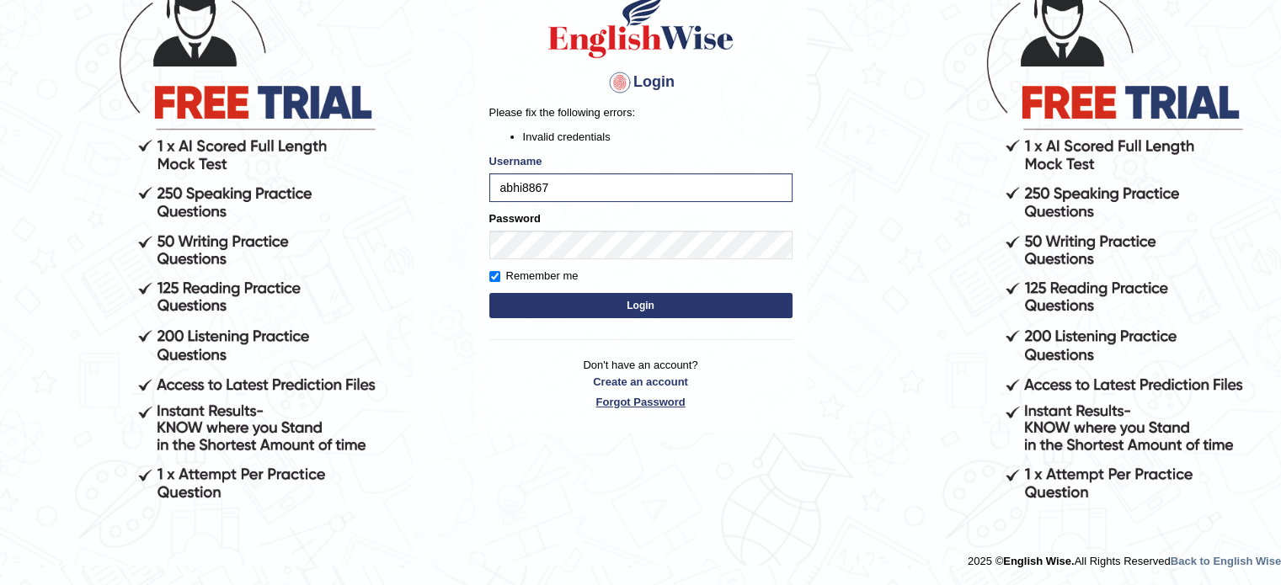
click at [635, 404] on link "Forgot Password" at bounding box center [640, 402] width 303 height 16
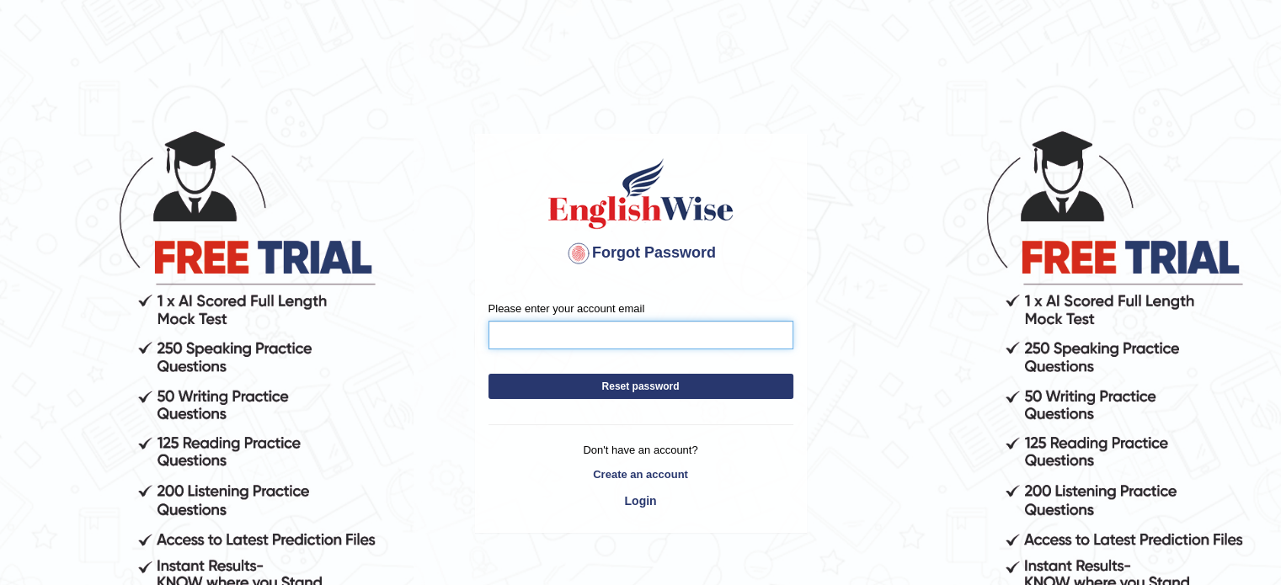
click at [612, 336] on input "Please enter your account email" at bounding box center [640, 335] width 305 height 29
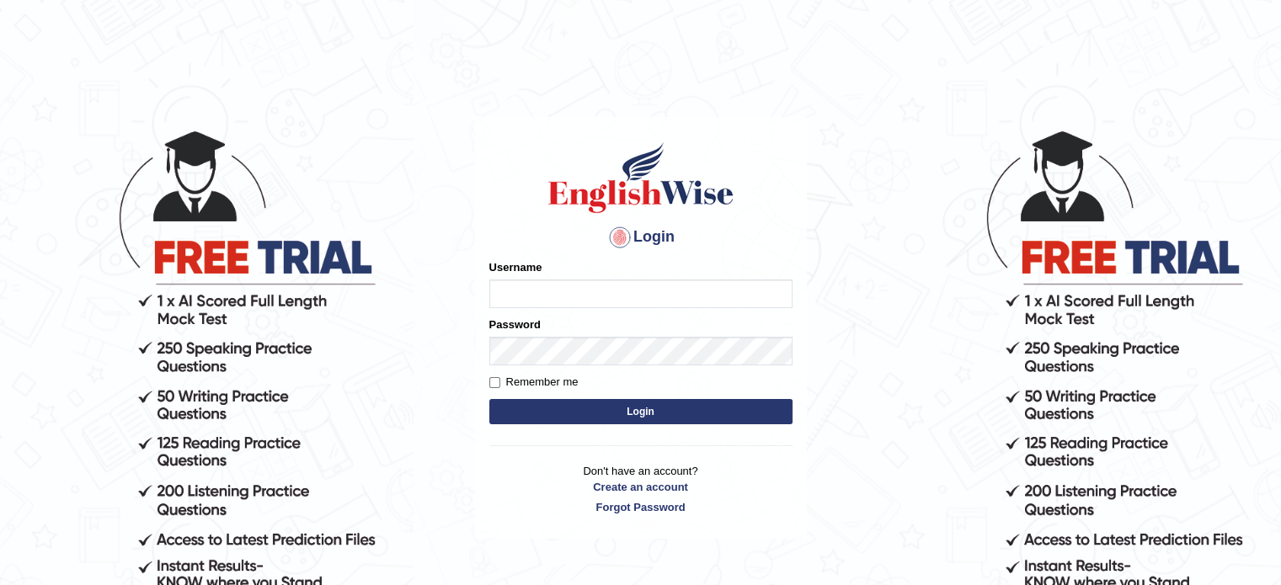
type input "abhi8867"
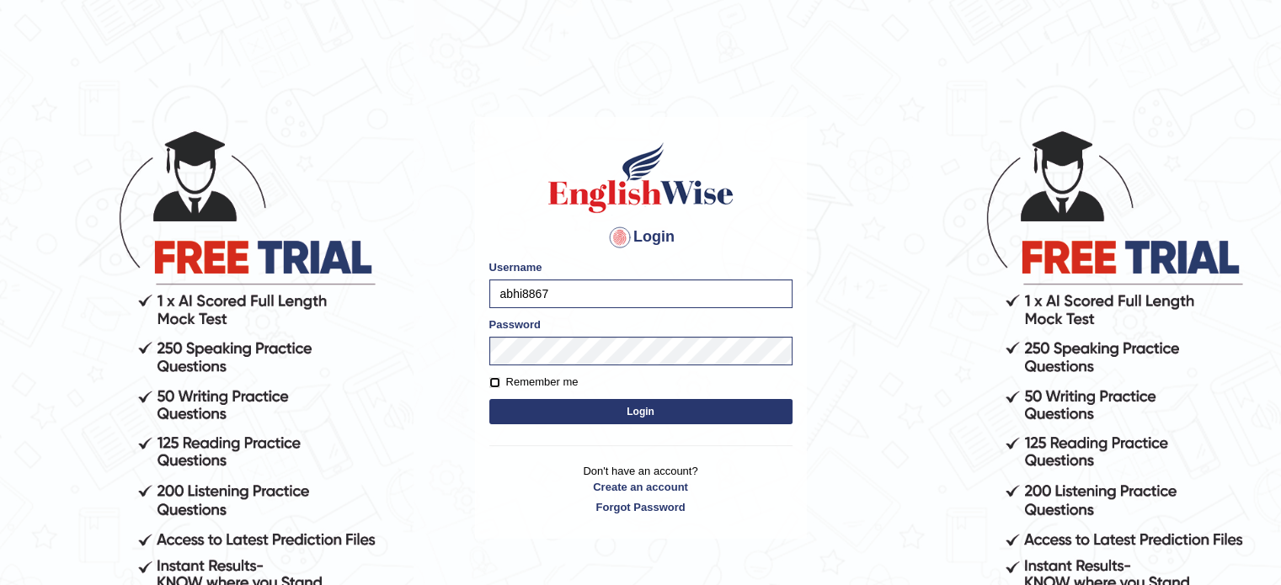
click at [493, 382] on input "Remember me" at bounding box center [494, 382] width 11 height 11
checkbox input "true"
click at [546, 413] on button "Login" at bounding box center [640, 411] width 303 height 25
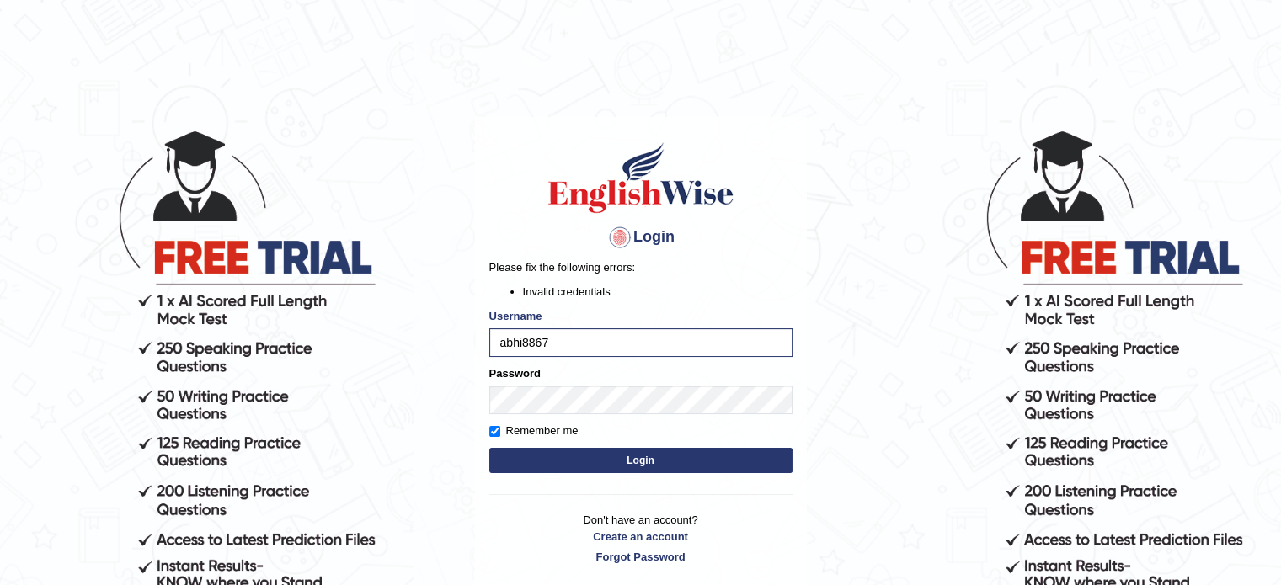
click at [623, 451] on button "Login" at bounding box center [640, 460] width 303 height 25
click at [611, 456] on button "Login" at bounding box center [640, 460] width 303 height 25
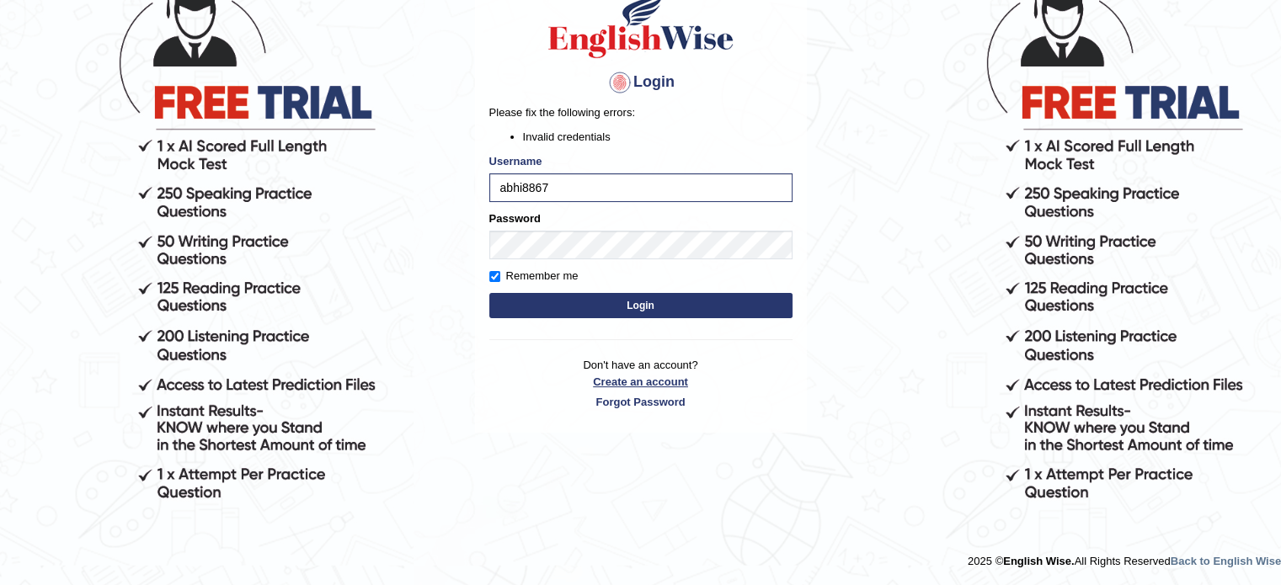
click at [637, 378] on link "Create an account" at bounding box center [640, 382] width 303 height 16
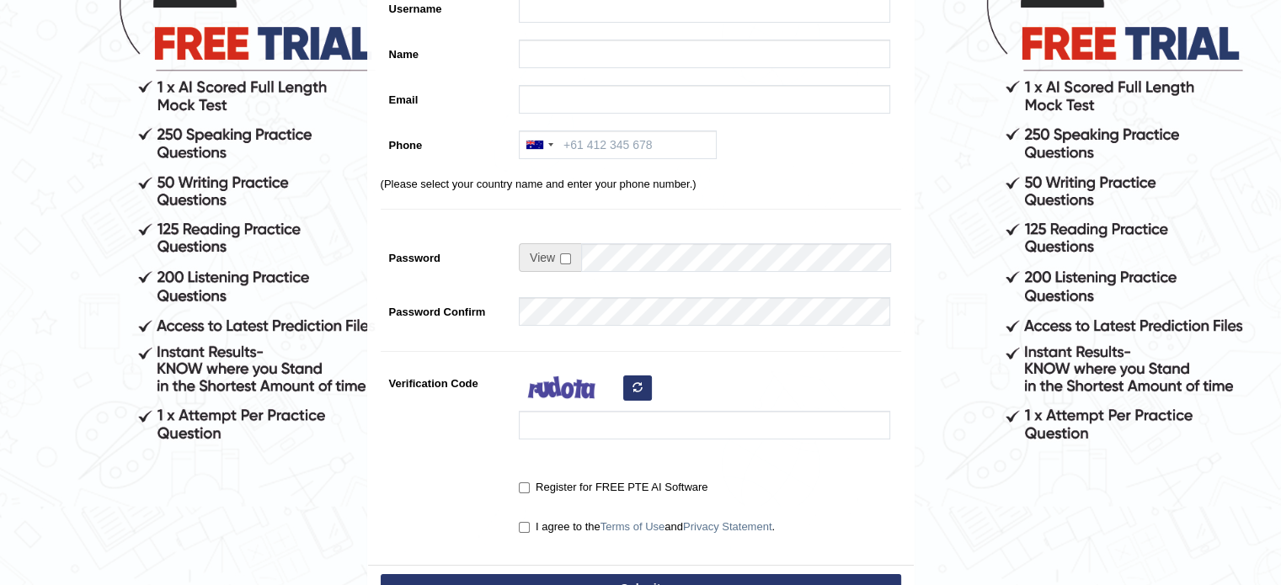
scroll to position [400, 0]
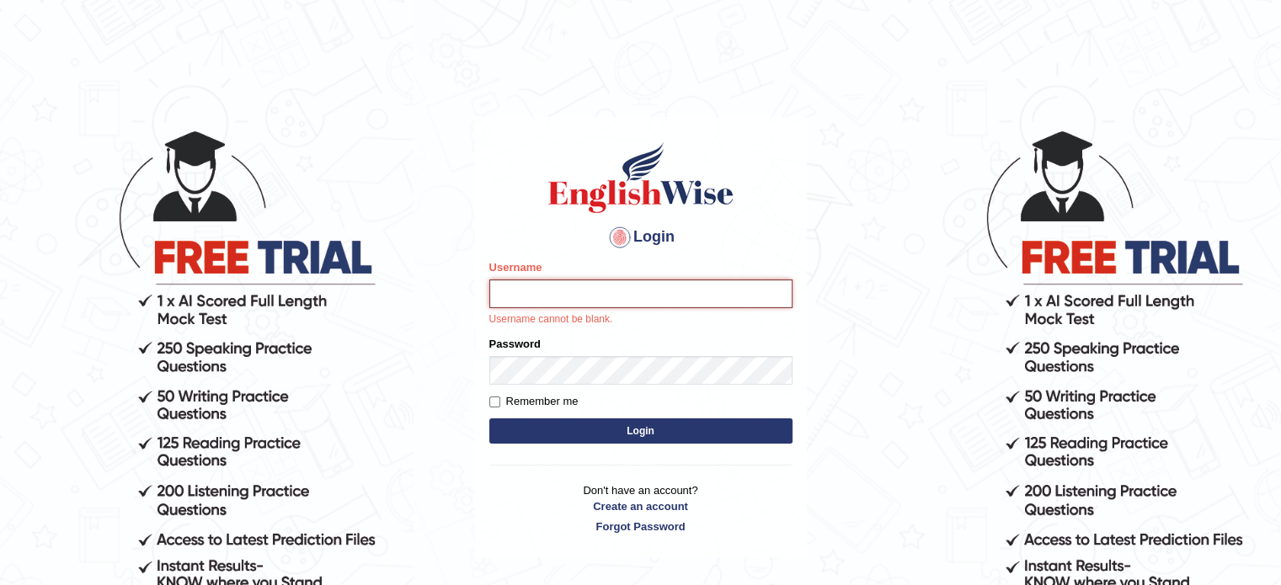
type input "abhi8867"
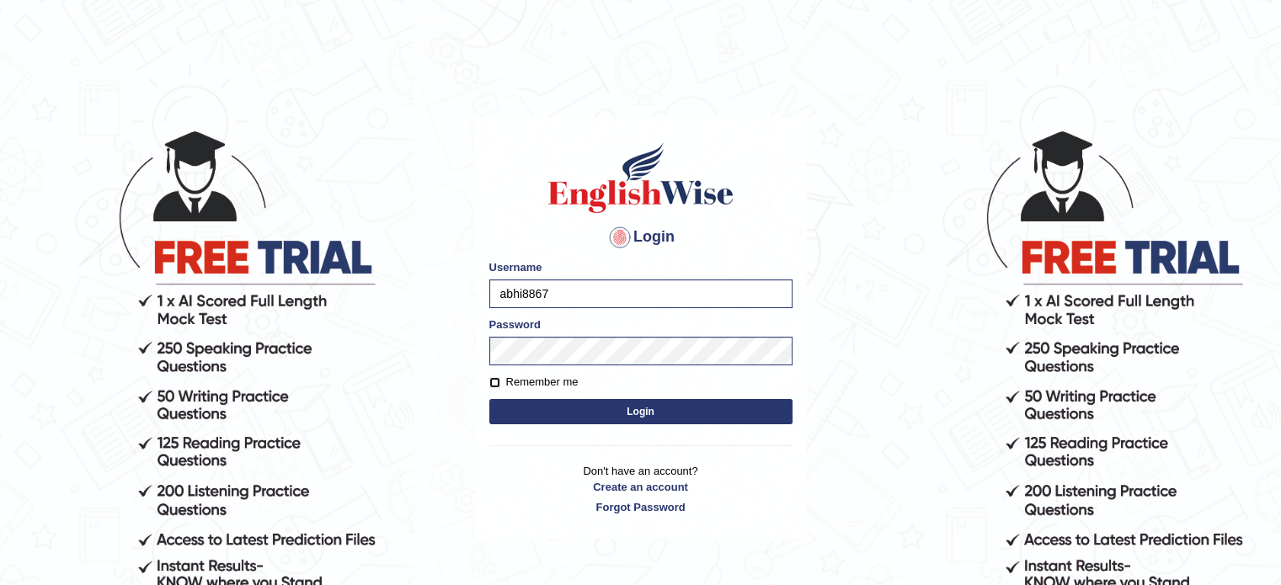
click at [497, 383] on input "Remember me" at bounding box center [494, 382] width 11 height 11
checkbox input "true"
click at [524, 398] on form "Please fix the following errors: Username abhi8867 Password Remember me Login" at bounding box center [640, 343] width 303 height 169
click at [556, 408] on button "Login" at bounding box center [640, 411] width 303 height 25
